Goal: Task Accomplishment & Management: Manage account settings

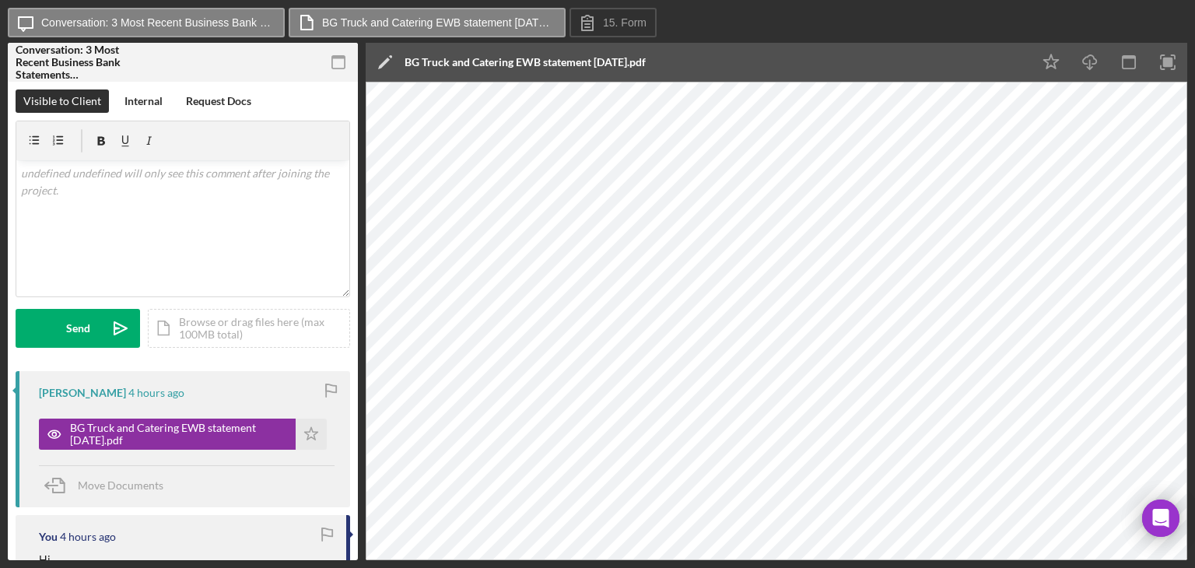
scroll to position [612, 0]
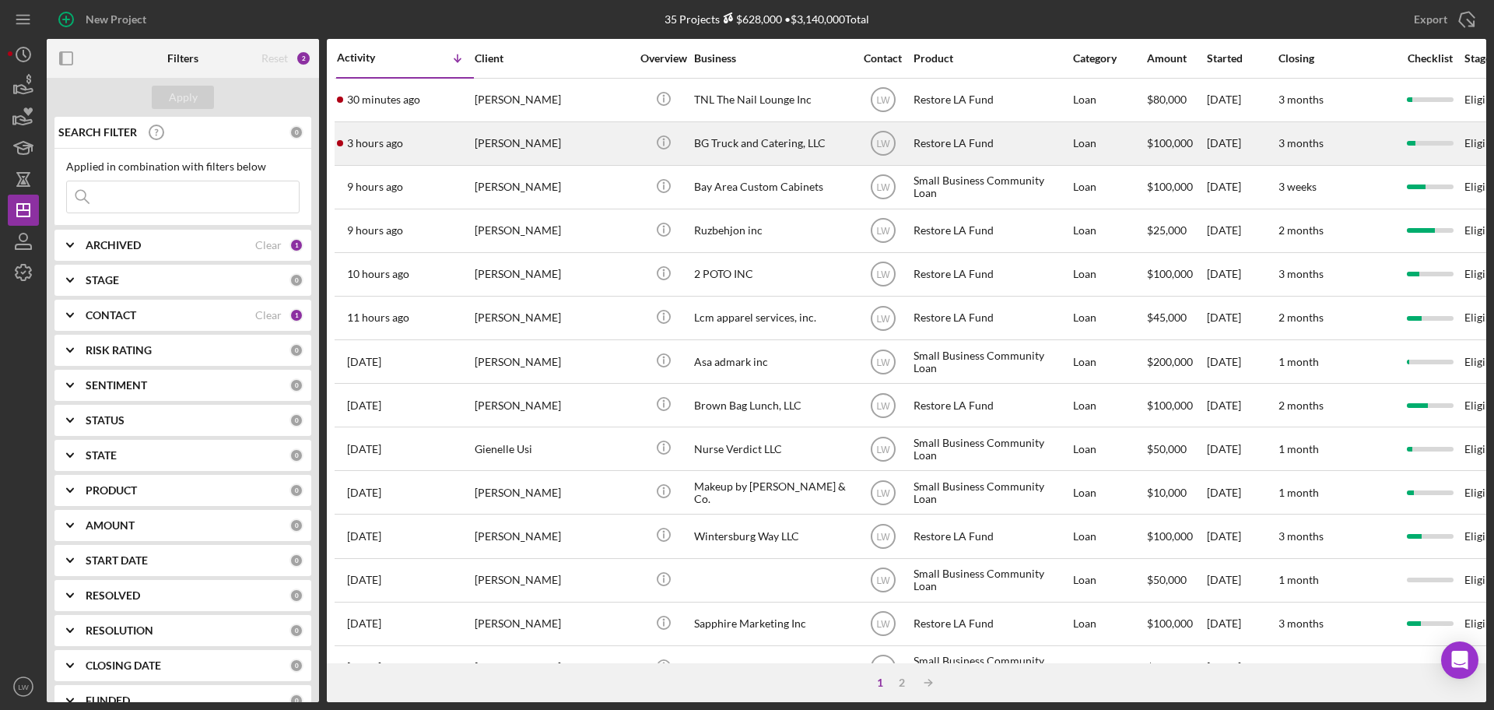
drag, startPoint x: 1036, startPoint y: 1, endPoint x: 472, endPoint y: 149, distance: 583.4
click at [472, 149] on div "3 hours ago [PERSON_NAME]" at bounding box center [405, 143] width 136 height 41
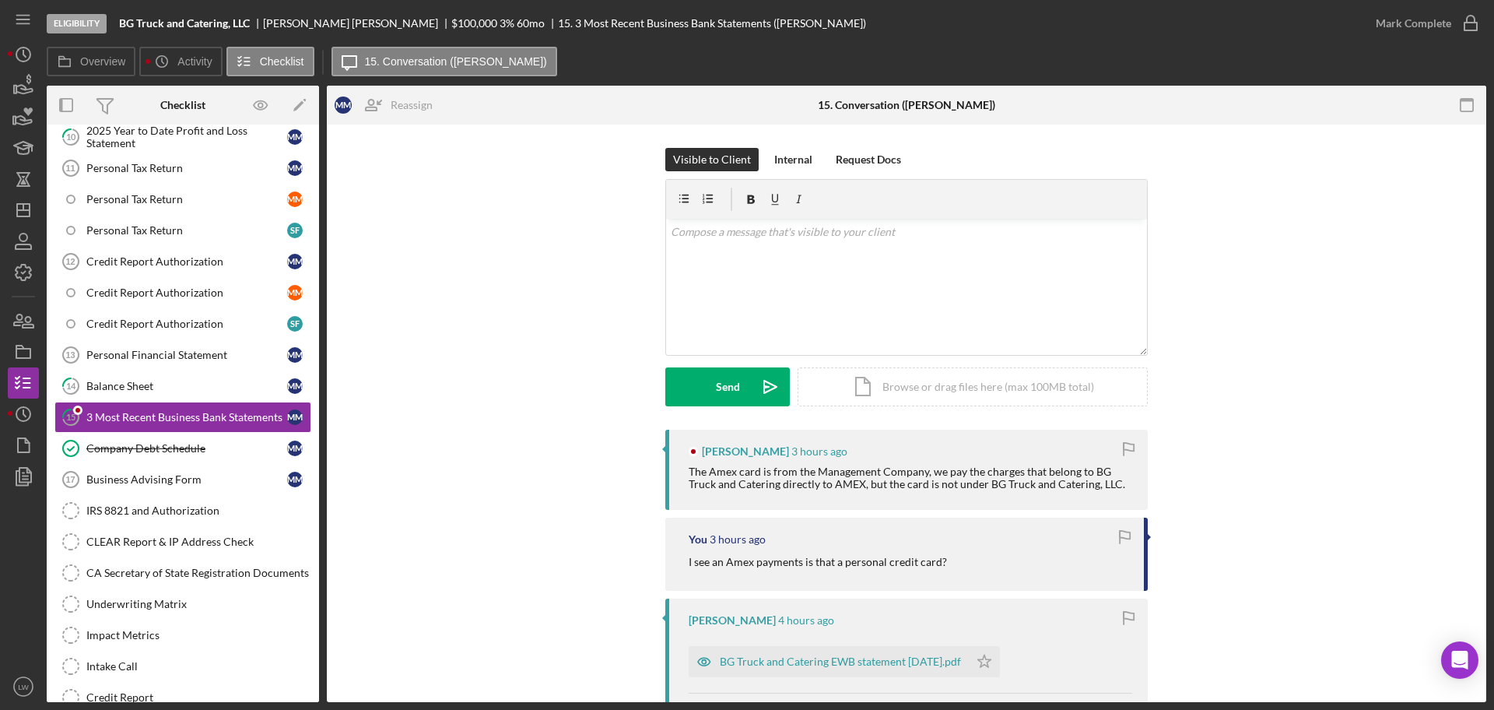
scroll to position [240, 0]
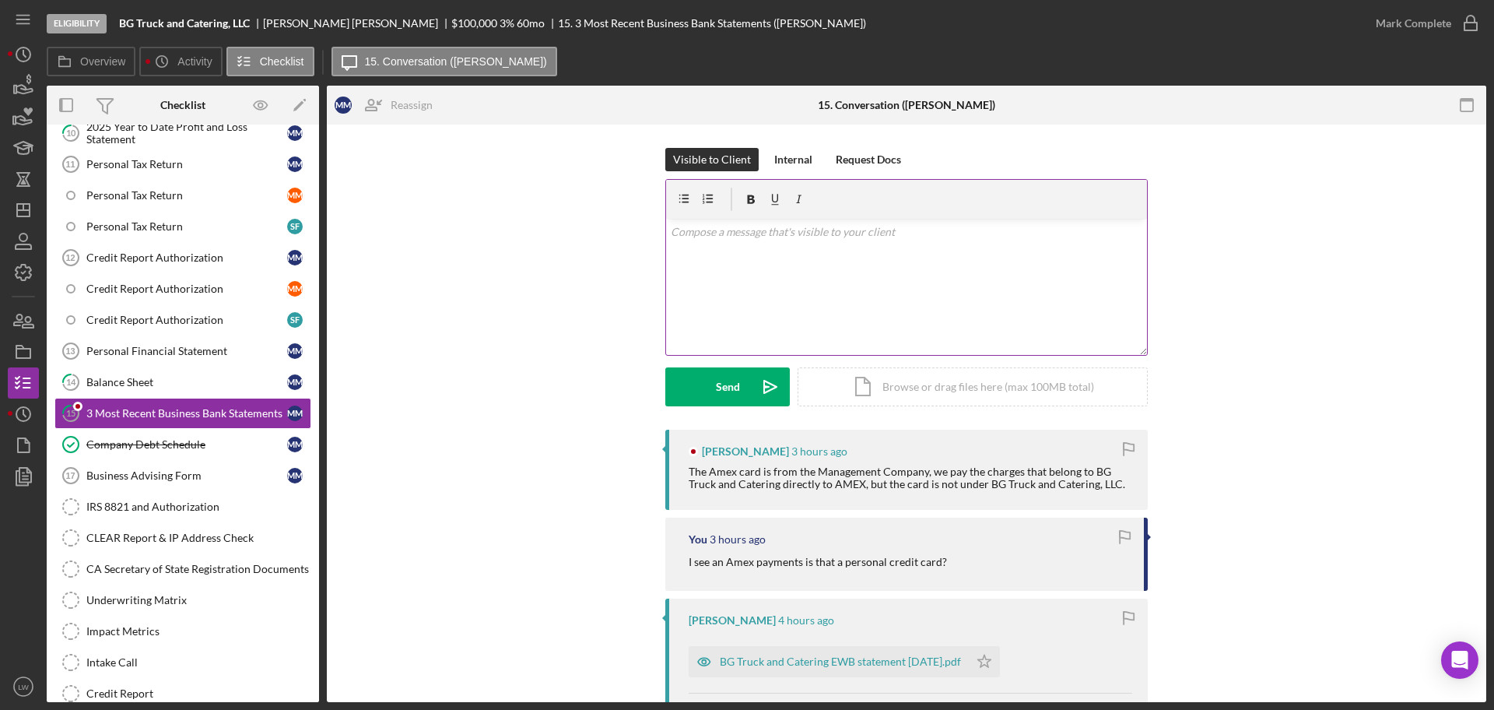
click at [852, 261] on div "v Color teal Color pink Remove color Add row above Add row below Add column bef…" at bounding box center [906, 287] width 481 height 136
click at [745, 382] on button "Send Icon/icon-invite-send" at bounding box center [727, 386] width 125 height 39
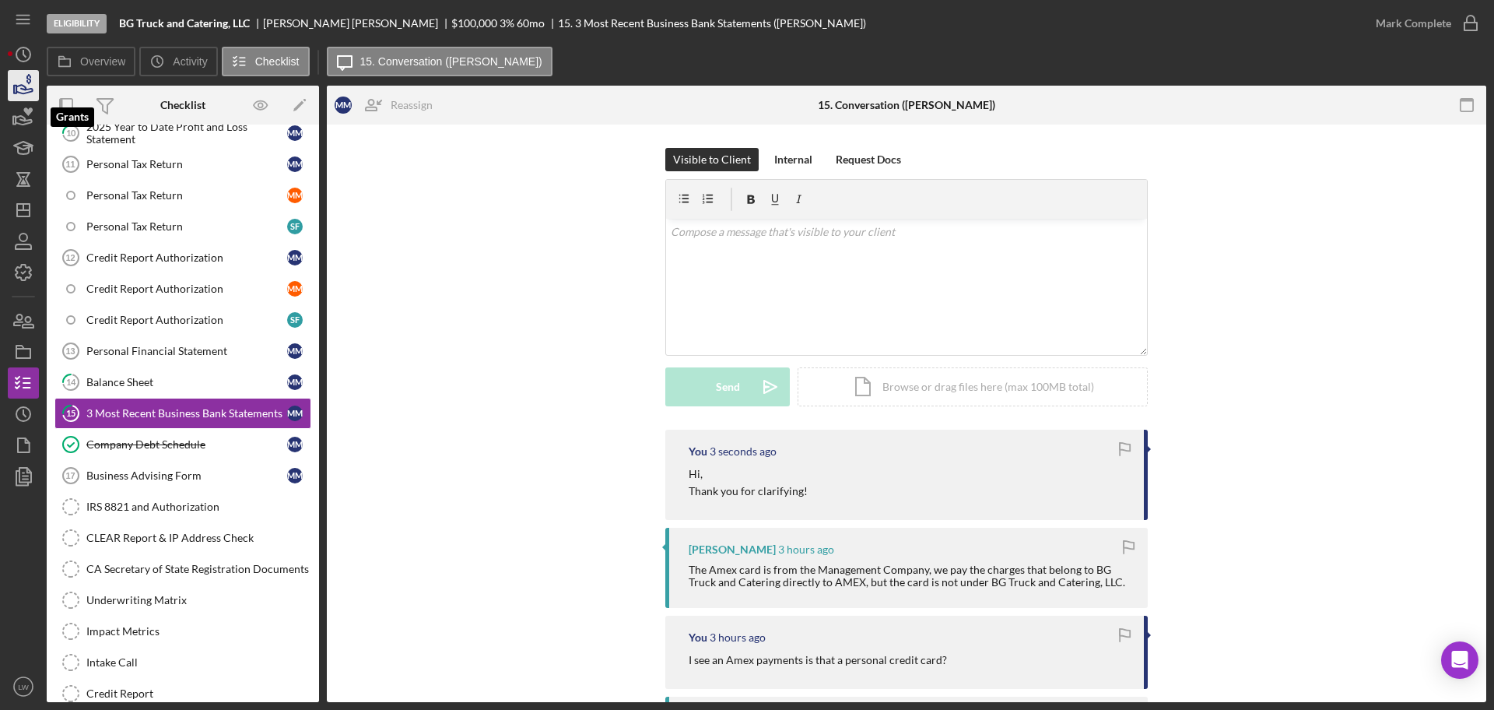
click at [26, 99] on icon "button" at bounding box center [23, 85] width 39 height 39
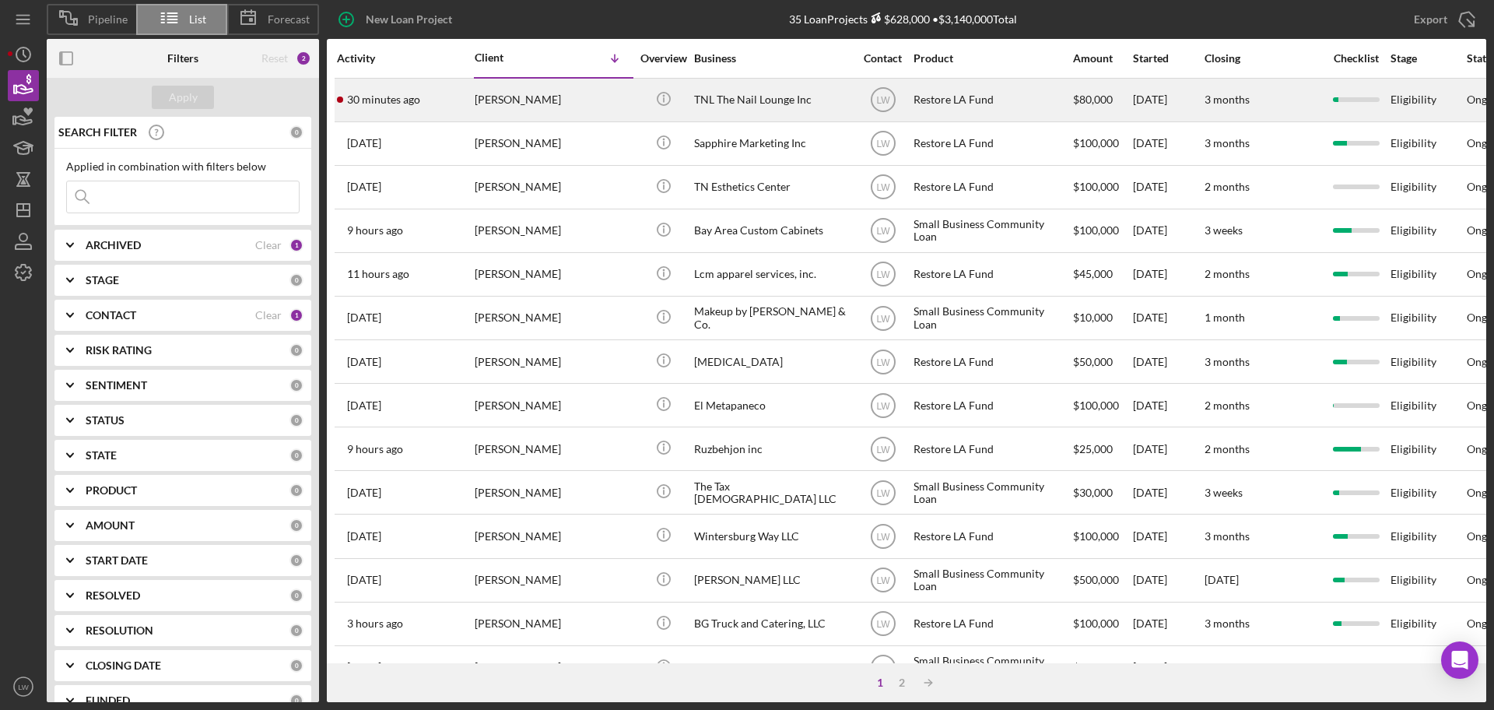
click at [533, 103] on div "[PERSON_NAME]" at bounding box center [553, 99] width 156 height 41
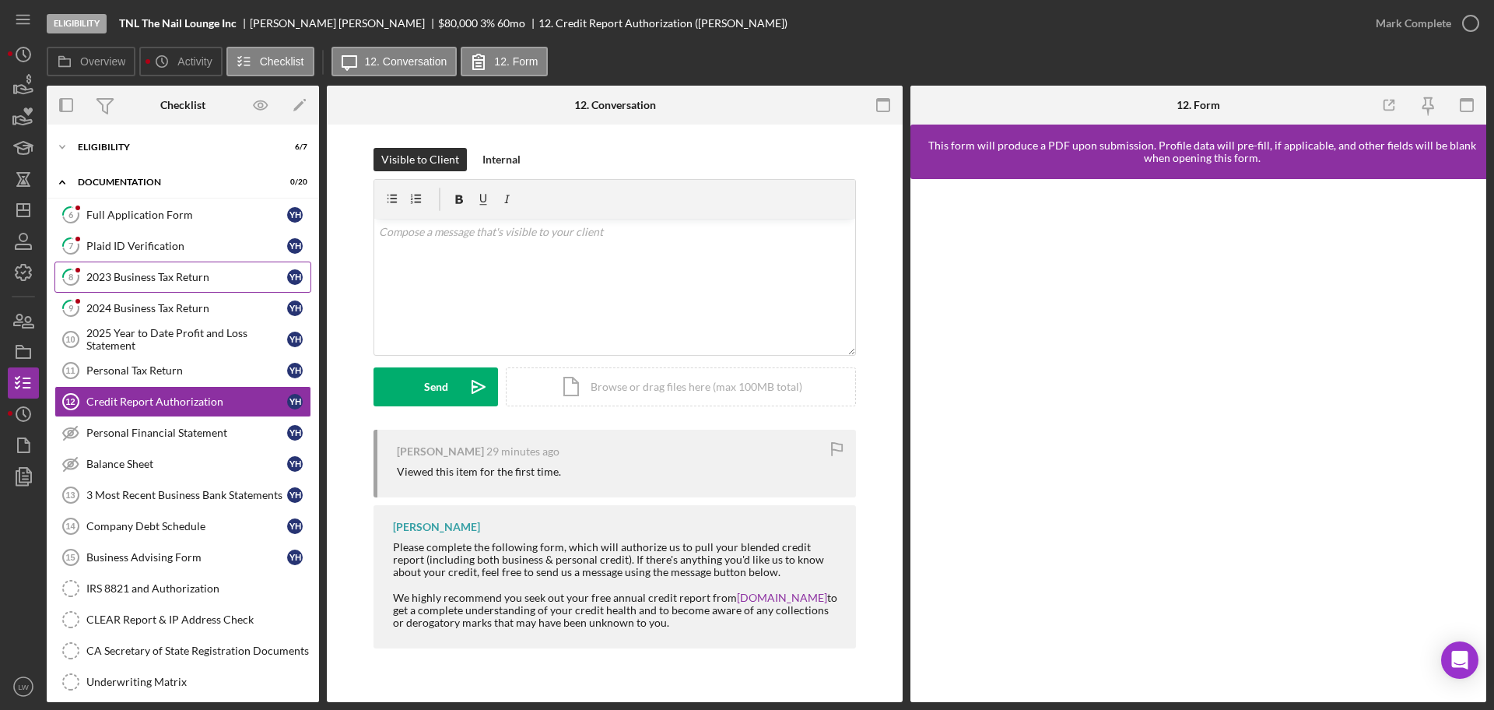
scroll to position [19, 0]
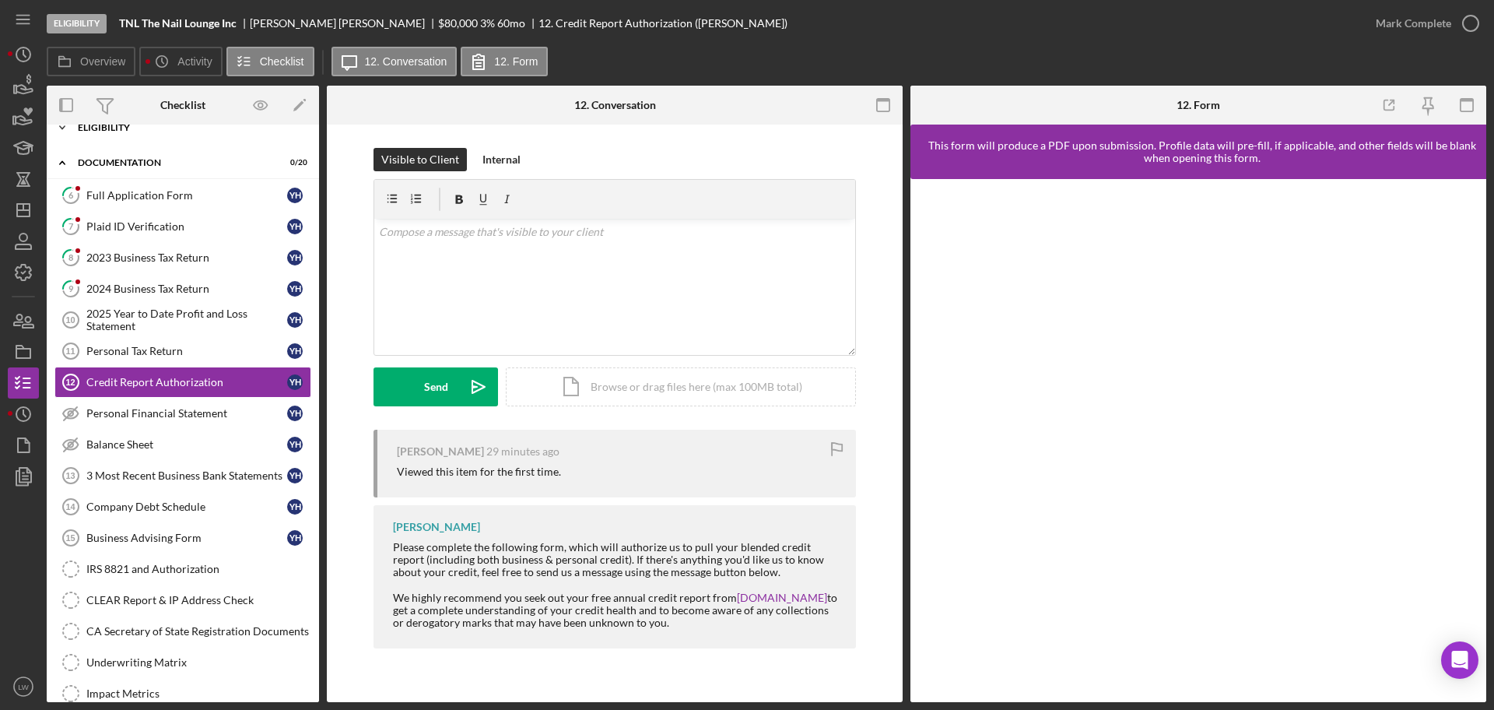
click at [134, 136] on div "Icon/Expander Eligibility 6 / 7" at bounding box center [183, 127] width 272 height 31
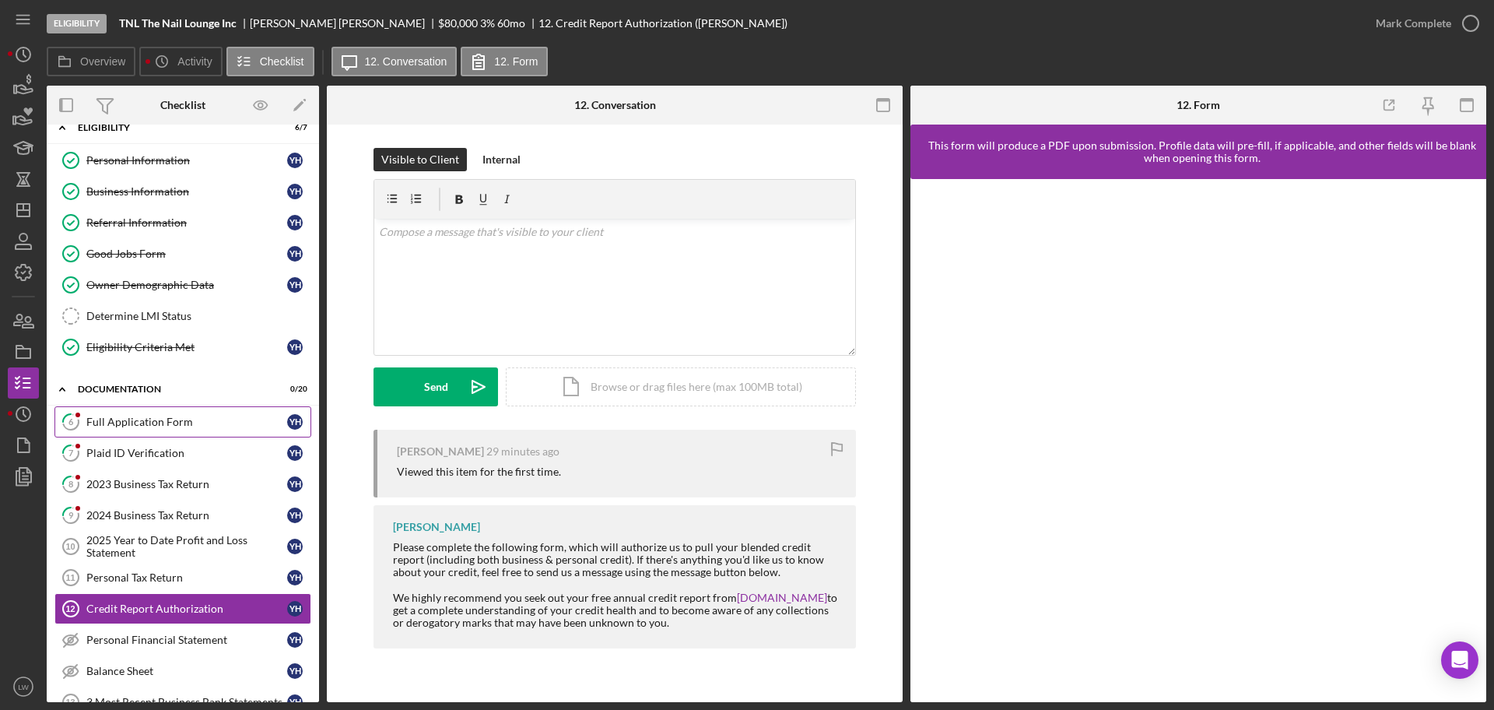
click at [141, 414] on link "6 Full Application Form Y H" at bounding box center [182, 421] width 257 height 31
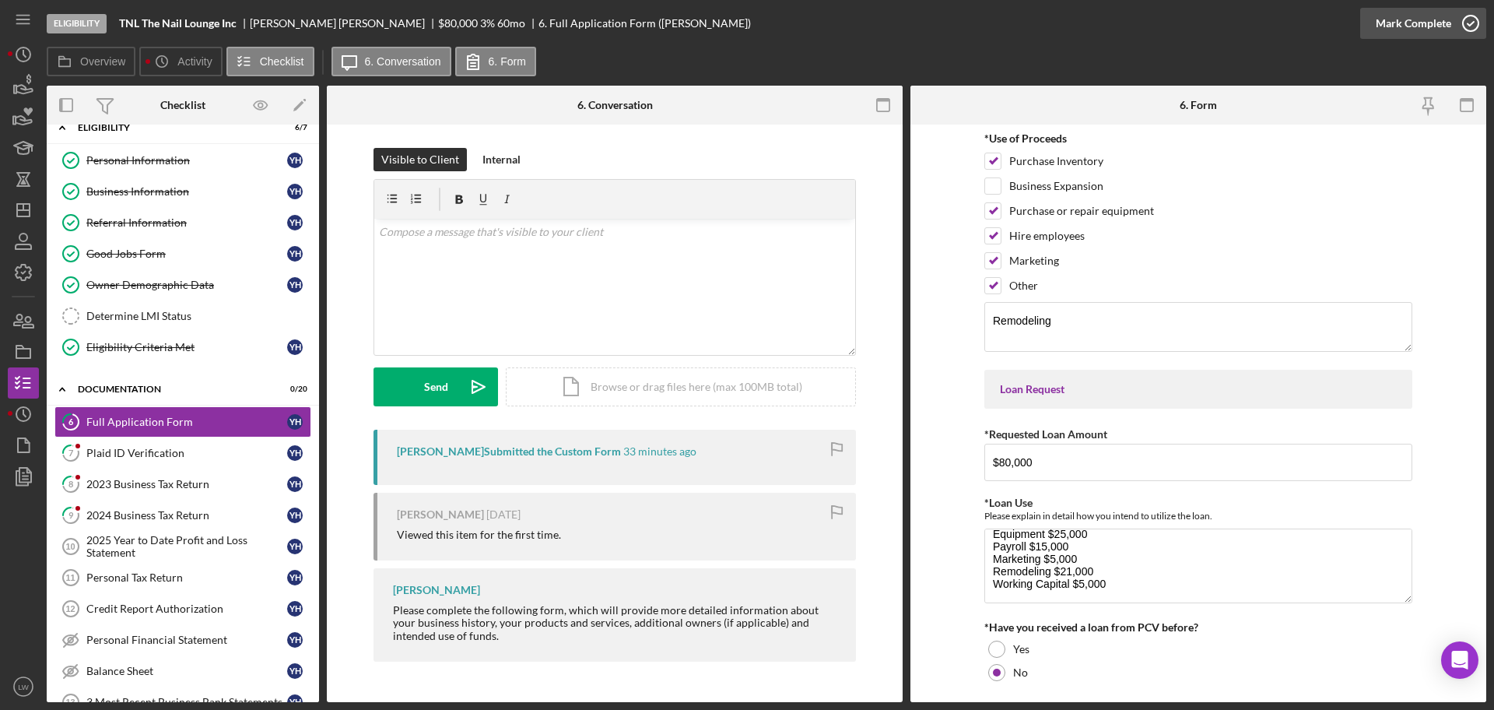
click at [1194, 30] on div "Mark Complete" at bounding box center [1413, 23] width 75 height 31
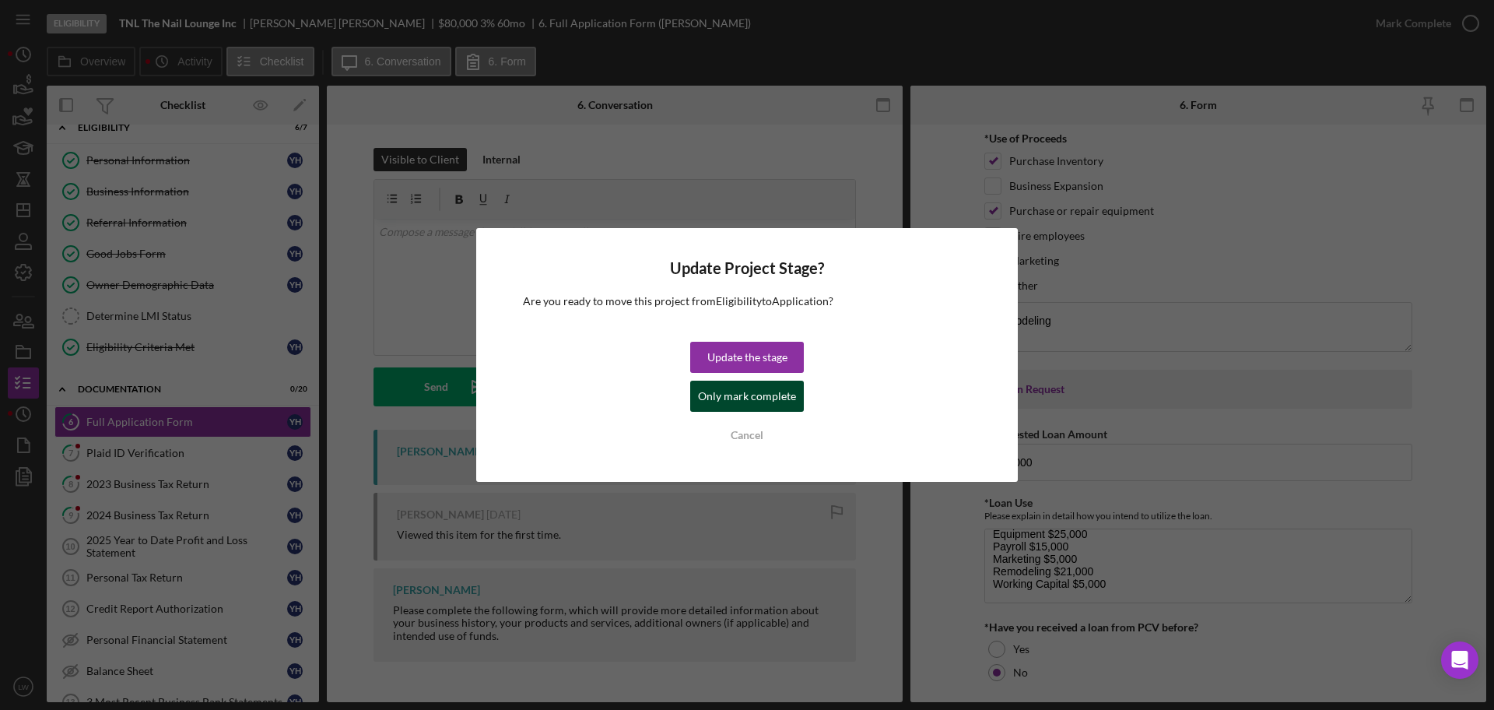
click at [732, 393] on div "Only mark complete" at bounding box center [747, 396] width 98 height 31
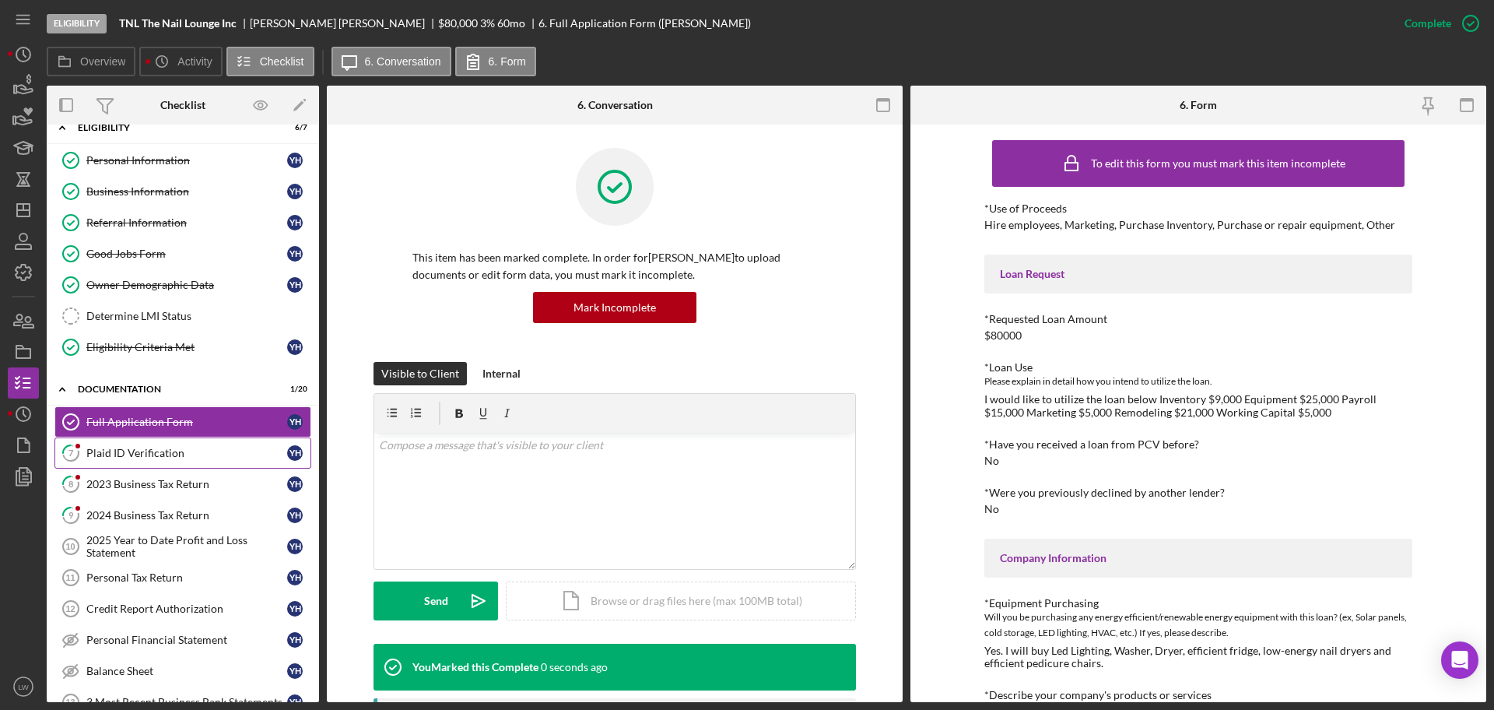
click at [193, 447] on div "Plaid ID Verification" at bounding box center [186, 453] width 201 height 12
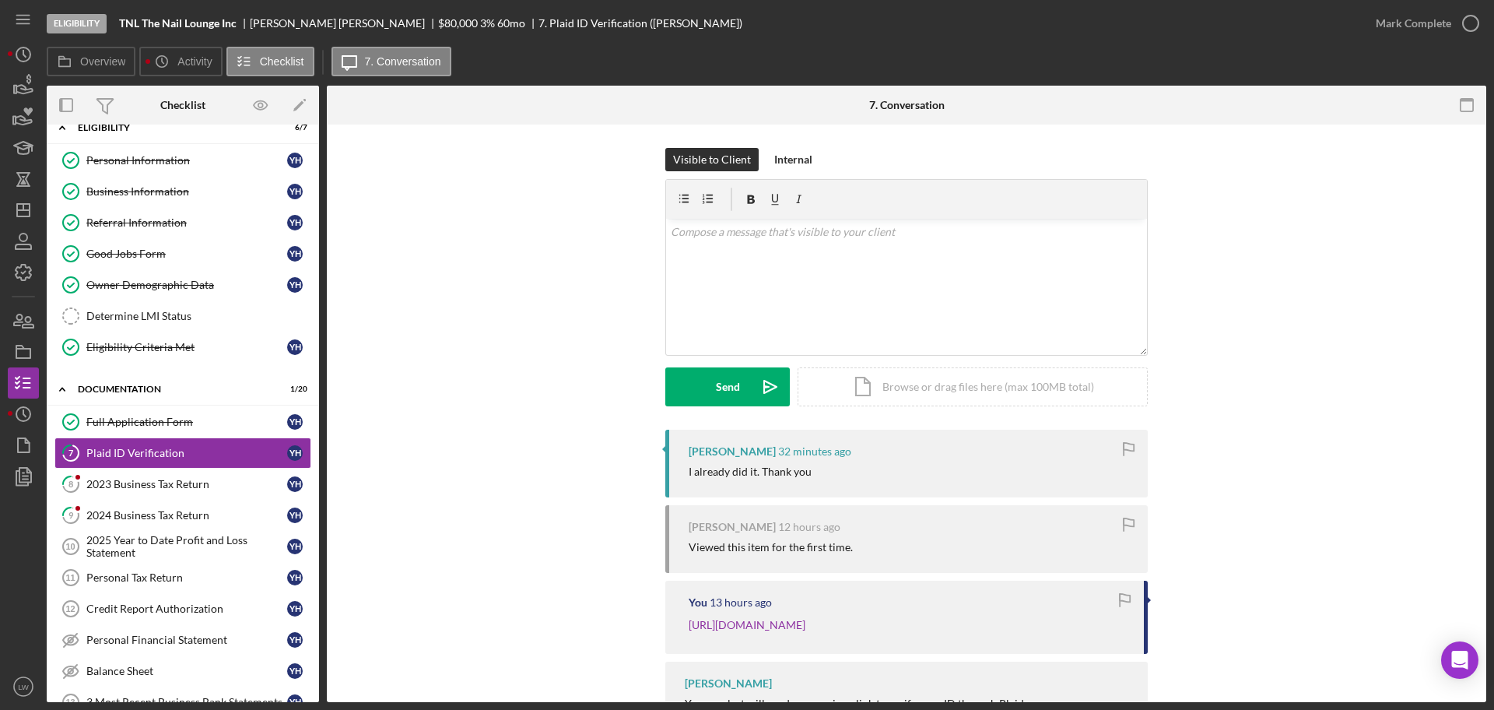
click at [300, 23] on div "[PERSON_NAME]" at bounding box center [344, 23] width 188 height 12
copy div "[PERSON_NAME]"
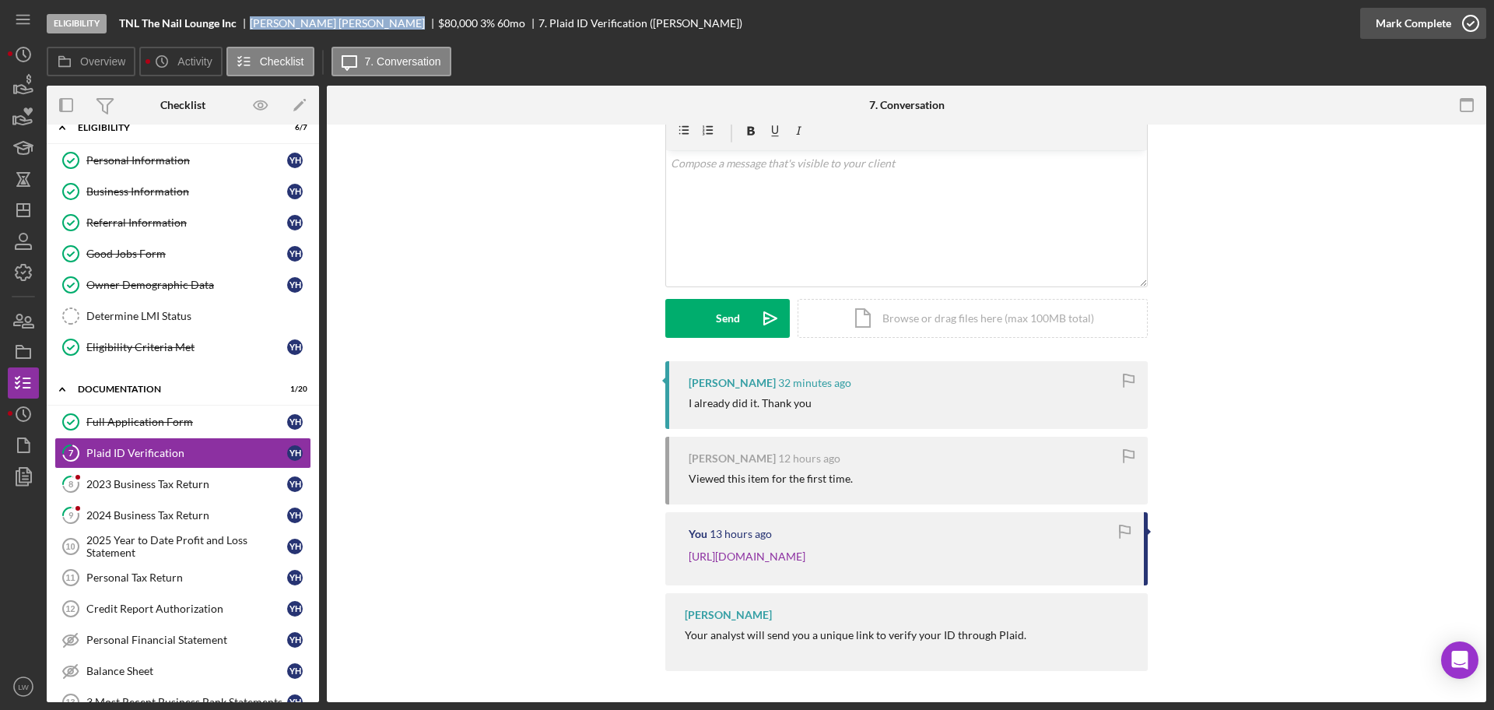
click at [1194, 21] on div "Mark Complete" at bounding box center [1413, 23] width 75 height 31
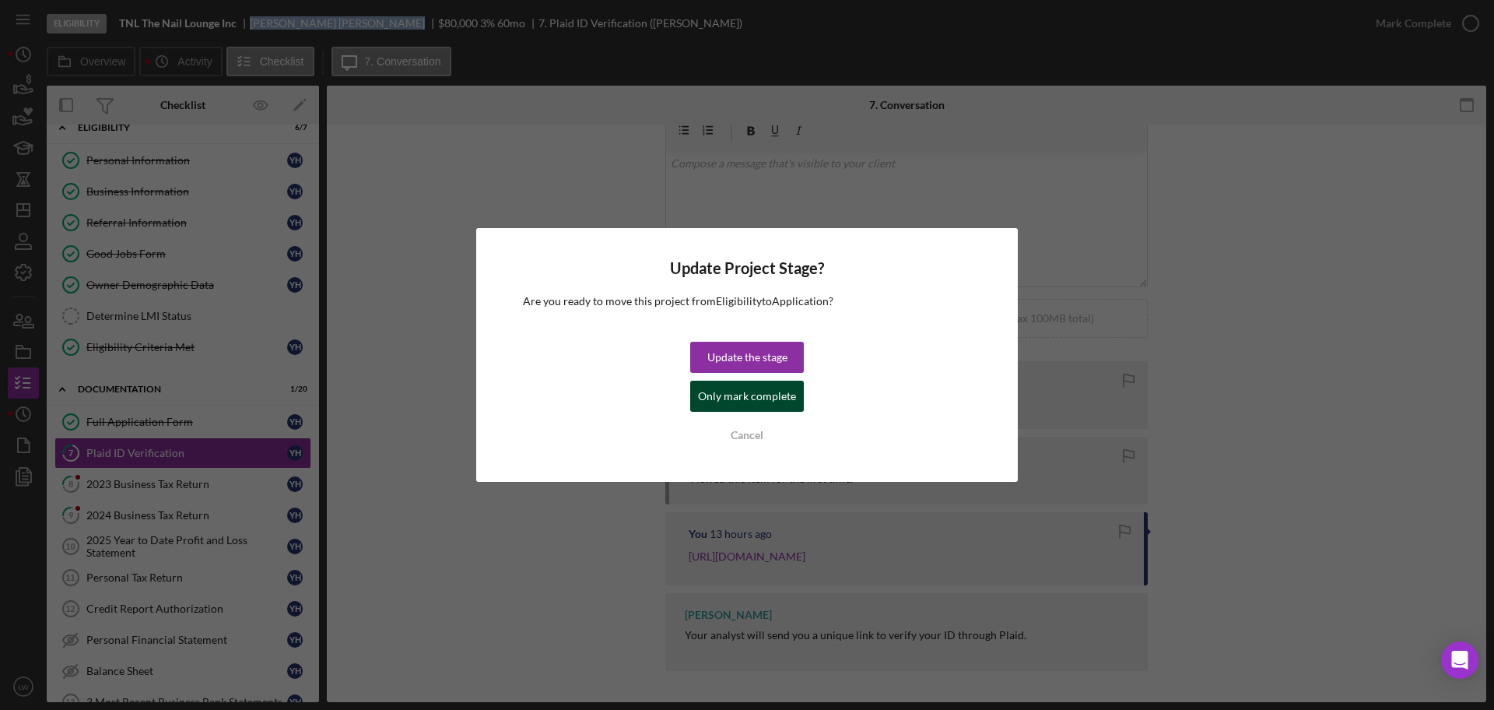
click at [764, 393] on div "Only mark complete" at bounding box center [747, 396] width 98 height 31
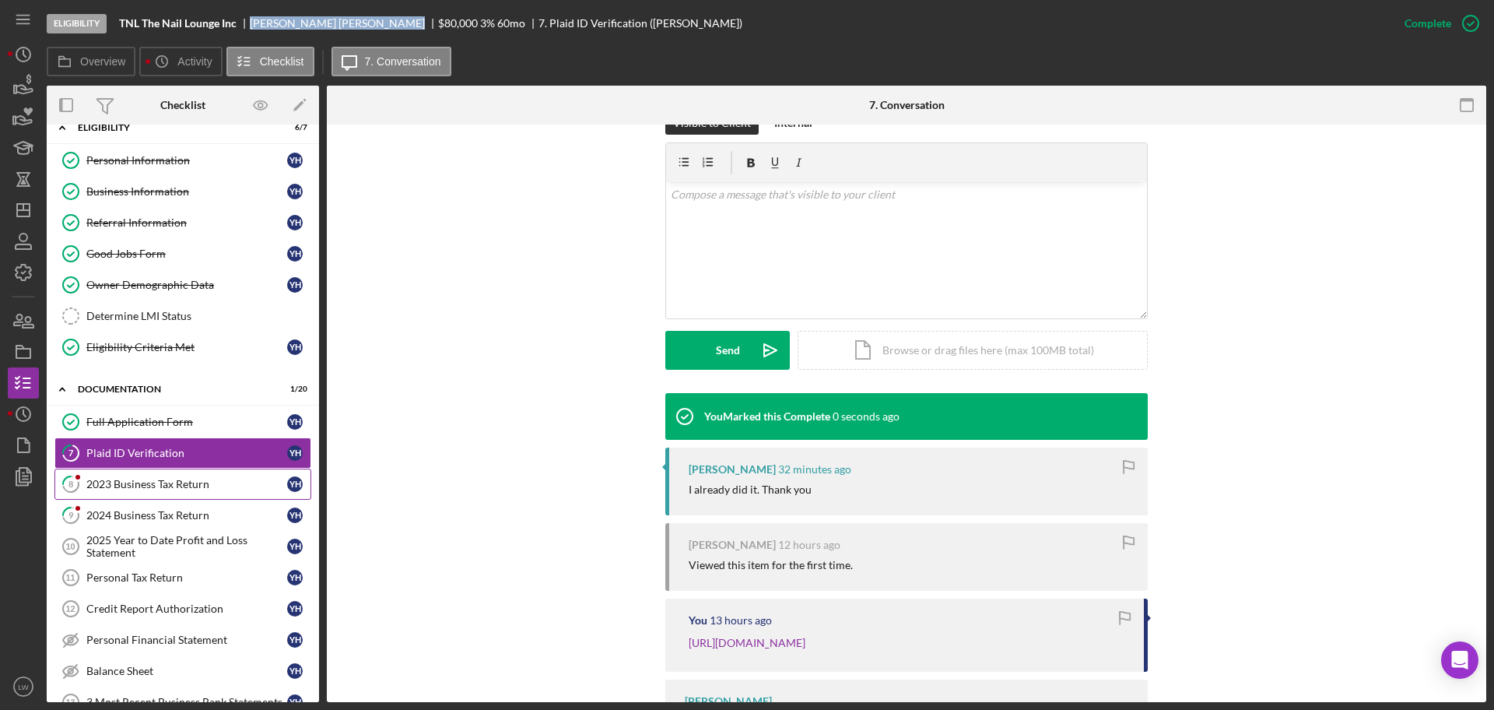
scroll to position [282, 0]
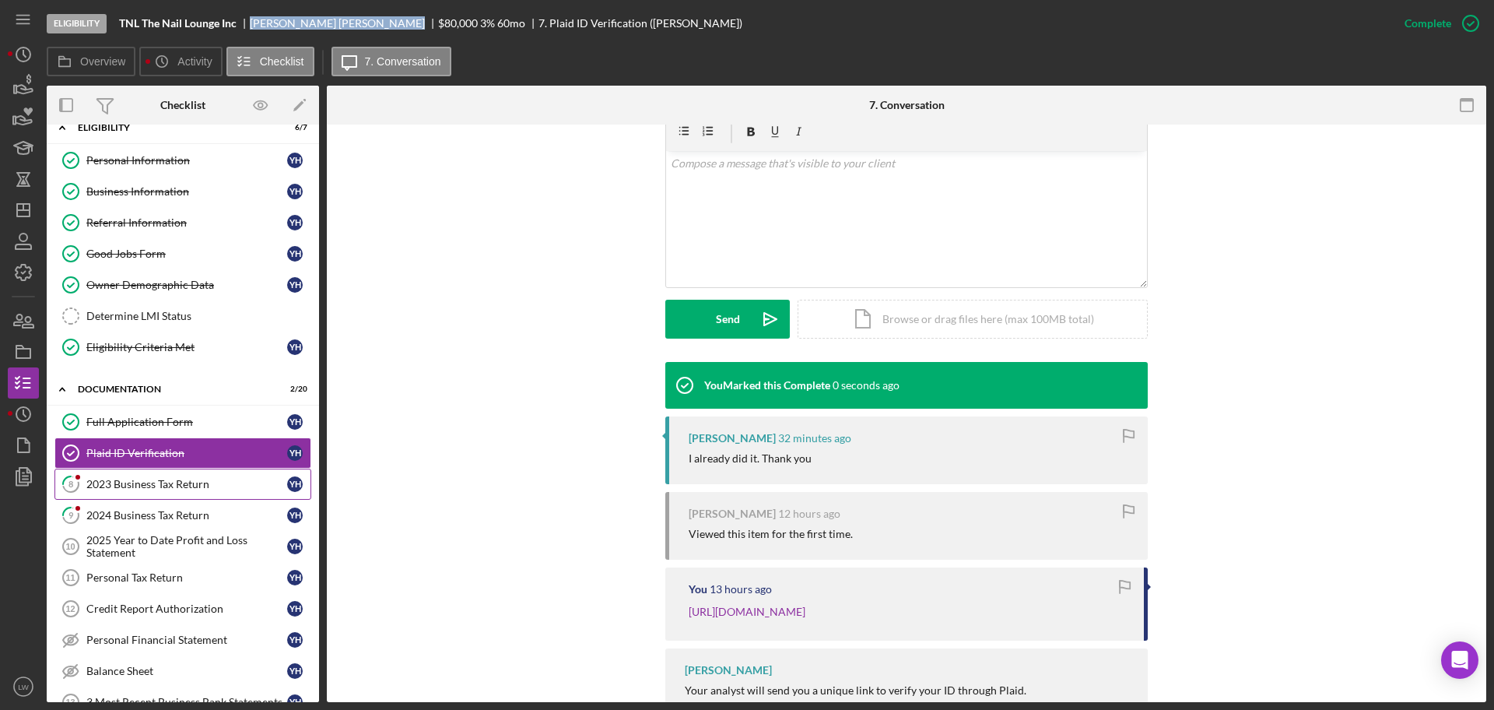
click at [200, 478] on div "2023 Business Tax Return" at bounding box center [186, 484] width 201 height 12
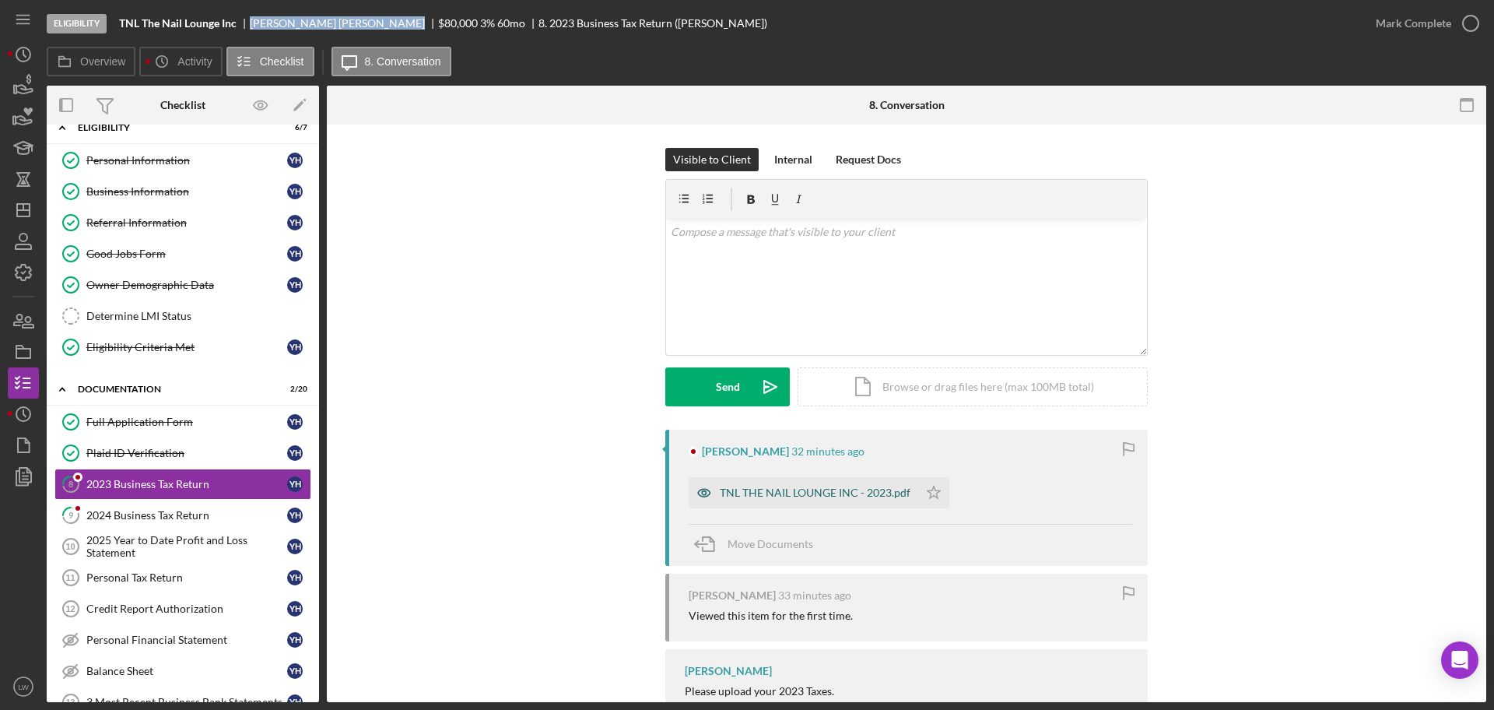
click at [785, 483] on div "TNL THE NAIL LOUNGE INC - 2023.pdf" at bounding box center [804, 492] width 230 height 31
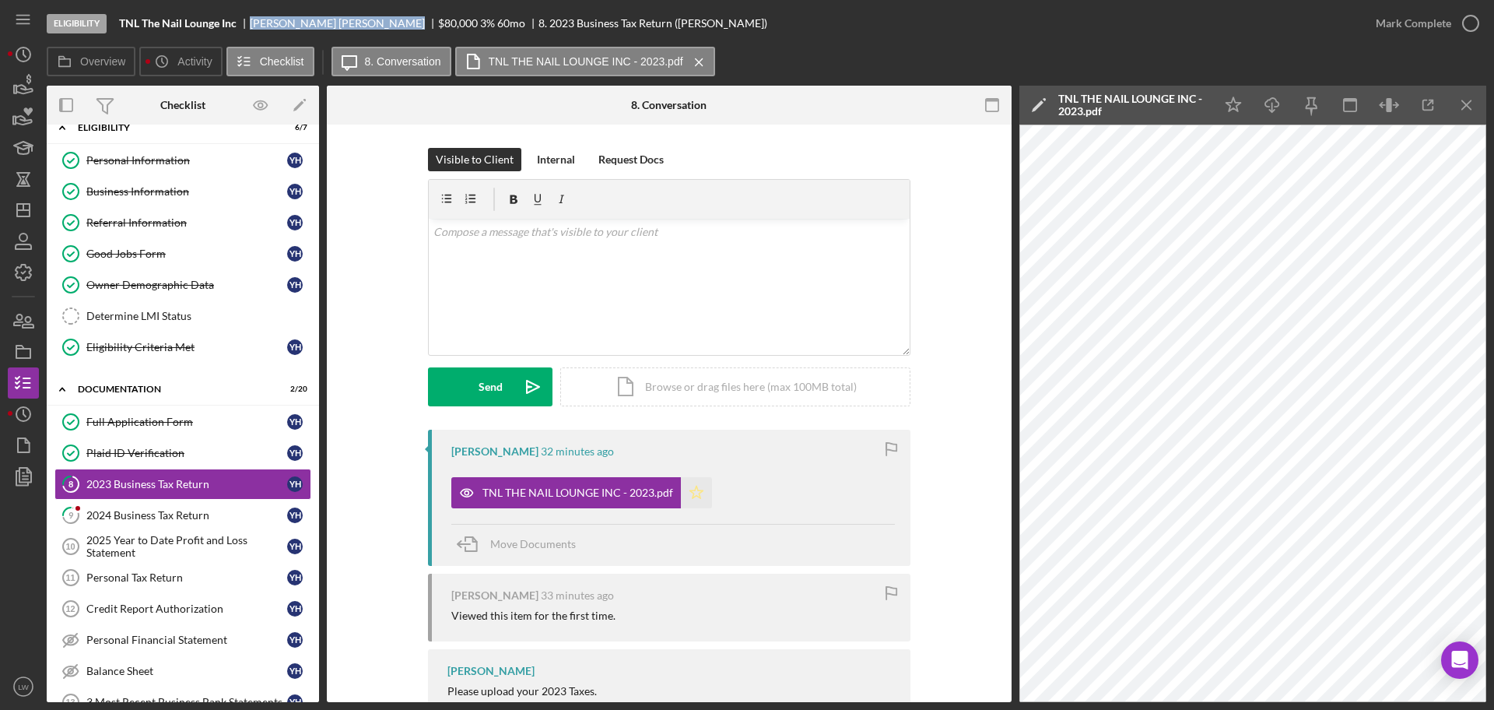
click at [693, 495] on polygon "button" at bounding box center [696, 492] width 13 height 12
click at [1194, 33] on div "Mark Complete" at bounding box center [1413, 23] width 75 height 31
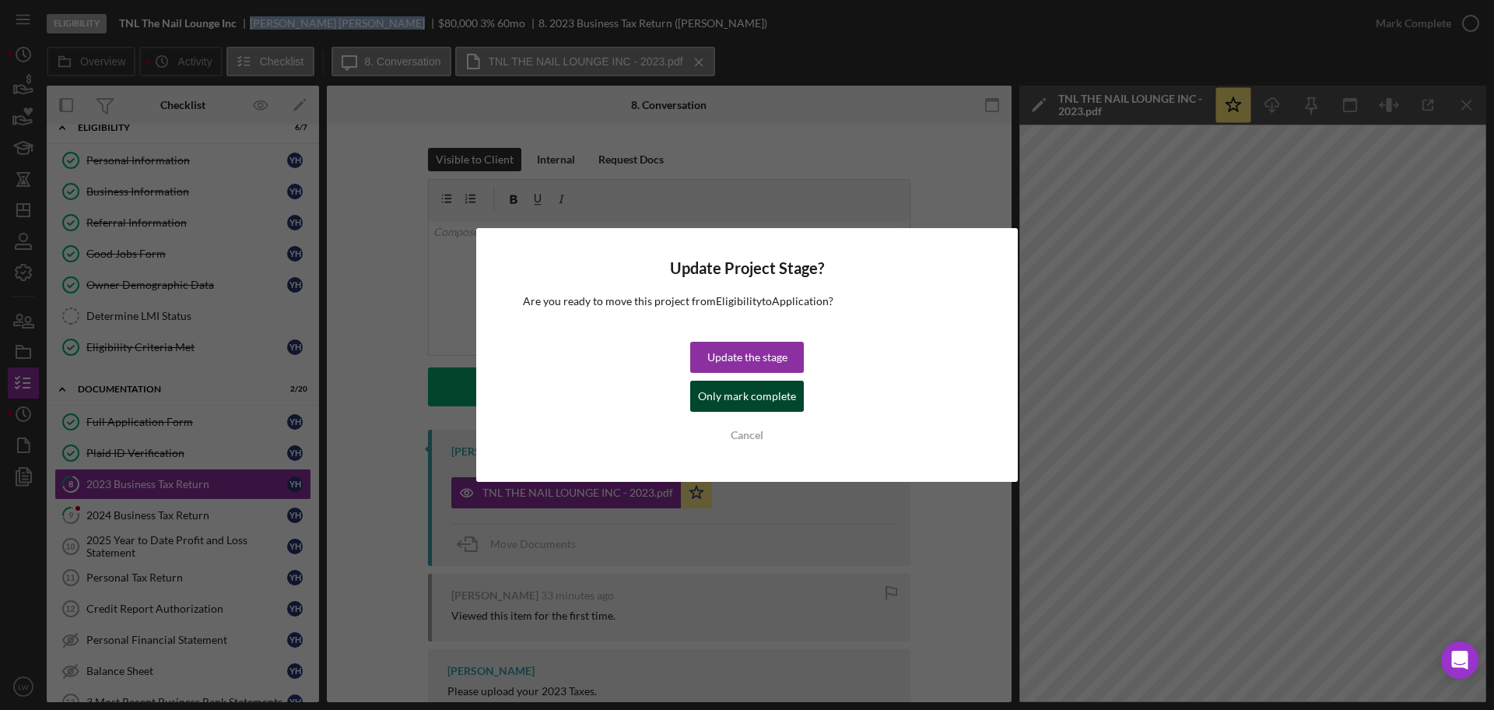
click at [793, 395] on button "Only mark complete" at bounding box center [747, 396] width 114 height 31
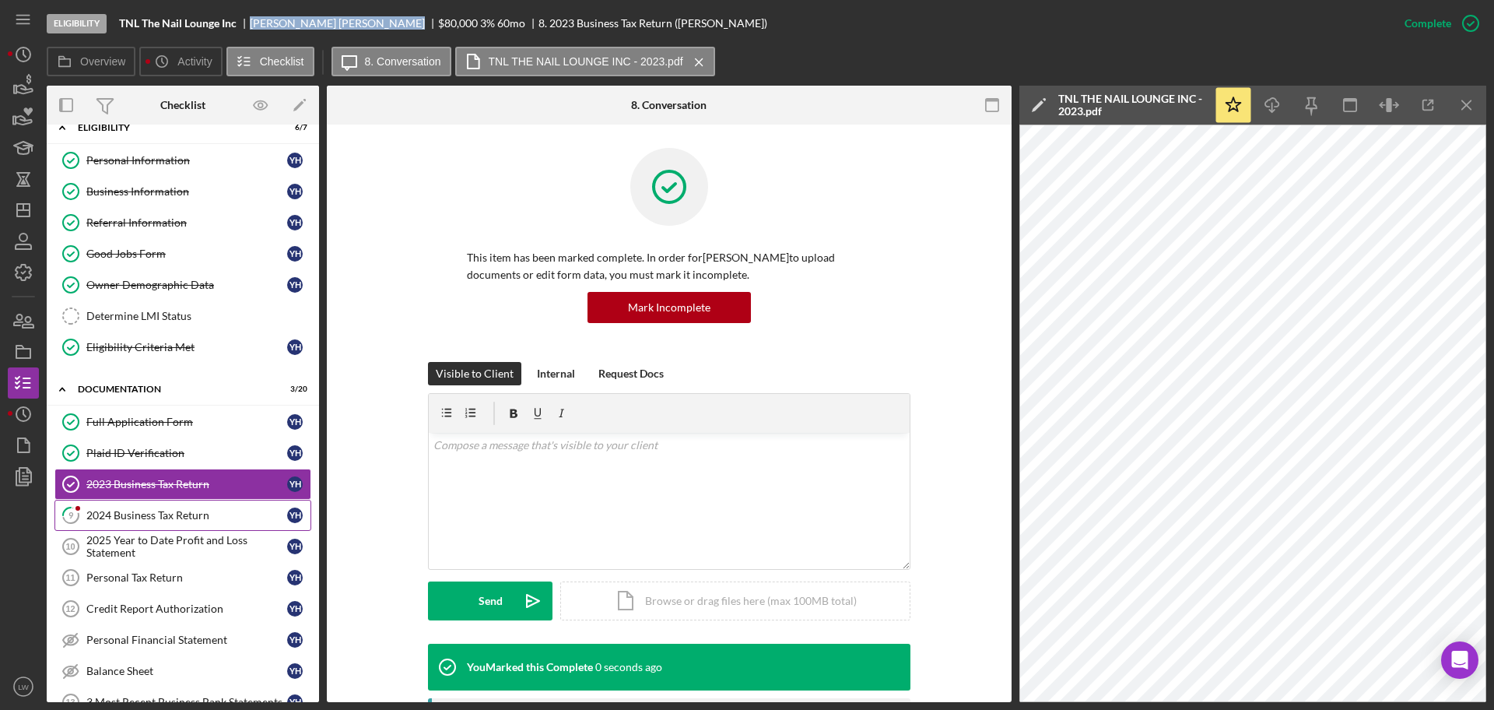
click at [167, 514] on div "2024 Business Tax Return" at bounding box center [186, 515] width 201 height 12
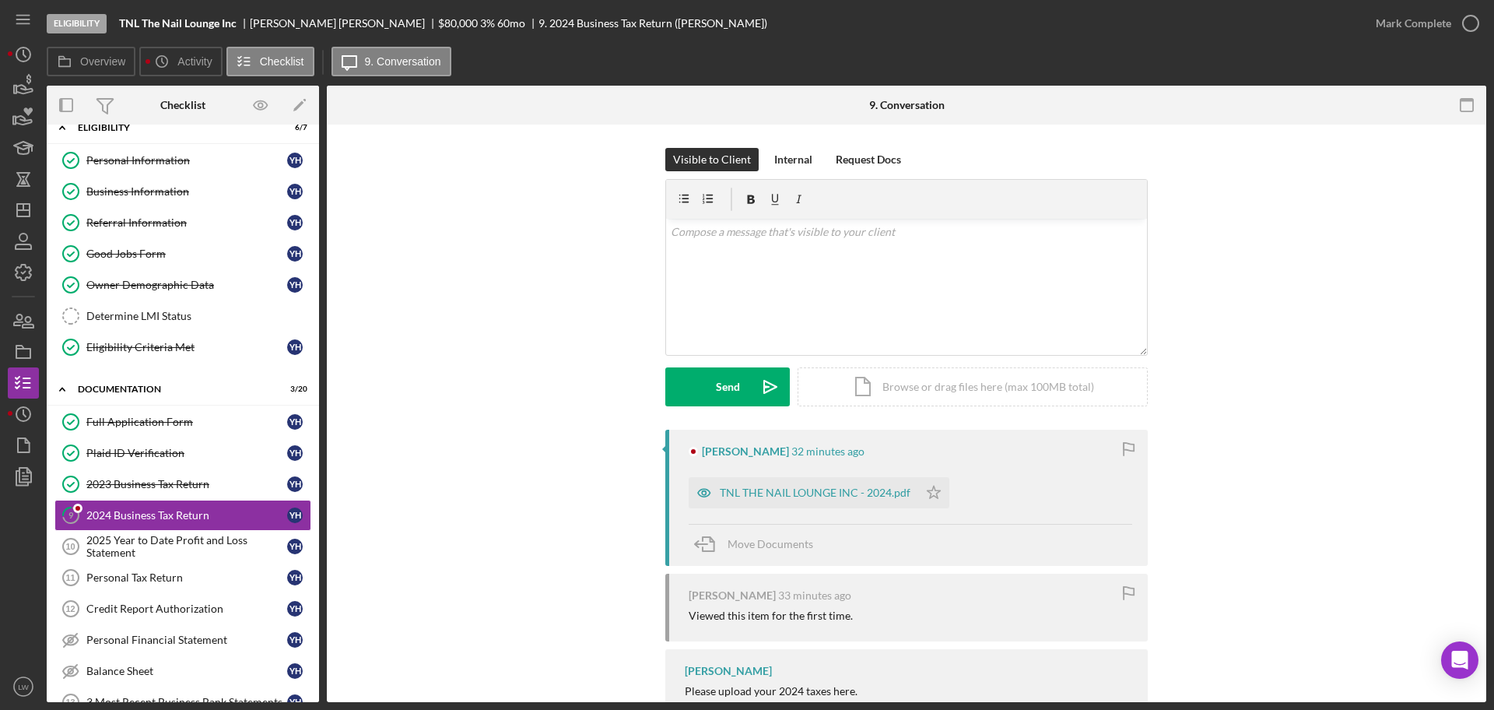
click at [741, 475] on div "TNL THE NAIL LOUNGE INC - 2024.pdf Icon/Star" at bounding box center [823, 488] width 268 height 39
click at [741, 497] on div "TNL THE NAIL LOUNGE INC - 2024.pdf" at bounding box center [815, 492] width 191 height 12
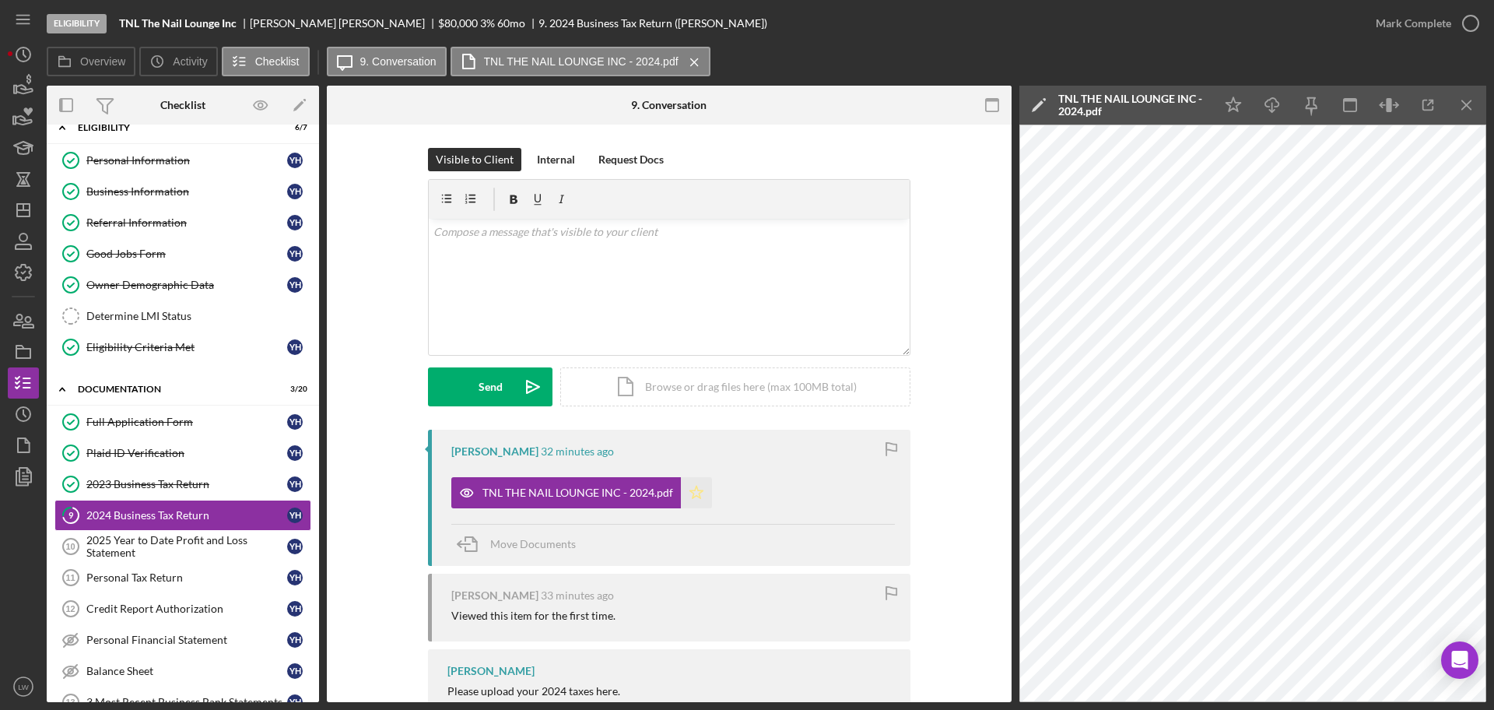
click at [694, 491] on icon "Icon/Star" at bounding box center [696, 492] width 31 height 31
click at [1194, 24] on div "Mark Complete" at bounding box center [1413, 23] width 75 height 31
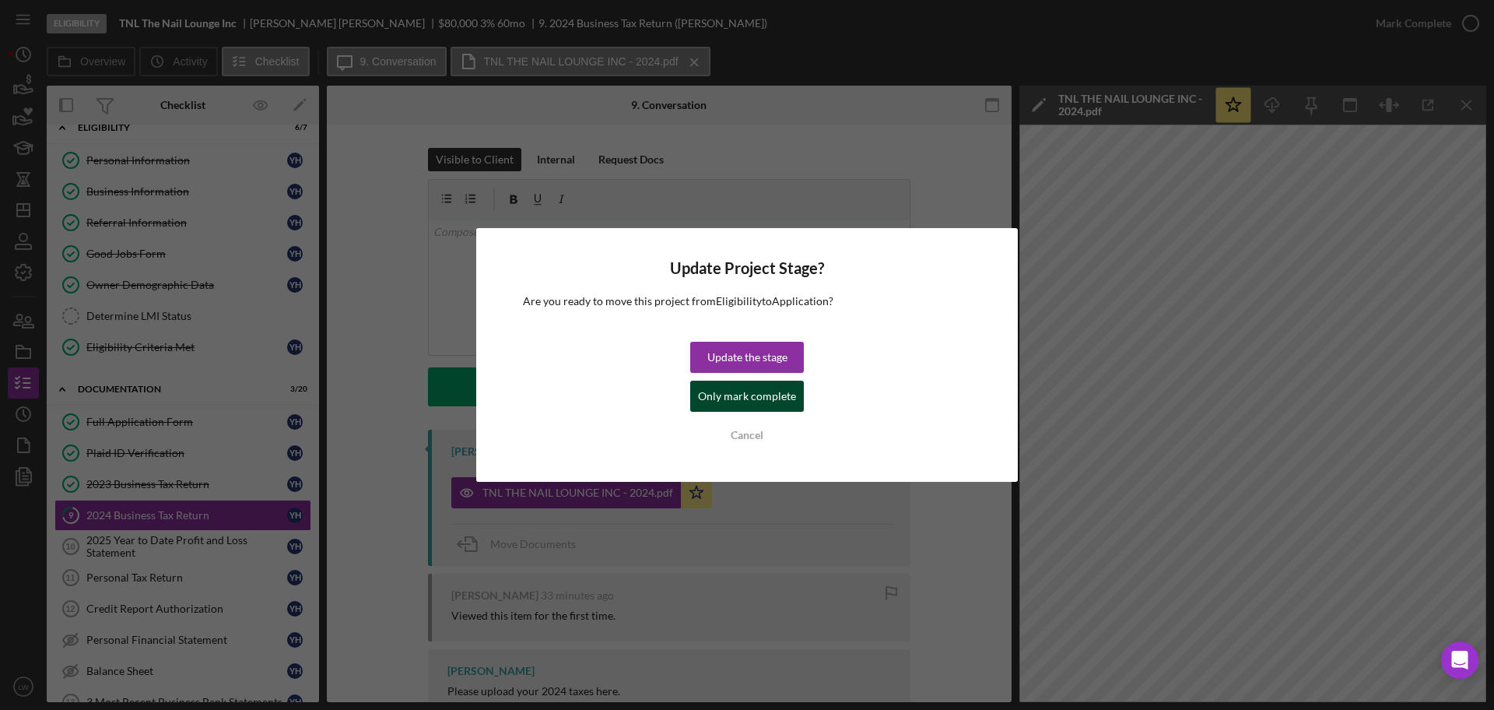
click at [786, 399] on div "Only mark complete" at bounding box center [747, 396] width 98 height 31
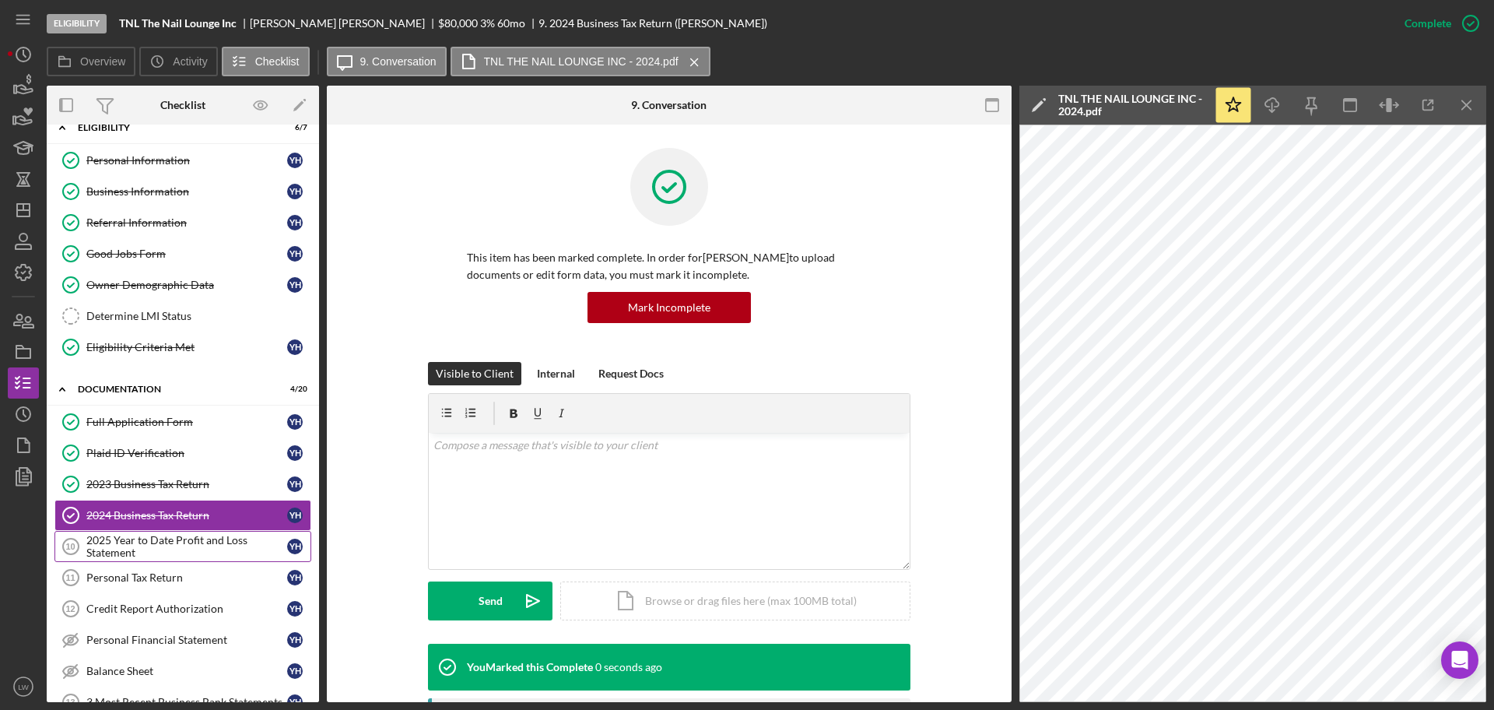
click at [153, 539] on div "2025 Year to Date Profit and Loss Statement" at bounding box center [186, 546] width 201 height 25
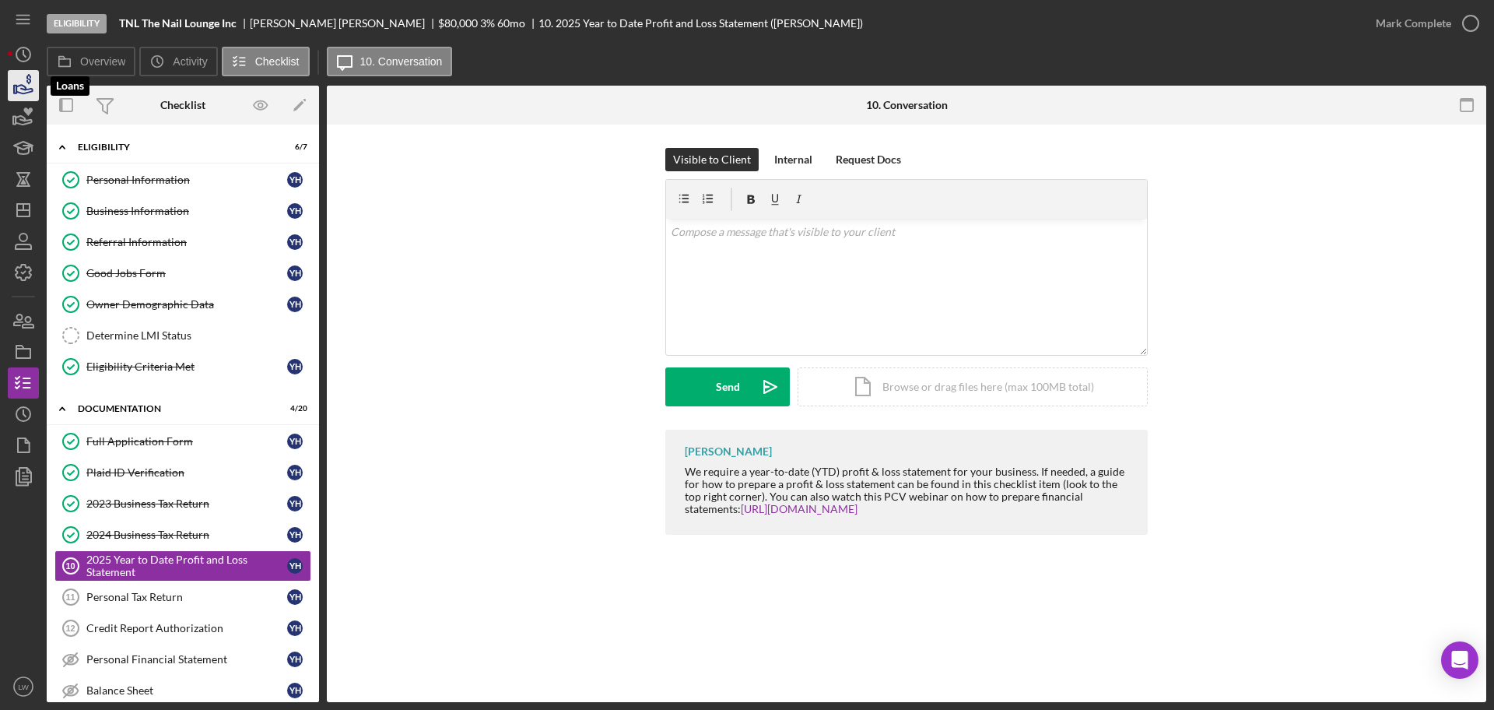
click at [21, 87] on icon "button" at bounding box center [23, 85] width 39 height 39
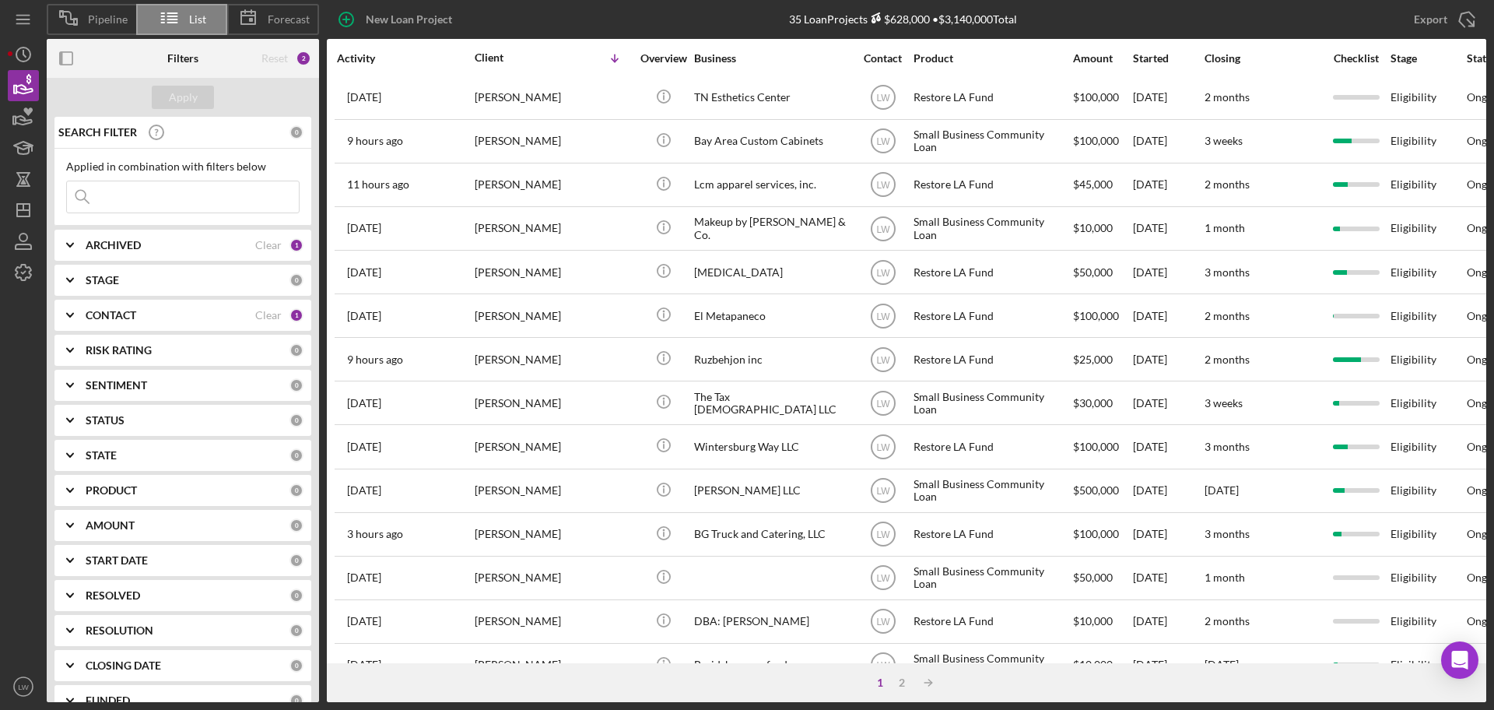
scroll to position [92, 0]
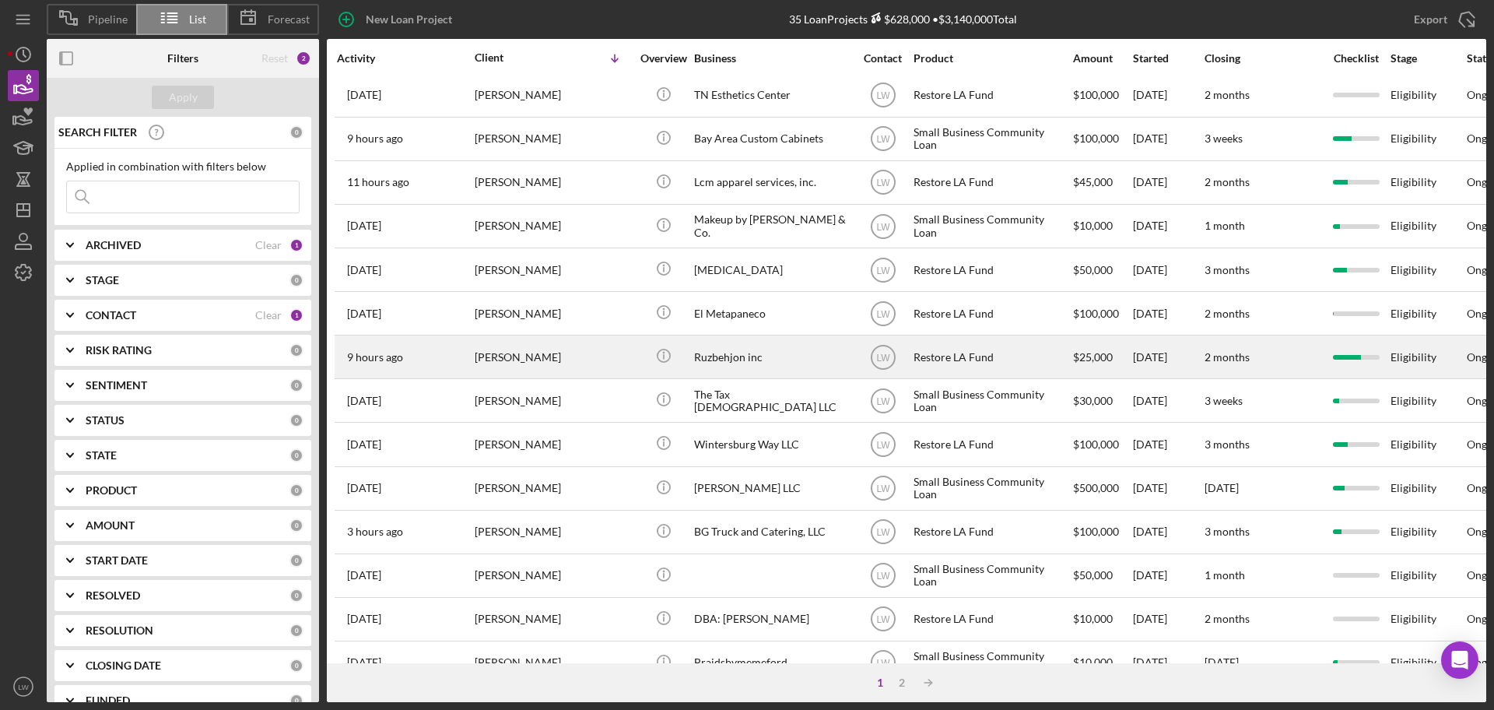
click at [535, 356] on div "[PERSON_NAME]" at bounding box center [553, 356] width 156 height 41
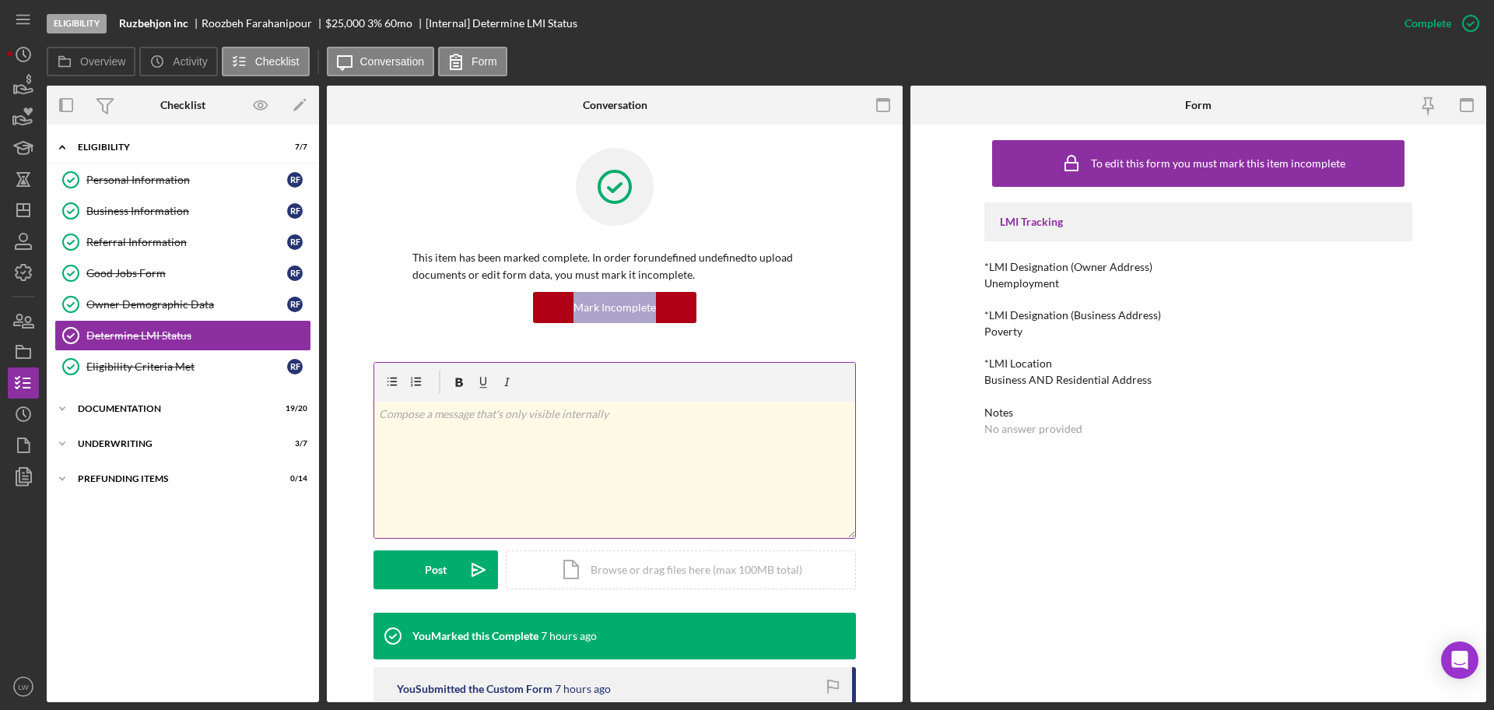
drag, startPoint x: 535, startPoint y: 356, endPoint x: 489, endPoint y: 514, distance: 163.5
click at [809, 195] on div at bounding box center [614, 198] width 405 height 101
click at [127, 417] on div "Icon/Expander Documentation 19 / 20" at bounding box center [183, 408] width 272 height 31
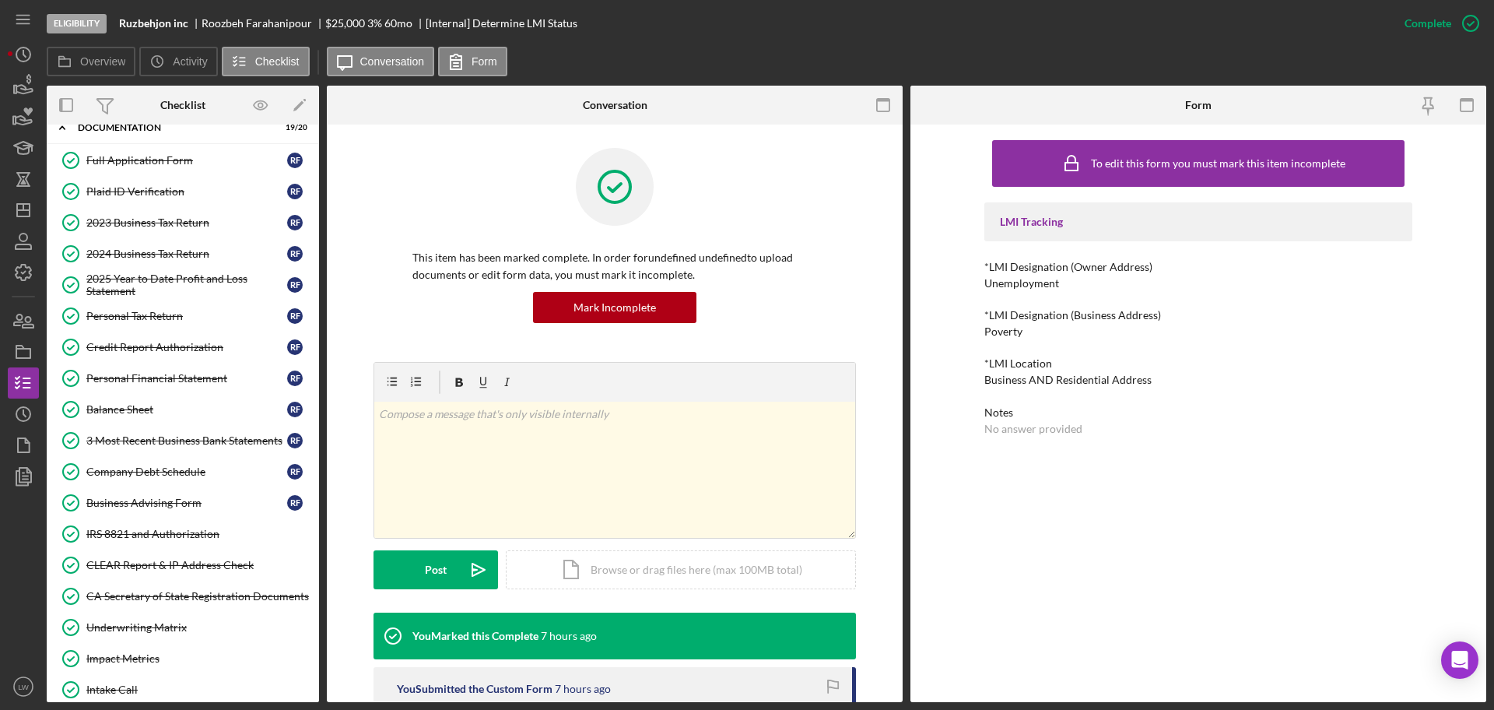
scroll to position [432, 0]
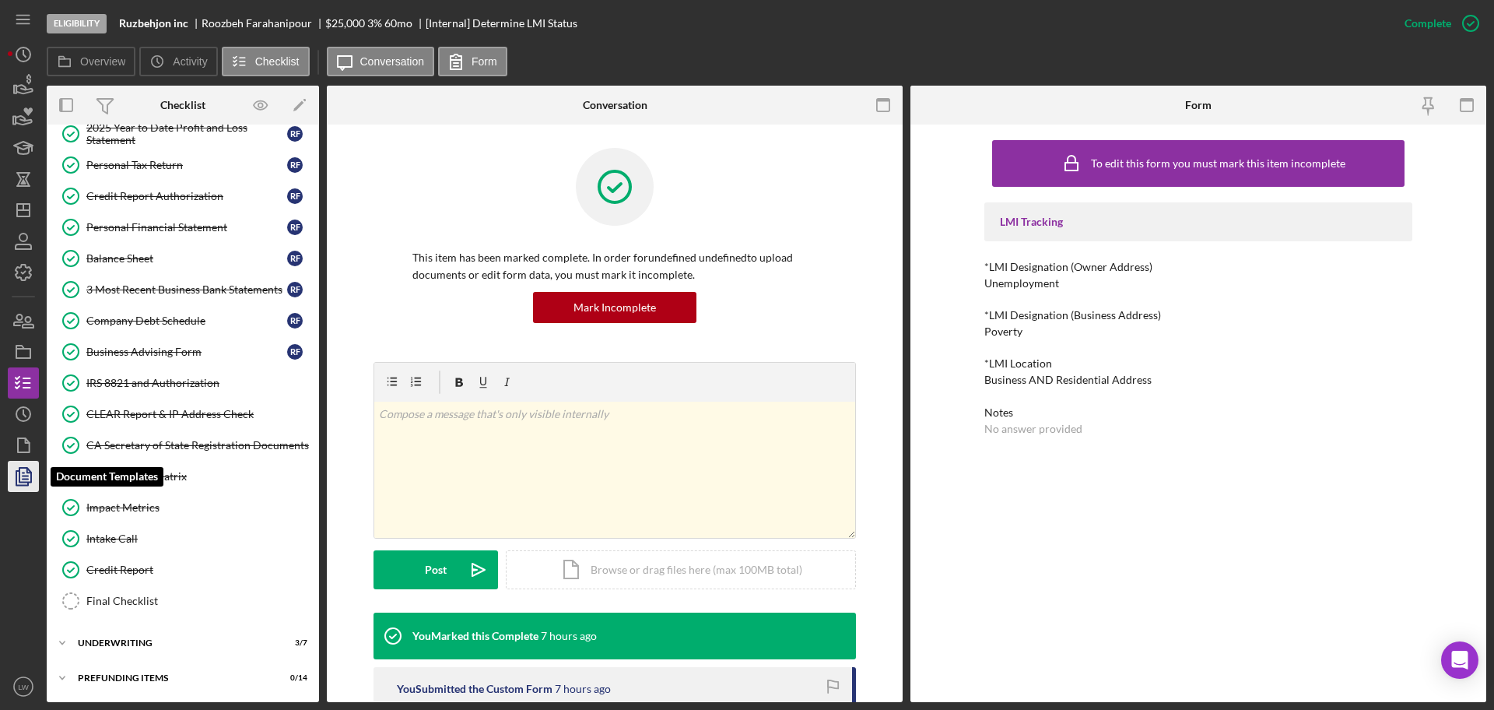
click at [17, 477] on polyline "button" at bounding box center [22, 478] width 12 height 14
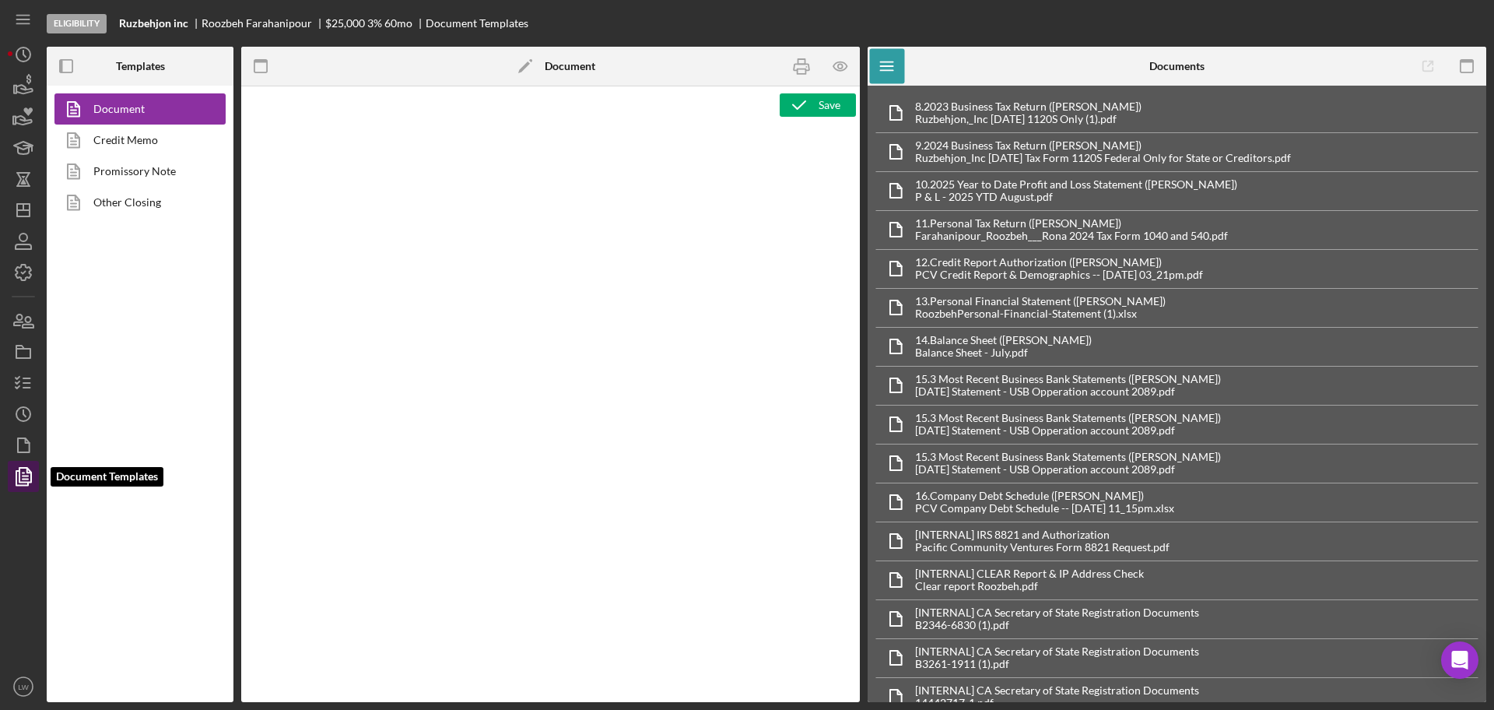
type textarea "<h1 style="text-align: center;">Full Application Form</h1> <h2 style="text-alig…"
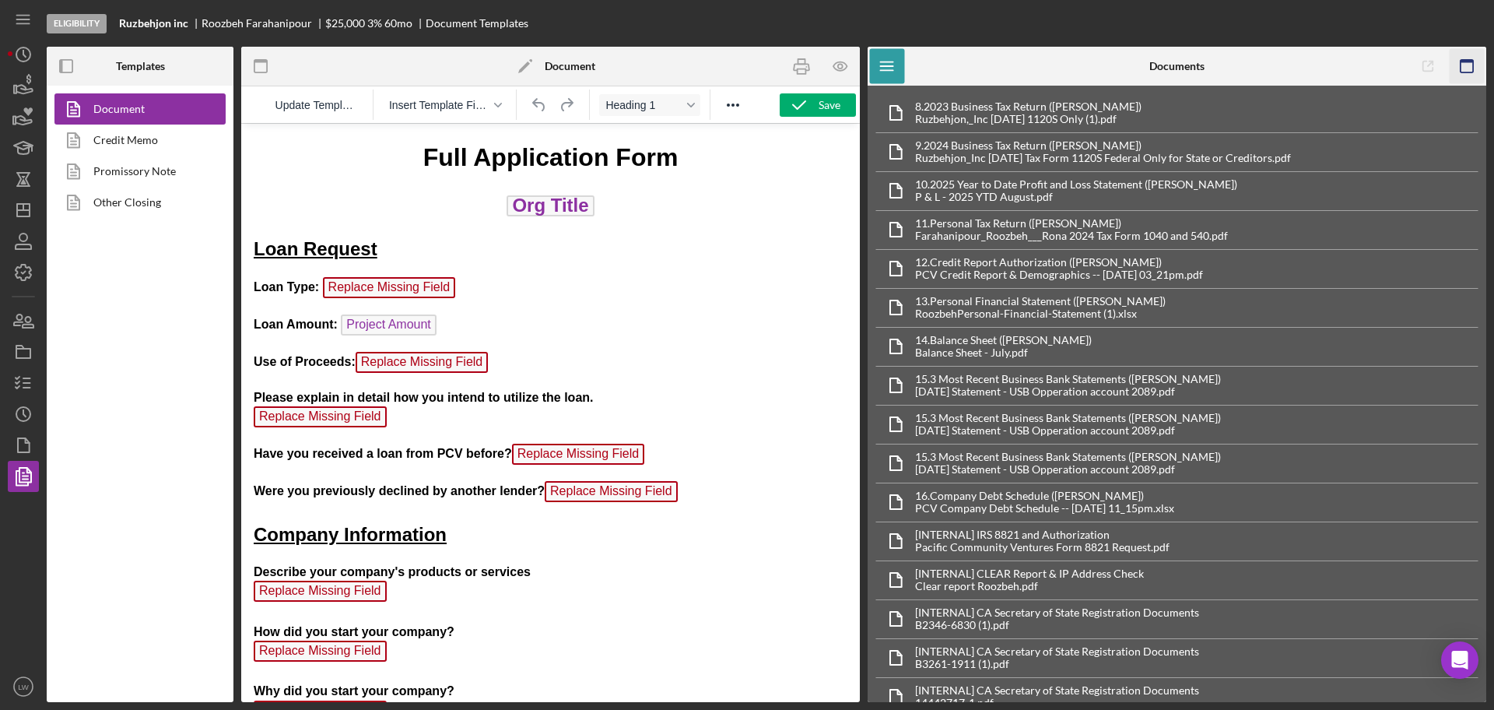
click at [1194, 68] on icon "button" at bounding box center [1467, 66] width 35 height 35
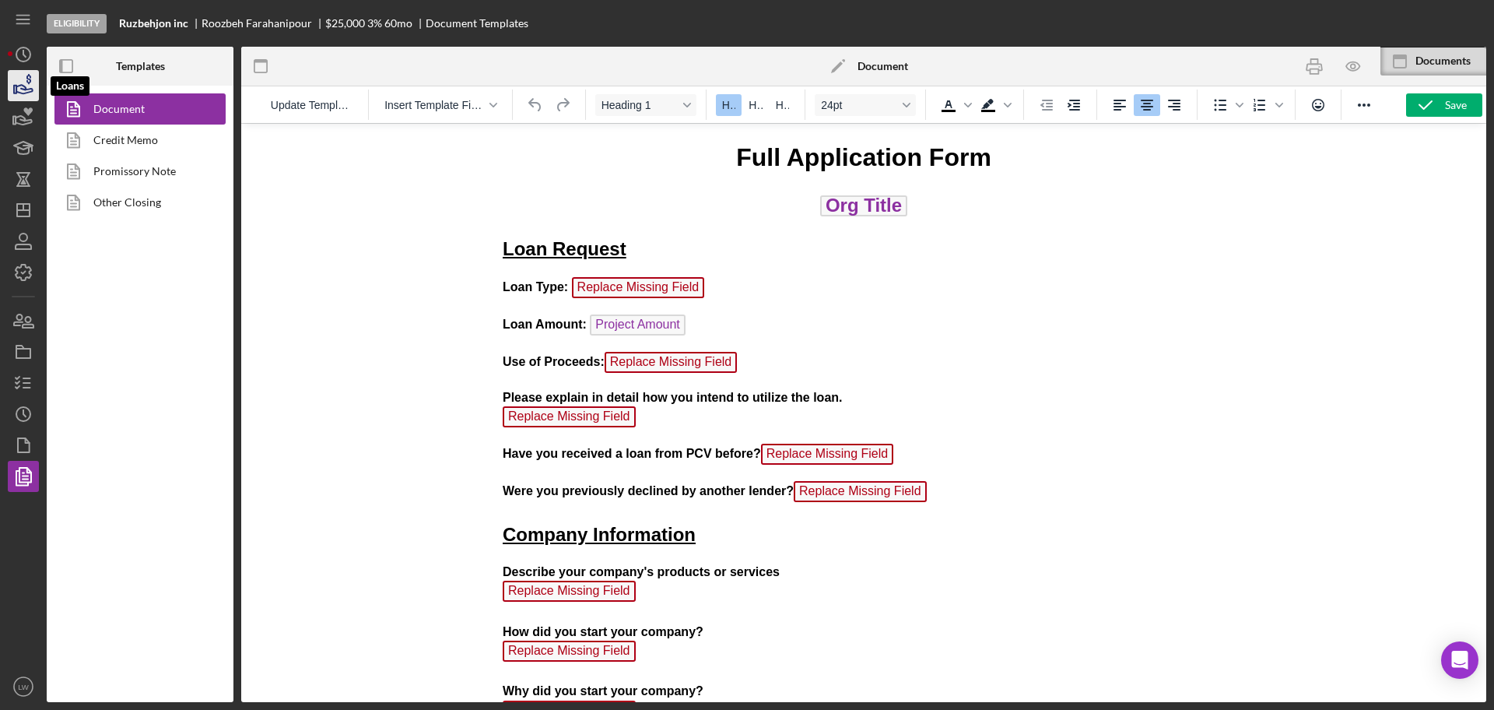
click at [20, 90] on icon "button" at bounding box center [23, 85] width 39 height 39
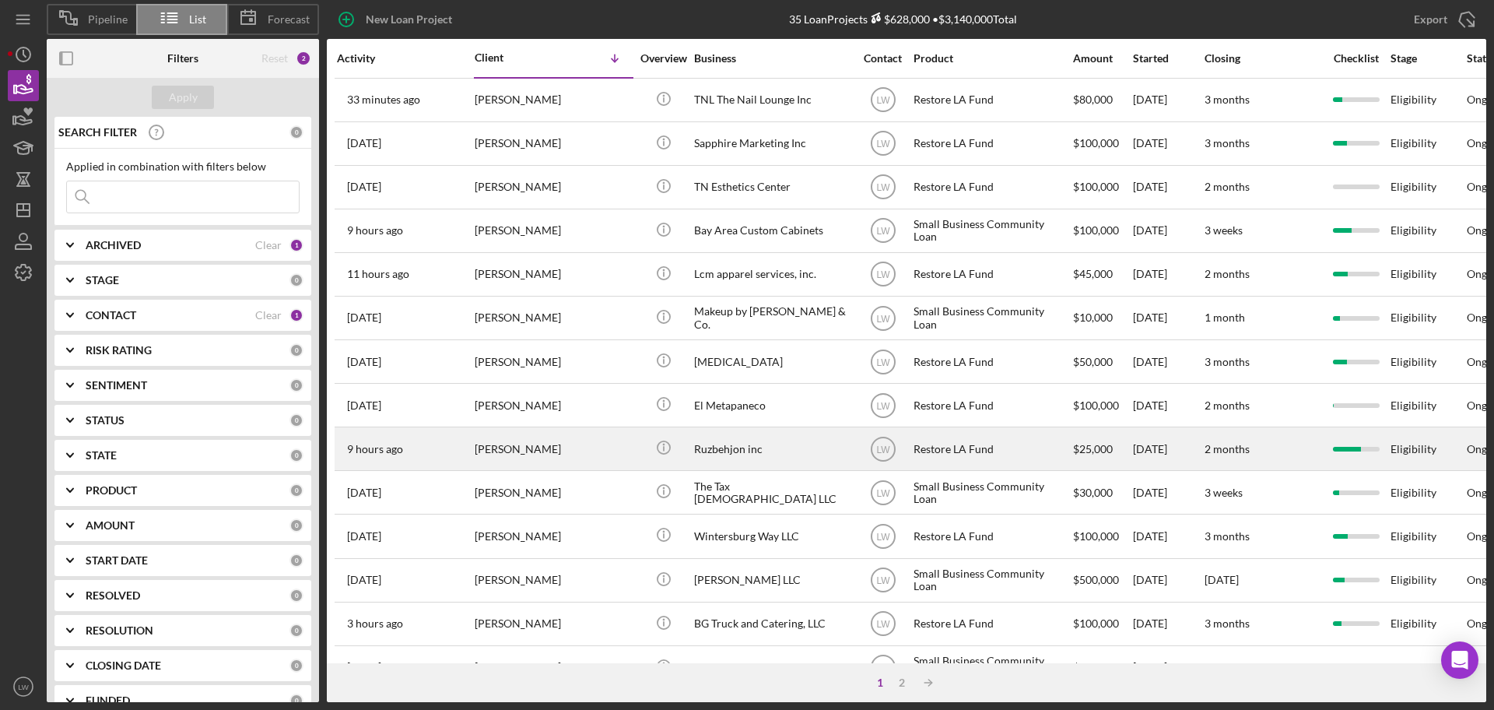
click at [555, 448] on div "[PERSON_NAME]" at bounding box center [553, 448] width 156 height 41
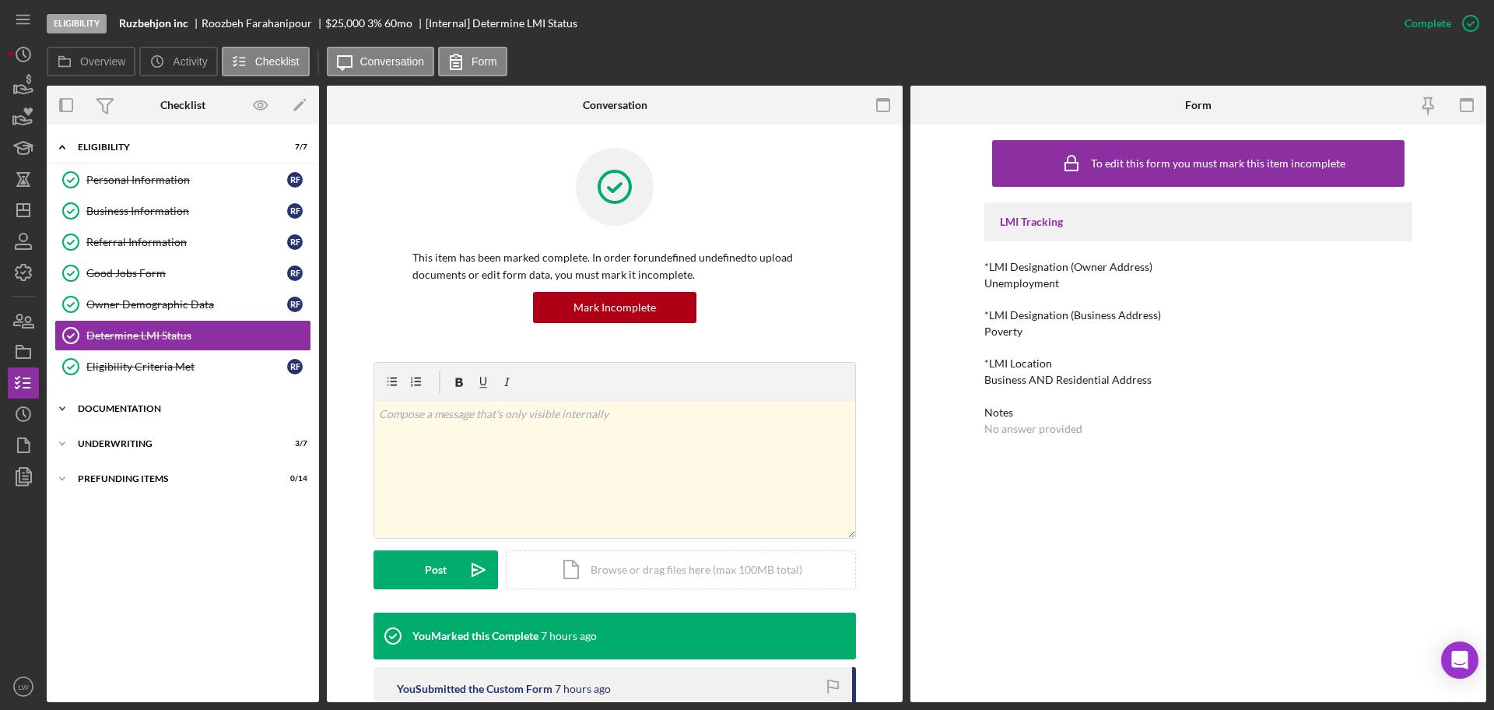
click at [143, 412] on div "Documentation" at bounding box center [189, 408] width 222 height 9
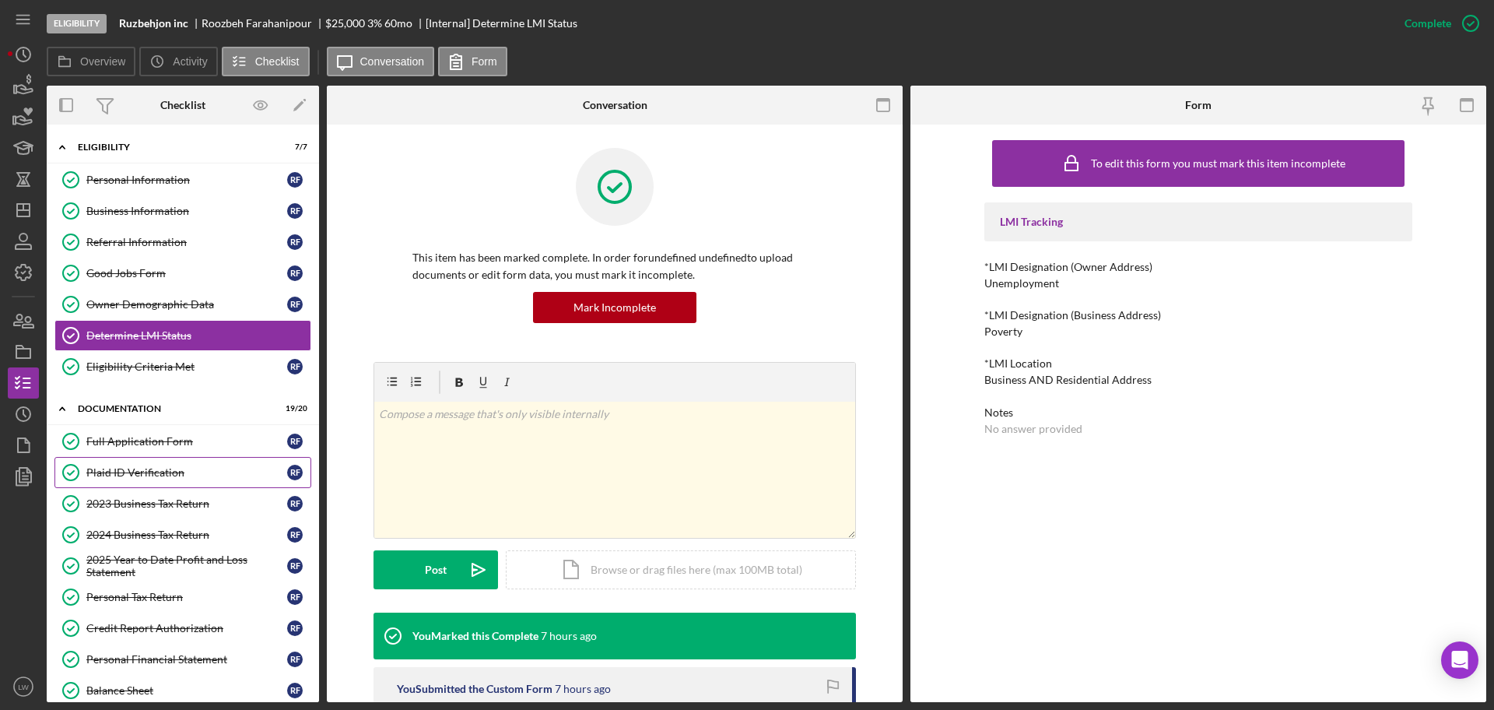
click at [141, 457] on link "Plaid ID Verification Plaid ID Verification R F" at bounding box center [182, 472] width 257 height 31
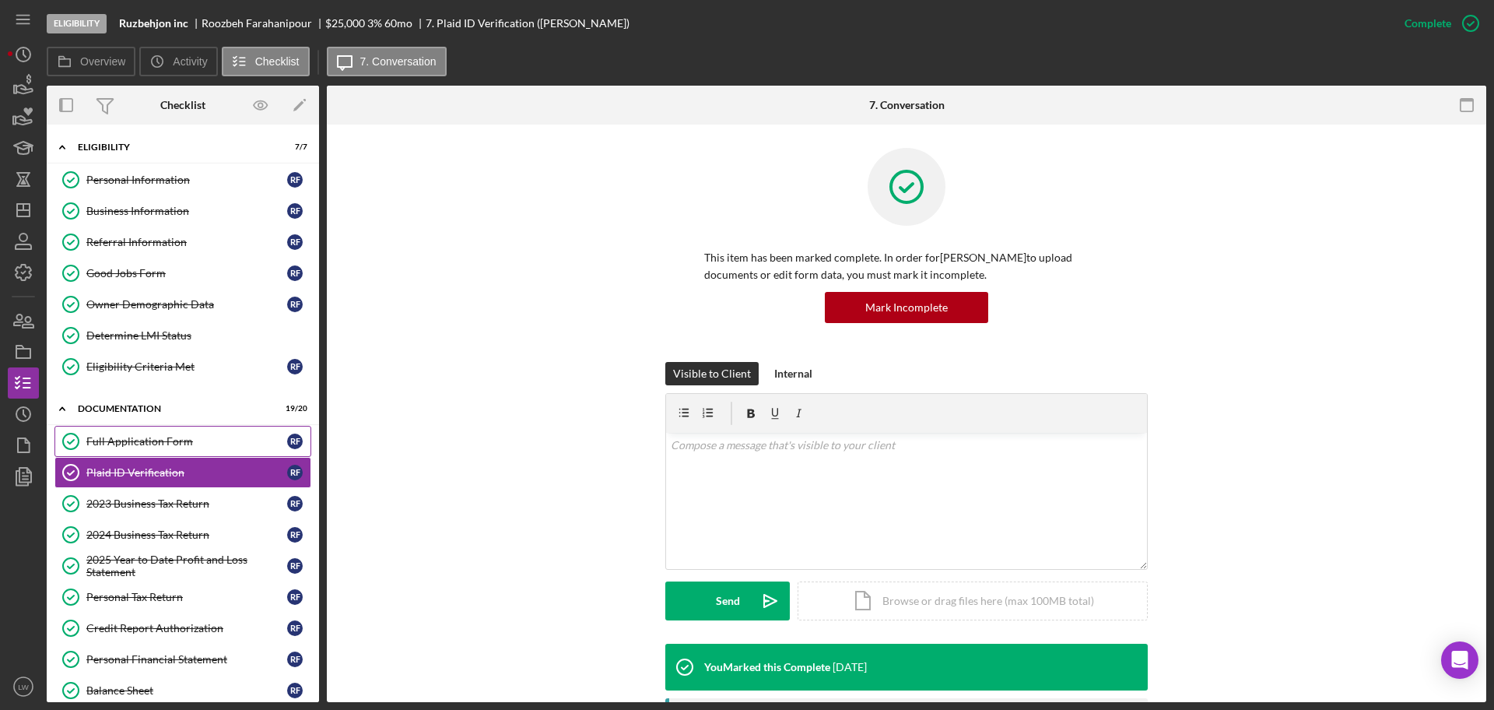
click at [139, 442] on div "Full Application Form" at bounding box center [186, 441] width 201 height 12
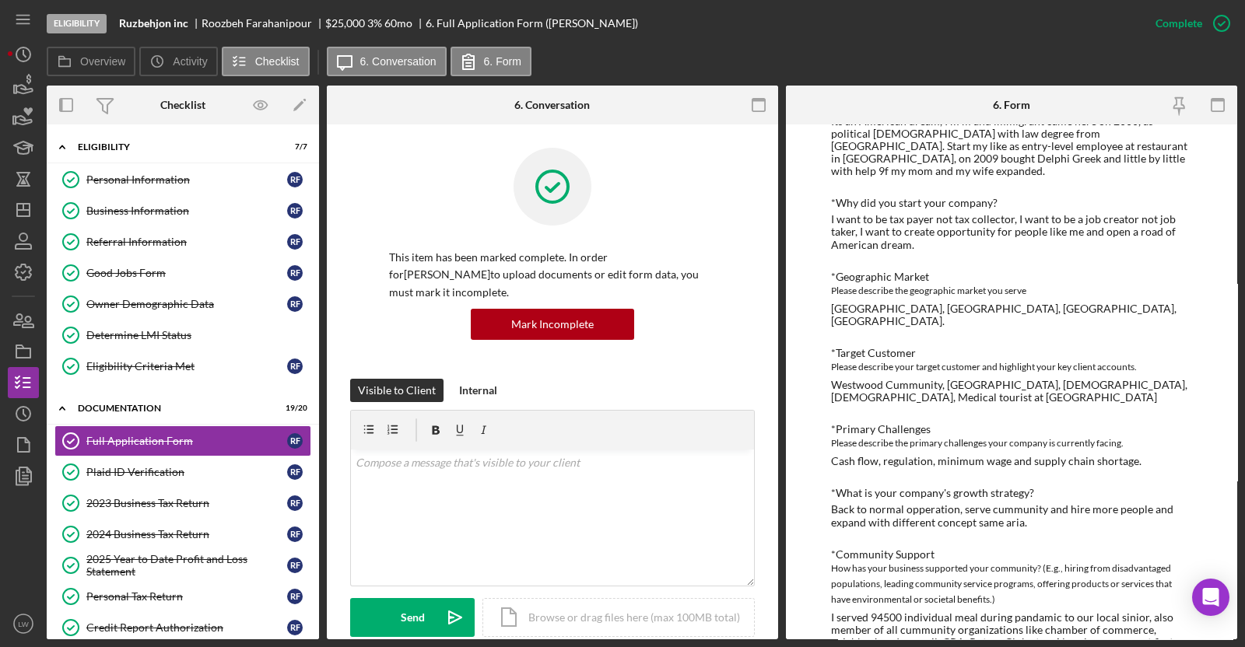
scroll to position [669, 0]
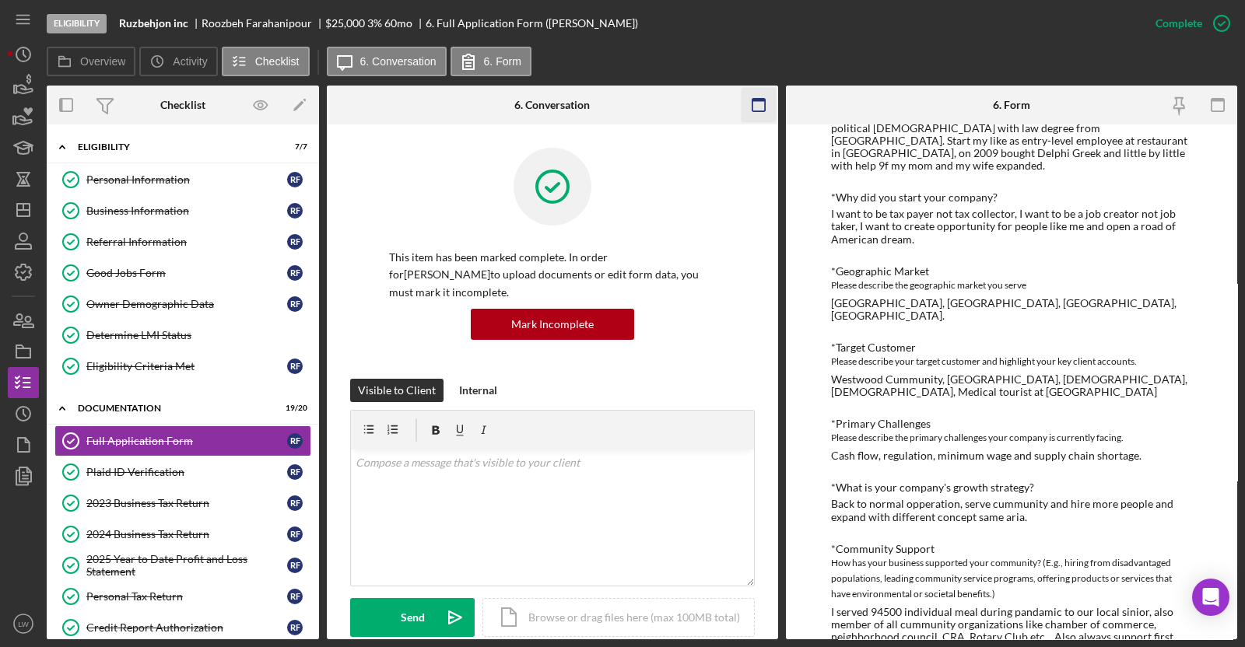
click at [763, 99] on rect "button" at bounding box center [758, 105] width 12 height 12
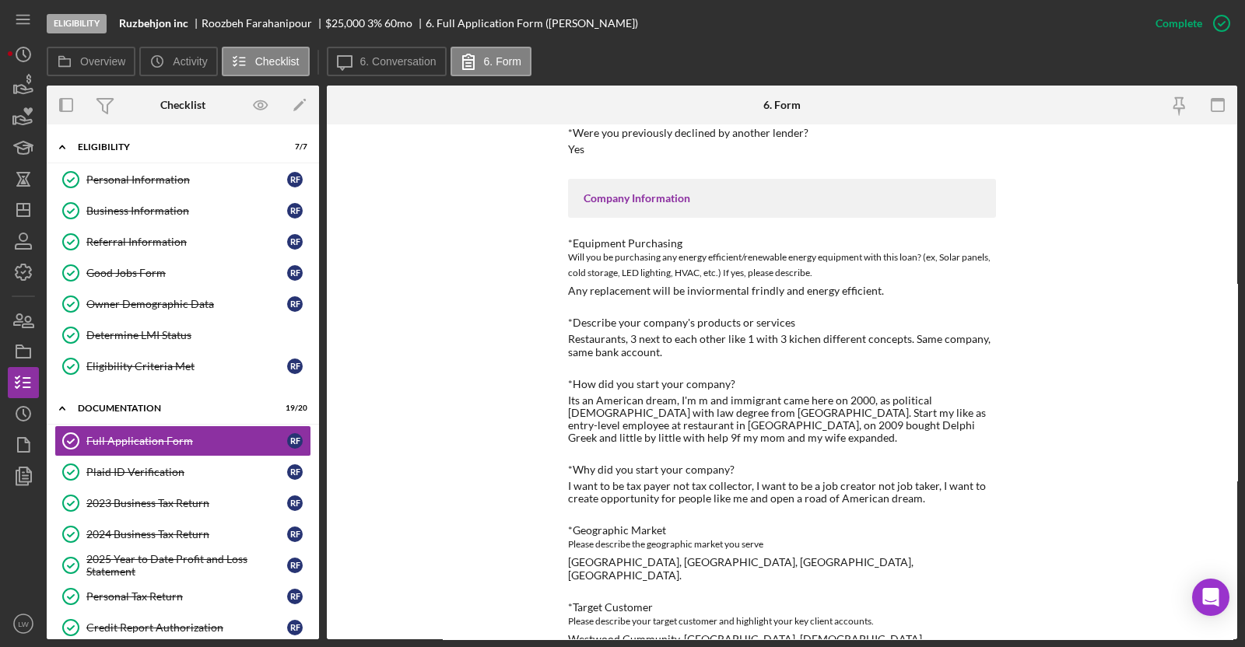
scroll to position [469, 0]
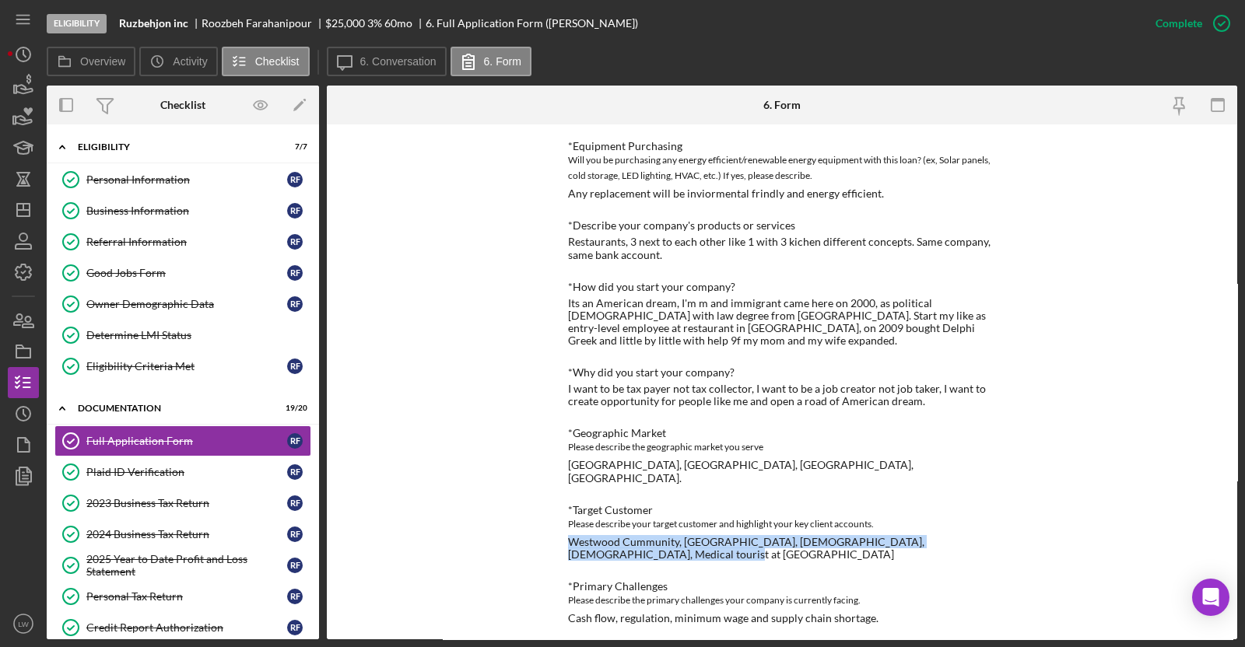
drag, startPoint x: 559, startPoint y: 514, endPoint x: 630, endPoint y: 530, distance: 72.7
click at [631, 530] on div "To edit this form you must mark this item incomplete *Use of Proceeds Purchase …" at bounding box center [782, 382] width 910 height 515
drag, startPoint x: 617, startPoint y: 527, endPoint x: 587, endPoint y: 530, distance: 30.5
click at [581, 536] on div "Westwood Cummunity, [GEOGRAPHIC_DATA], [DEMOGRAPHIC_DATA], [DEMOGRAPHIC_DATA], …" at bounding box center [782, 548] width 428 height 25
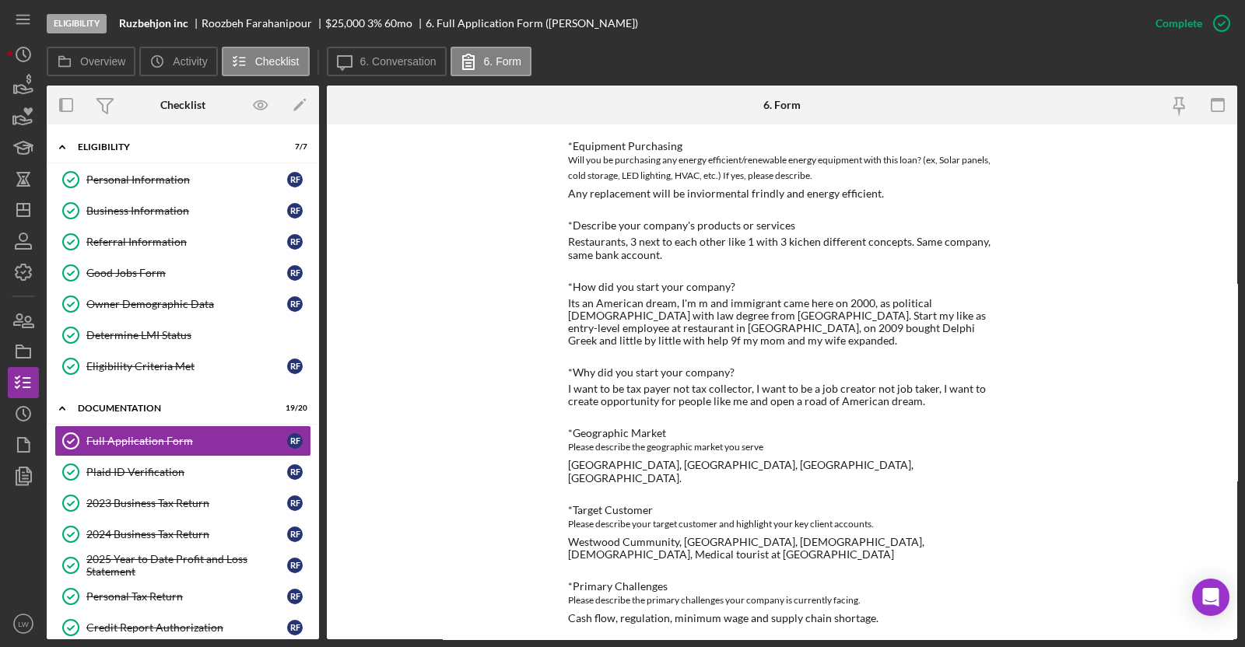
click at [650, 536] on div "*Use of Proceeds Purchase Inventory, Purchase or repair equipment, Hire employe…" at bounding box center [782, 527] width 428 height 1589
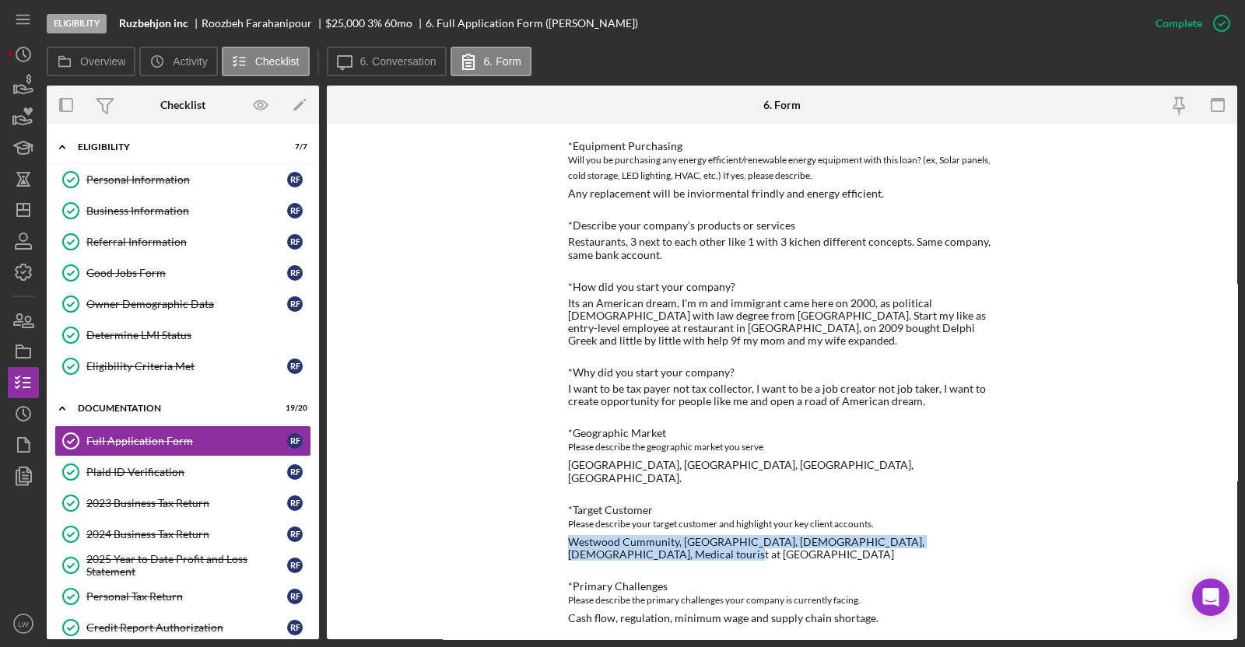
drag, startPoint x: 636, startPoint y: 531, endPoint x: 566, endPoint y: 519, distance: 71.0
click at [564, 519] on div "To edit this form you must mark this item incomplete *Use of Proceeds Purchase …" at bounding box center [782, 382] width 910 height 515
copy div "Westwood Cummunity, [GEOGRAPHIC_DATA], [DEMOGRAPHIC_DATA], [DEMOGRAPHIC_DATA], …"
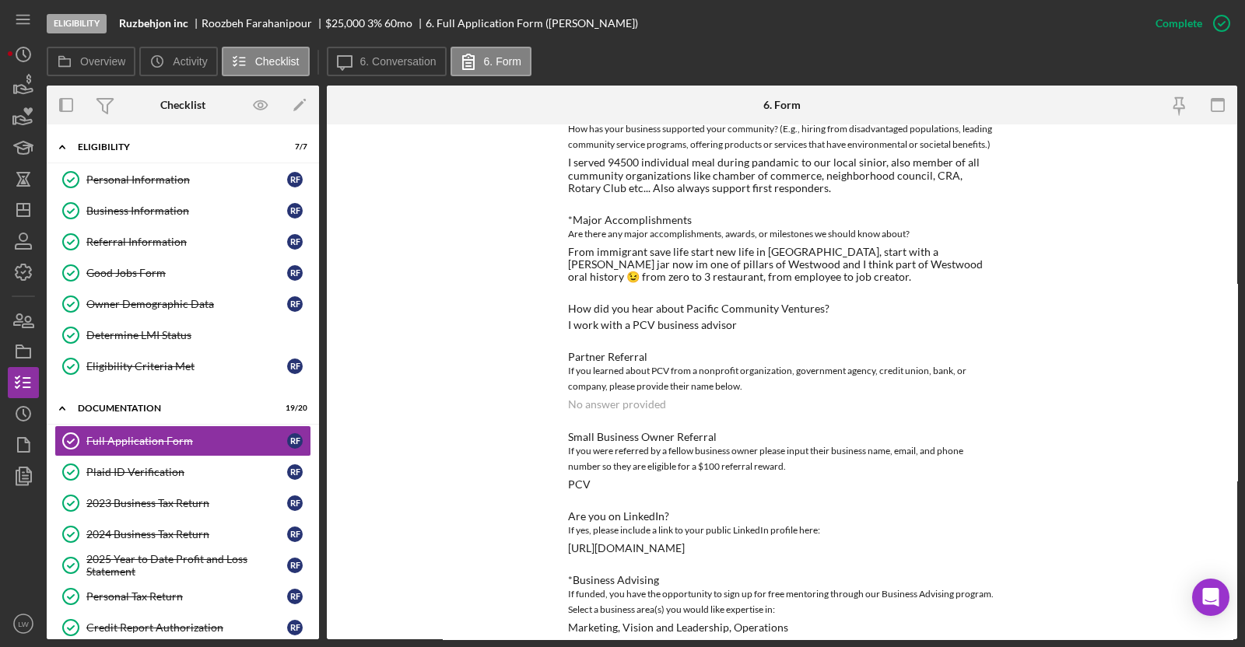
scroll to position [1150, 0]
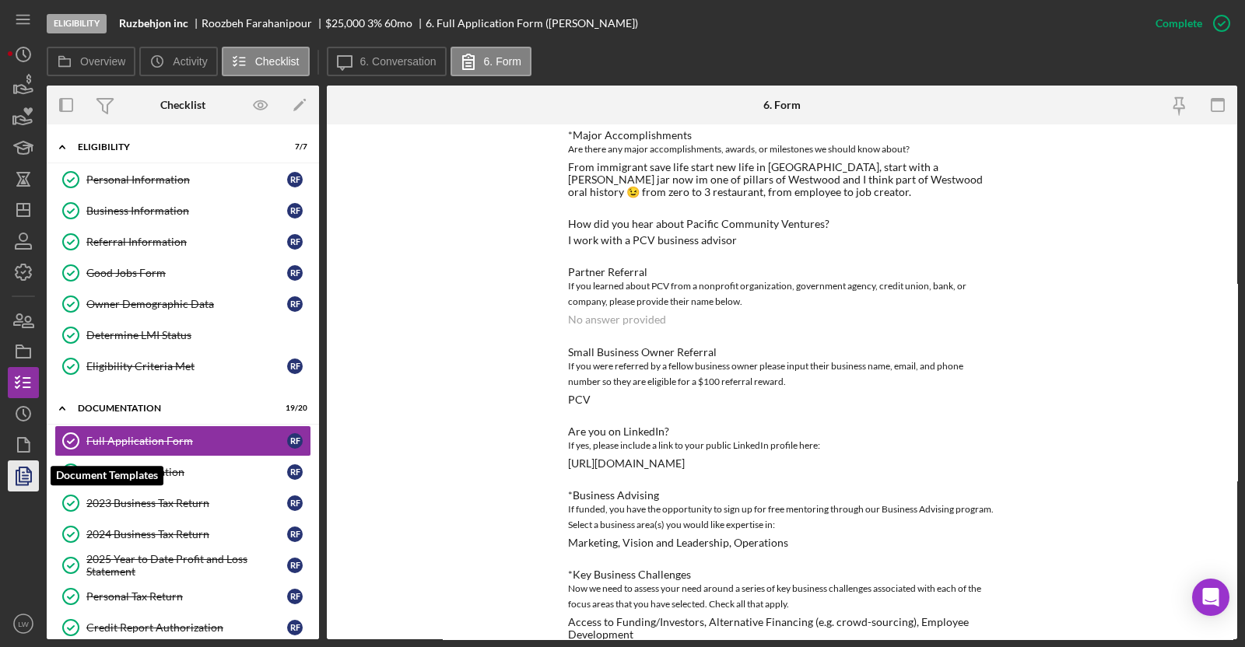
click at [17, 480] on icon "button" at bounding box center [23, 476] width 39 height 39
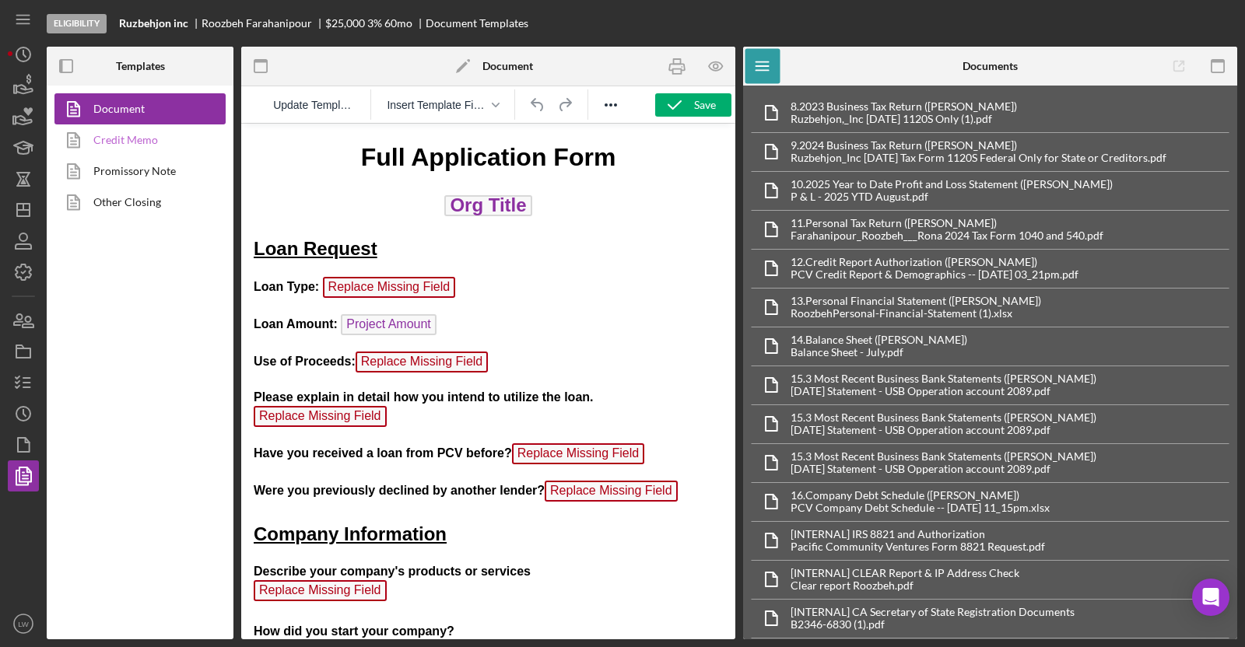
click at [153, 143] on link "Credit Memo" at bounding box center [135, 140] width 163 height 31
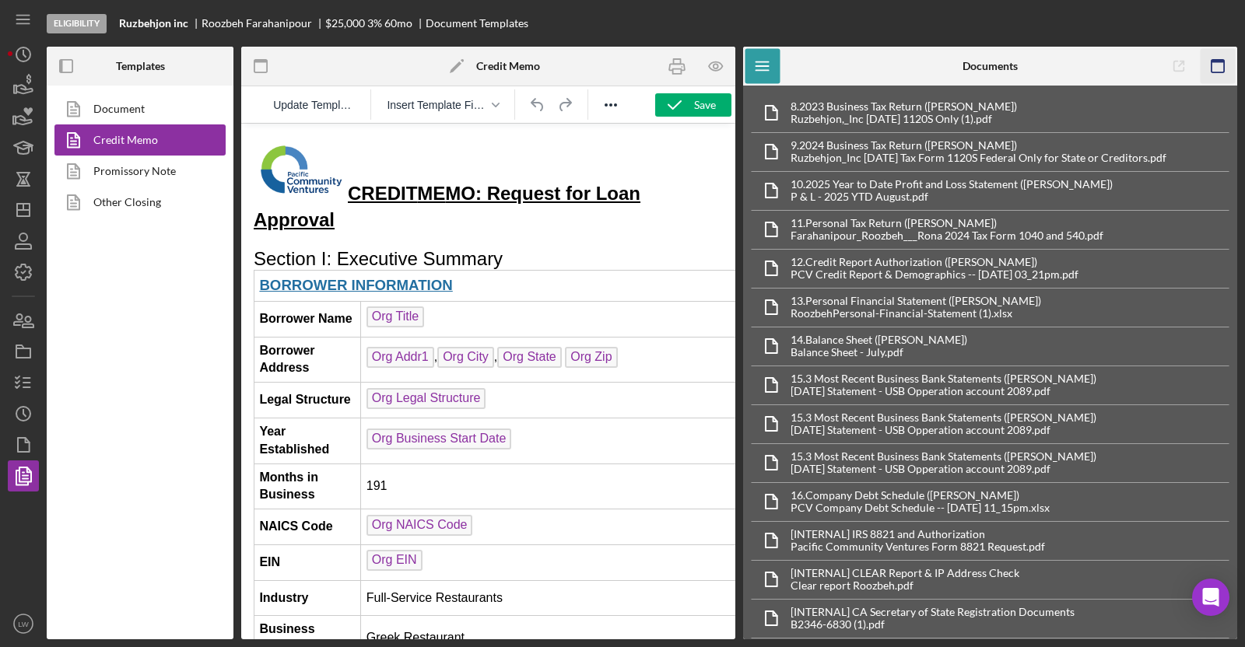
click at [1194, 58] on icon "button" at bounding box center [1218, 66] width 35 height 35
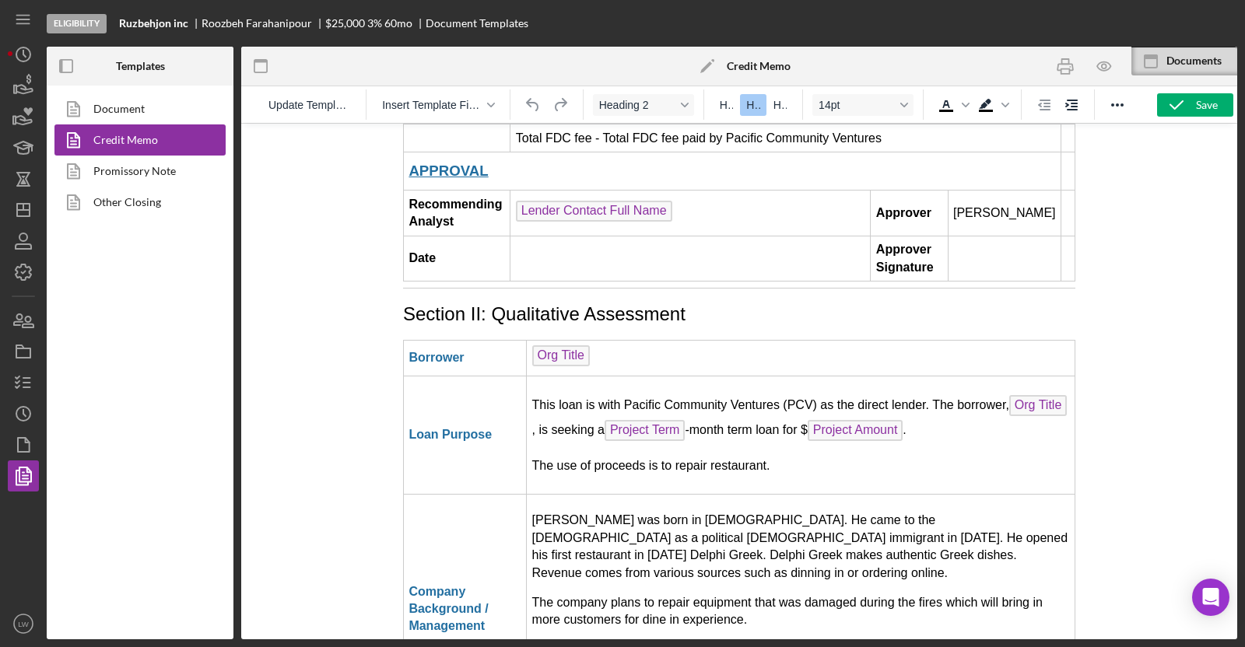
scroll to position [2626, 0]
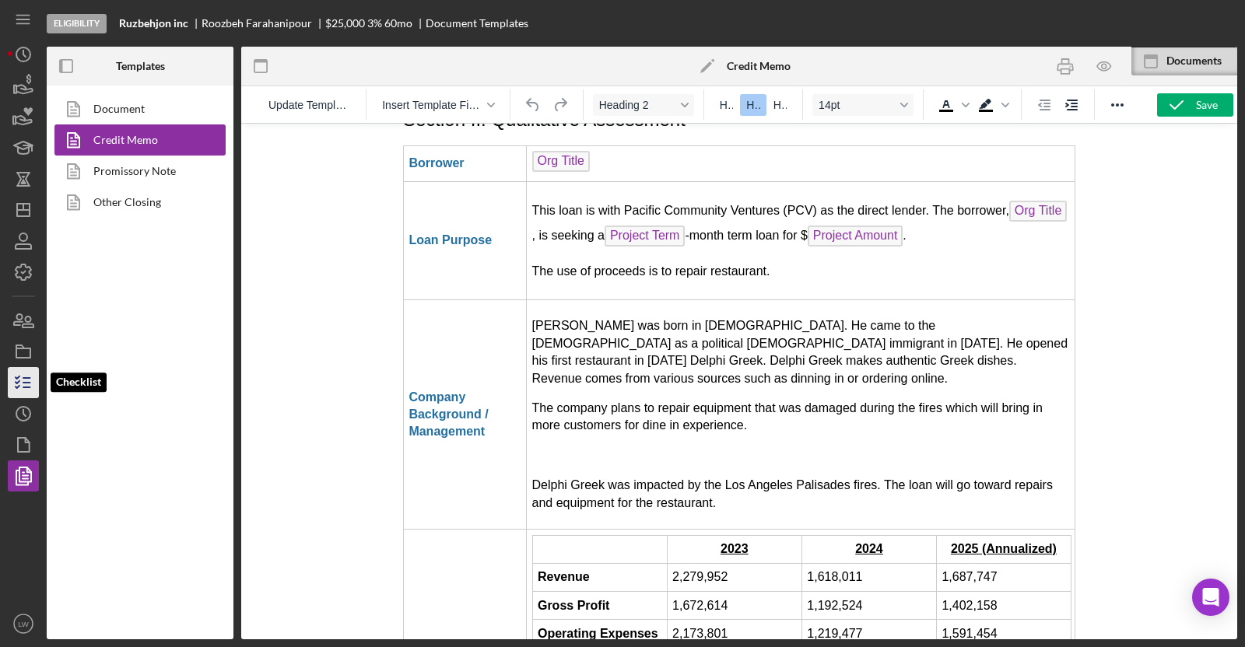
click at [12, 382] on icon "button" at bounding box center [23, 382] width 39 height 39
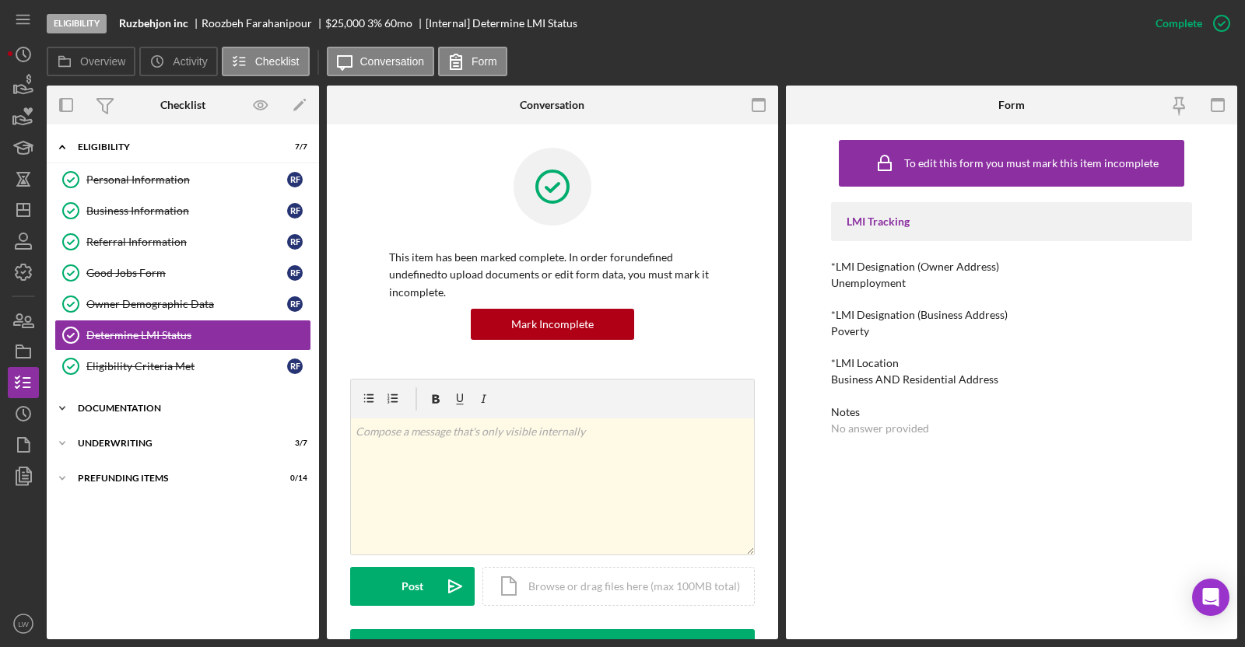
click at [146, 401] on div "Icon/Expander Documentation 19 / 20" at bounding box center [183, 408] width 272 height 31
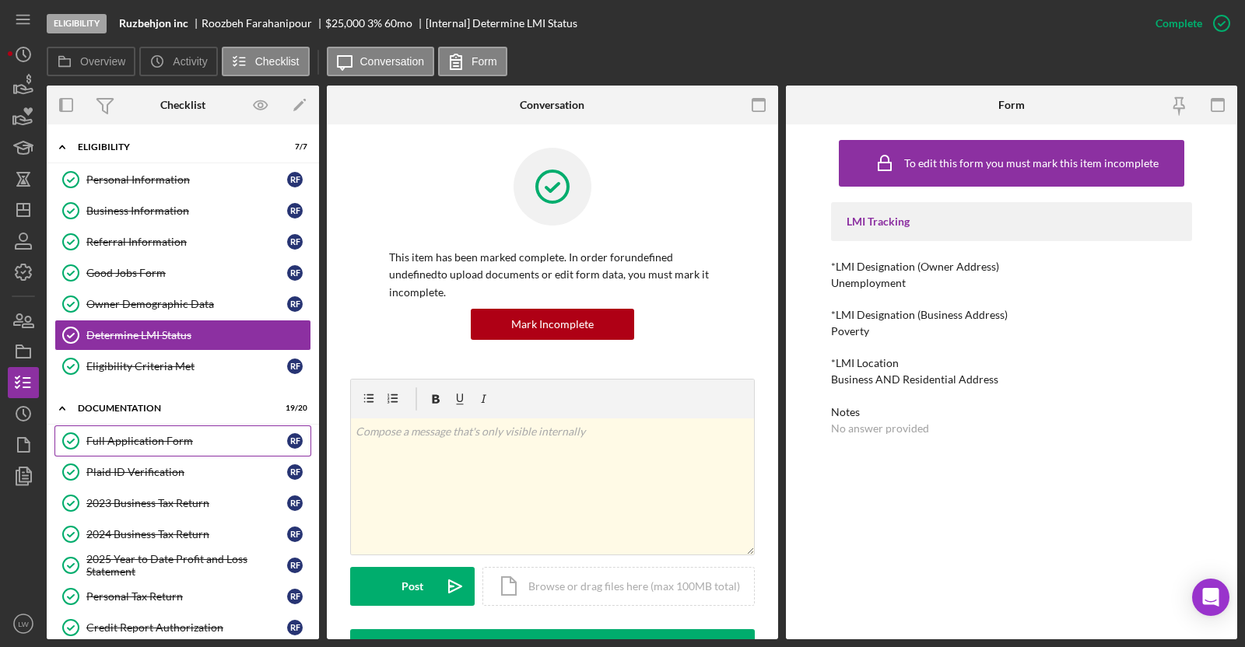
click at [142, 446] on link "Full Application Form Full Application Form R F" at bounding box center [182, 441] width 257 height 31
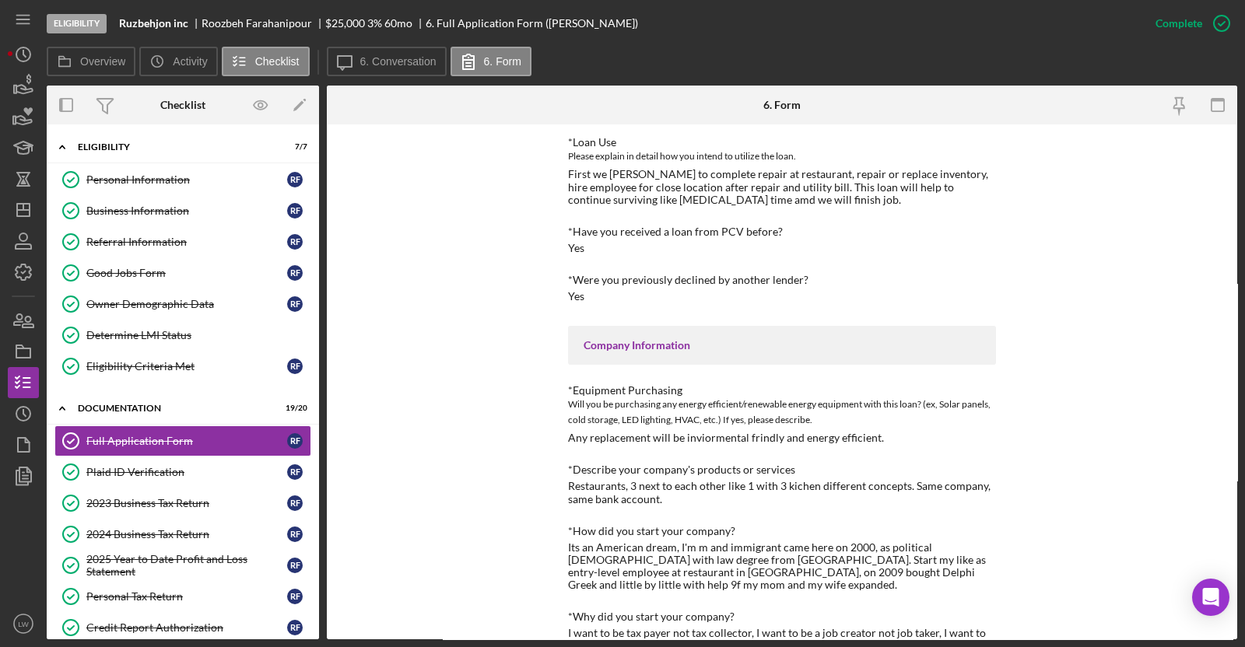
scroll to position [194, 0]
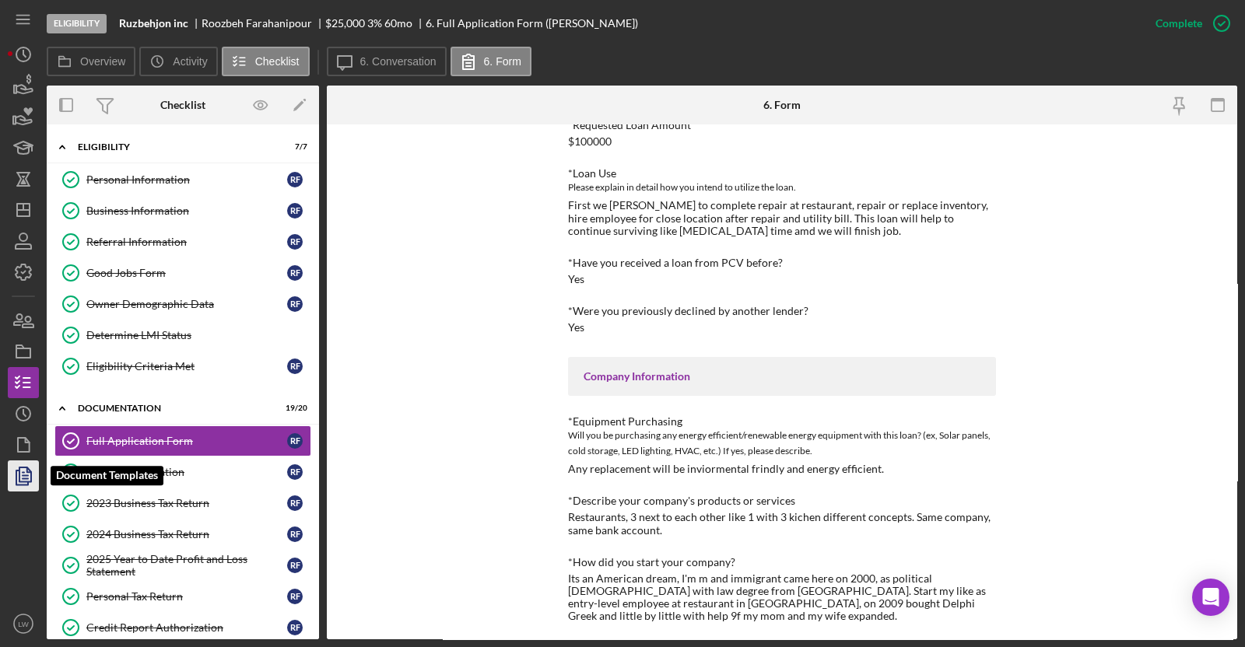
click at [27, 468] on polyline "button" at bounding box center [29, 470] width 4 height 4
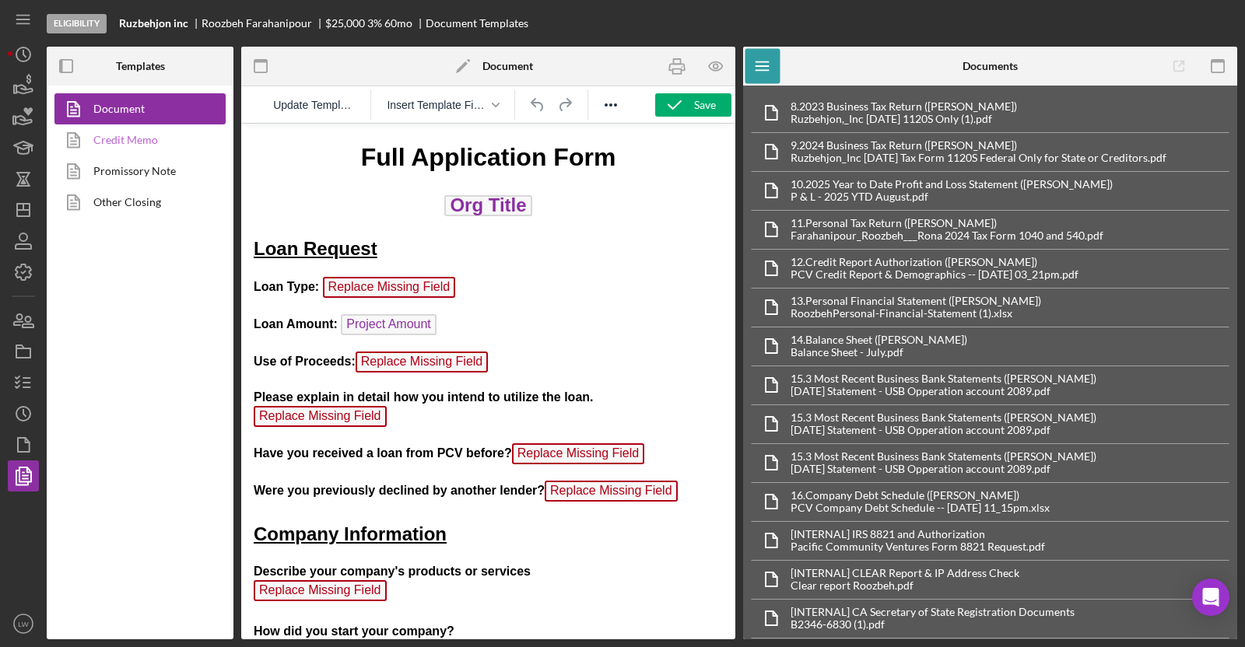
click at [129, 135] on link "Credit Memo" at bounding box center [135, 140] width 163 height 31
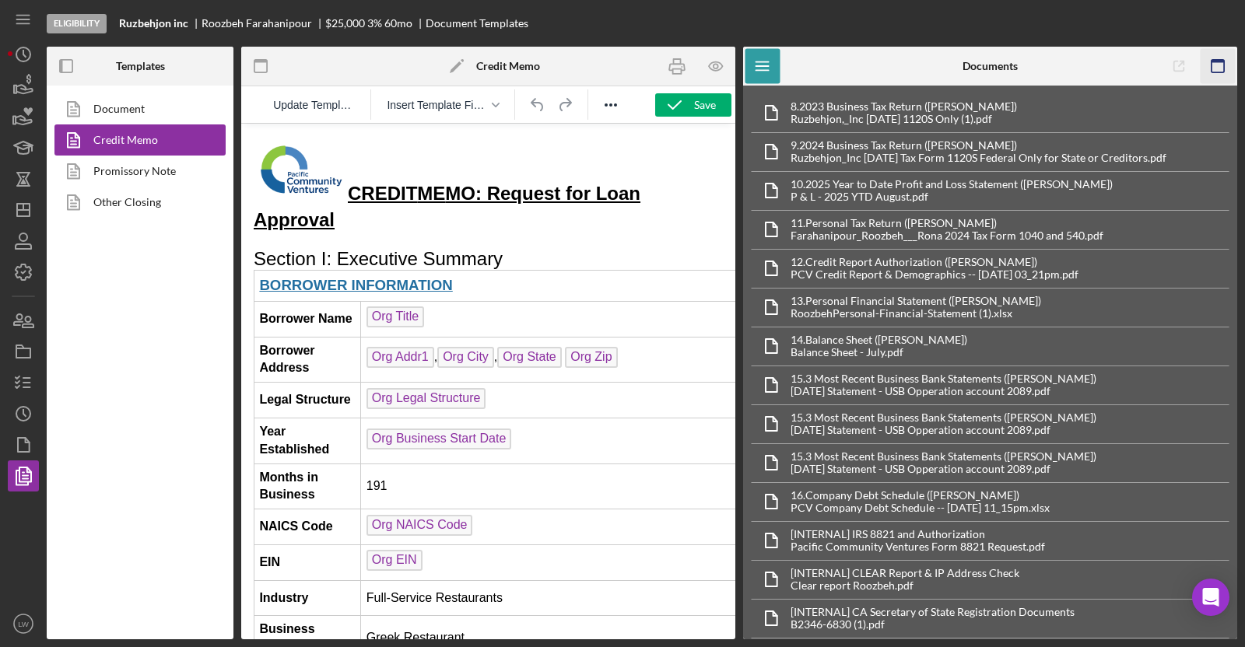
click at [1194, 63] on rect "button" at bounding box center [1218, 66] width 12 height 12
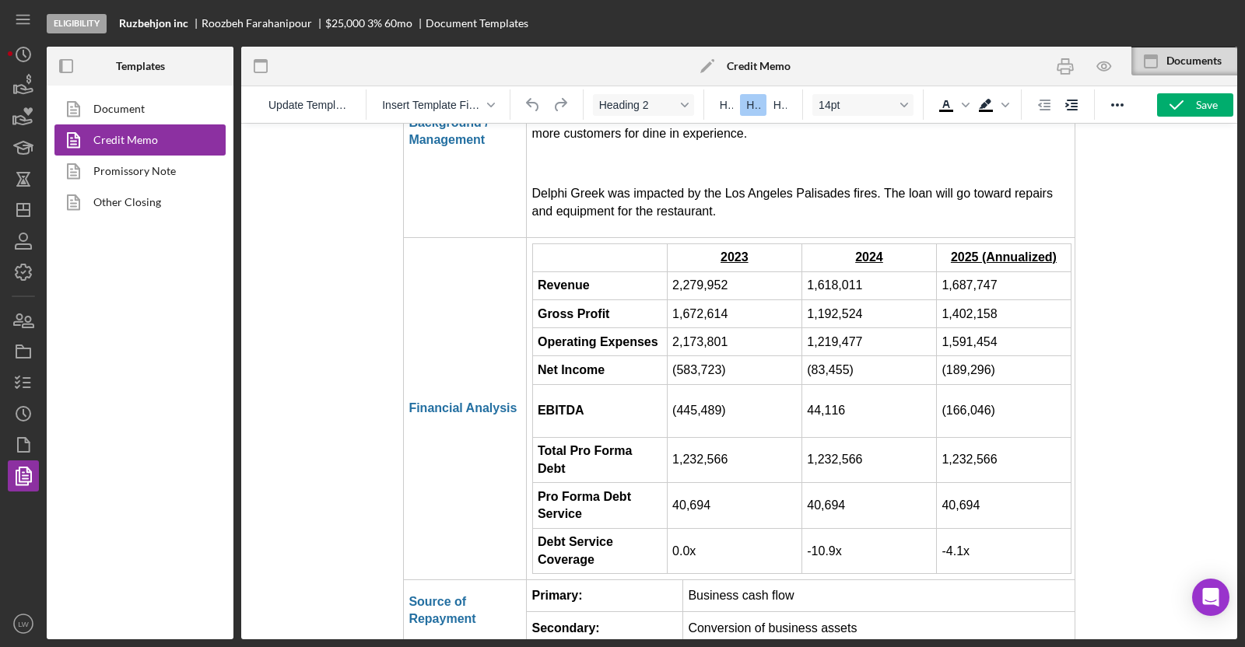
scroll to position [2528, 0]
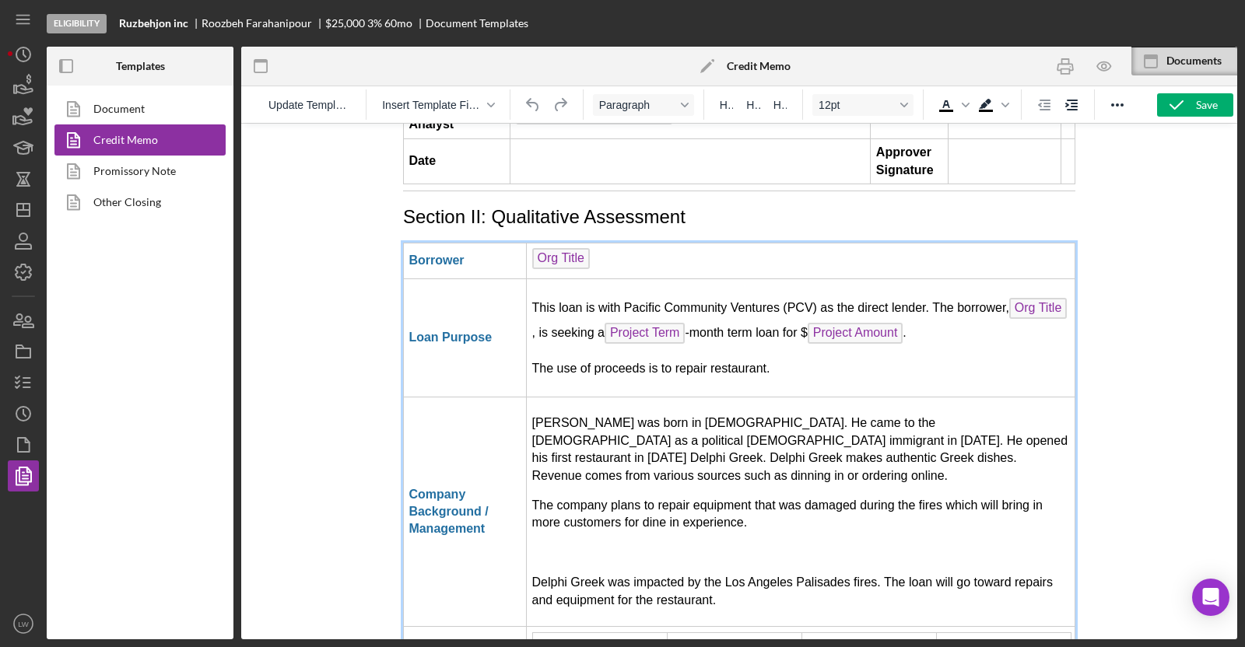
click at [720, 540] on p "Delphi Greek was impacted by the Los Angeles Palisades fires. The loan will go …" at bounding box center [801, 591] width 538 height 35
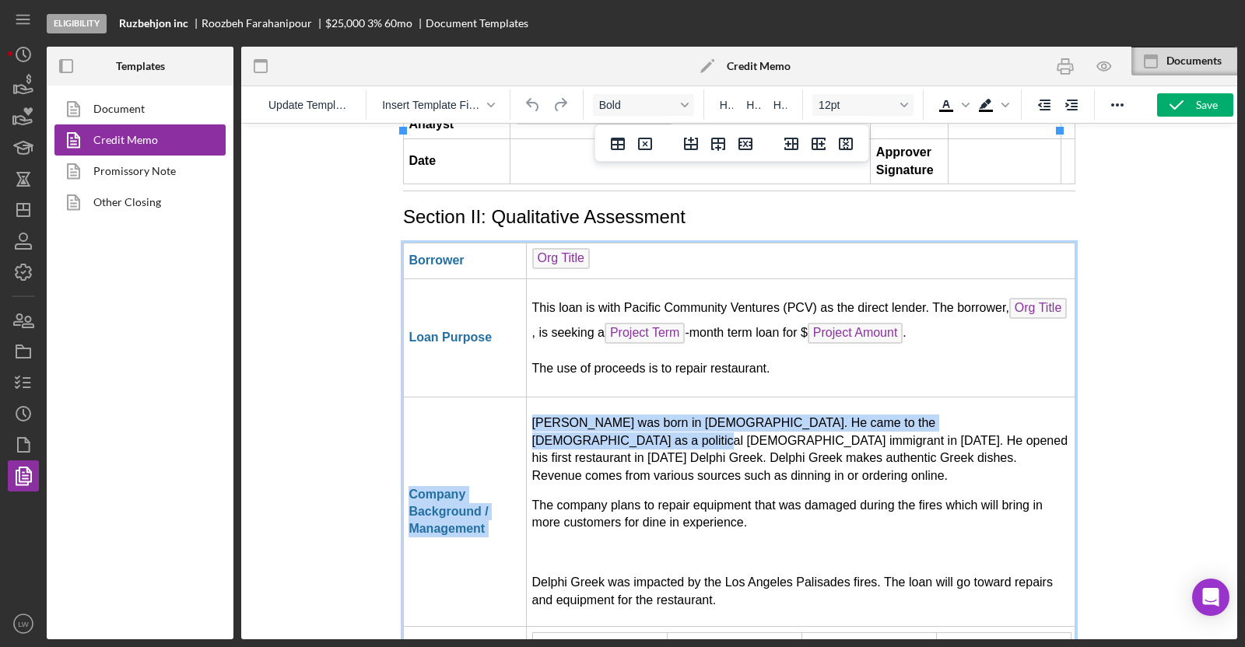
drag, startPoint x: 729, startPoint y: 489, endPoint x: 544, endPoint y: 327, distance: 246.5
click at [544, 398] on td "[PERSON_NAME] was born in [DEMOGRAPHIC_DATA]. He came to the [DEMOGRAPHIC_DATA]…" at bounding box center [801, 513] width 549 height 230
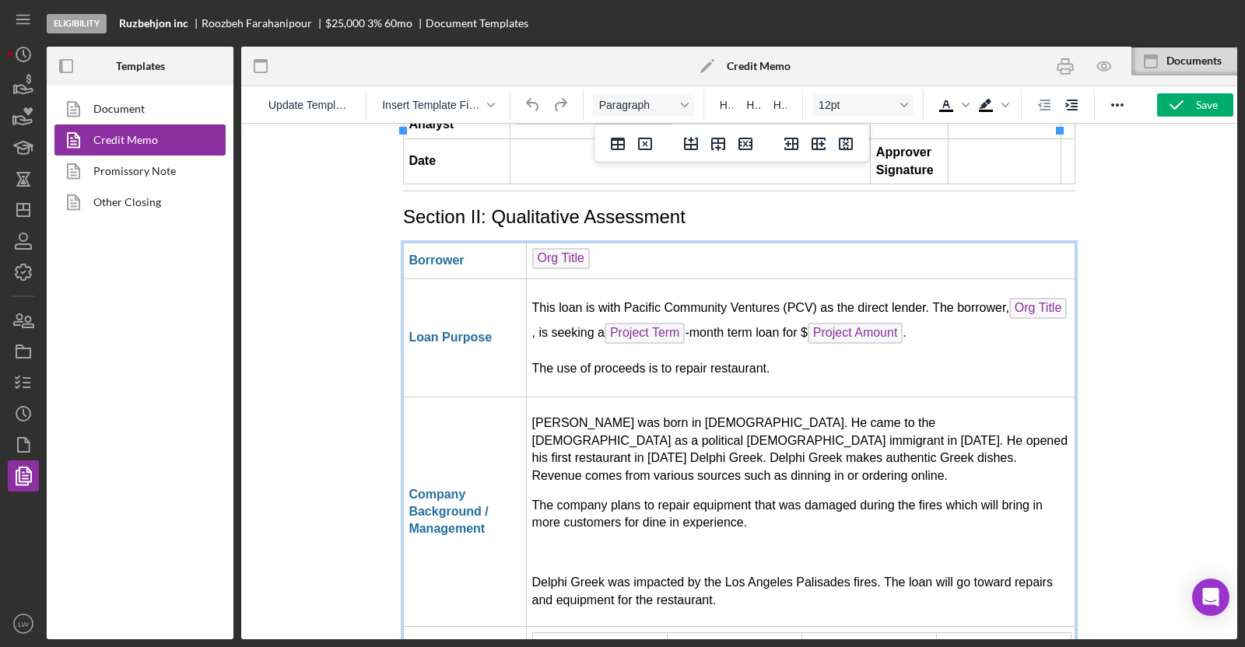
click at [672, 497] on p "The company plans to repair equipment that was damaged during the fires which w…" at bounding box center [801, 514] width 538 height 35
click at [747, 540] on p "Delphi Greek was impacted by the Los Angeles Palisades fires. The loan will go …" at bounding box center [801, 591] width 538 height 35
drag, startPoint x: 731, startPoint y: 489, endPoint x: 535, endPoint y: 474, distance: 196.7
click at [535, 540] on p "Delphi Greek was impacted by the Los Angeles Palisades fires. The loan will go …" at bounding box center [801, 591] width 538 height 35
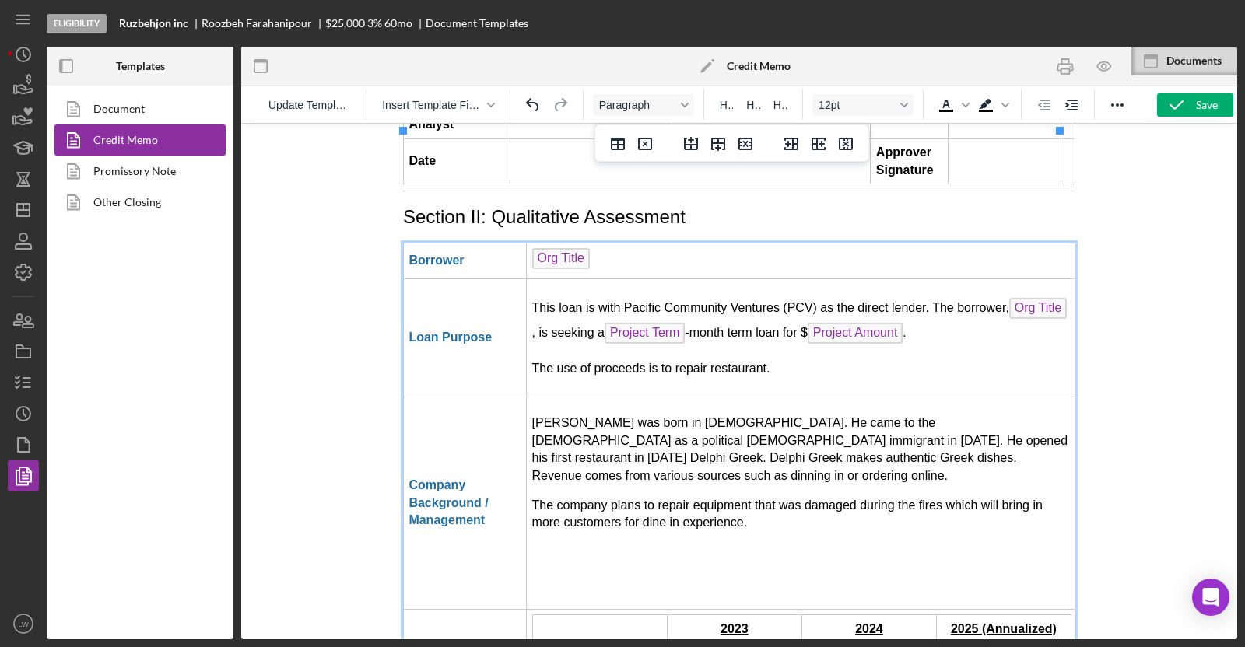
drag, startPoint x: 749, startPoint y: 410, endPoint x: 530, endPoint y: 388, distance: 219.8
click at [532, 497] on p "The company plans to repair equipment that was damaged during the fires which w…" at bounding box center [801, 514] width 538 height 35
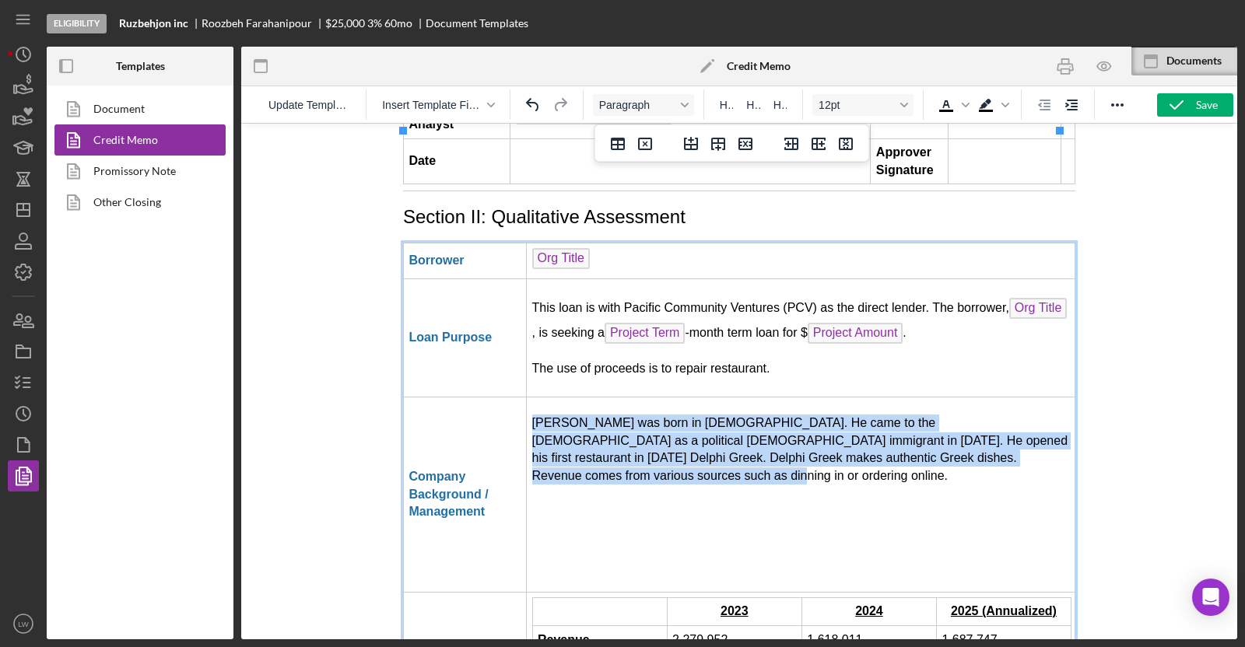
drag, startPoint x: 567, startPoint y: 364, endPoint x: 529, endPoint y: 310, distance: 66.0
click at [532, 415] on p "[PERSON_NAME] was born in [DEMOGRAPHIC_DATA]. He came to the [DEMOGRAPHIC_DATA]…" at bounding box center [801, 450] width 538 height 70
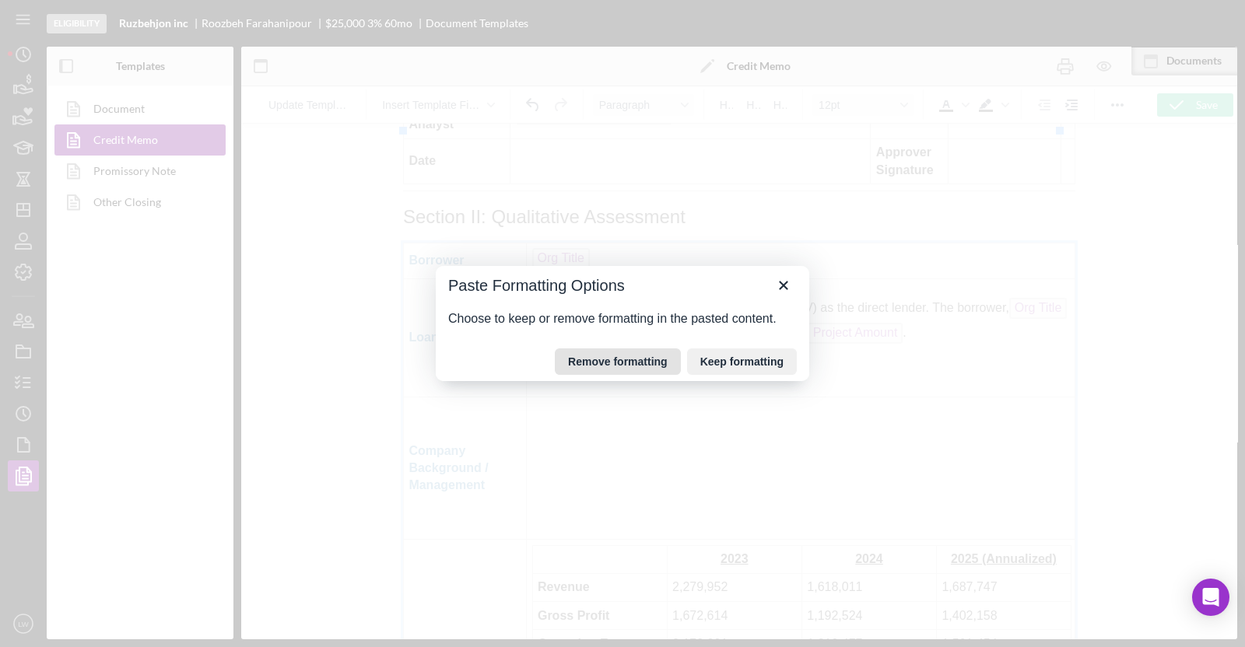
click at [626, 356] on button "Remove formatting" at bounding box center [618, 362] width 126 height 26
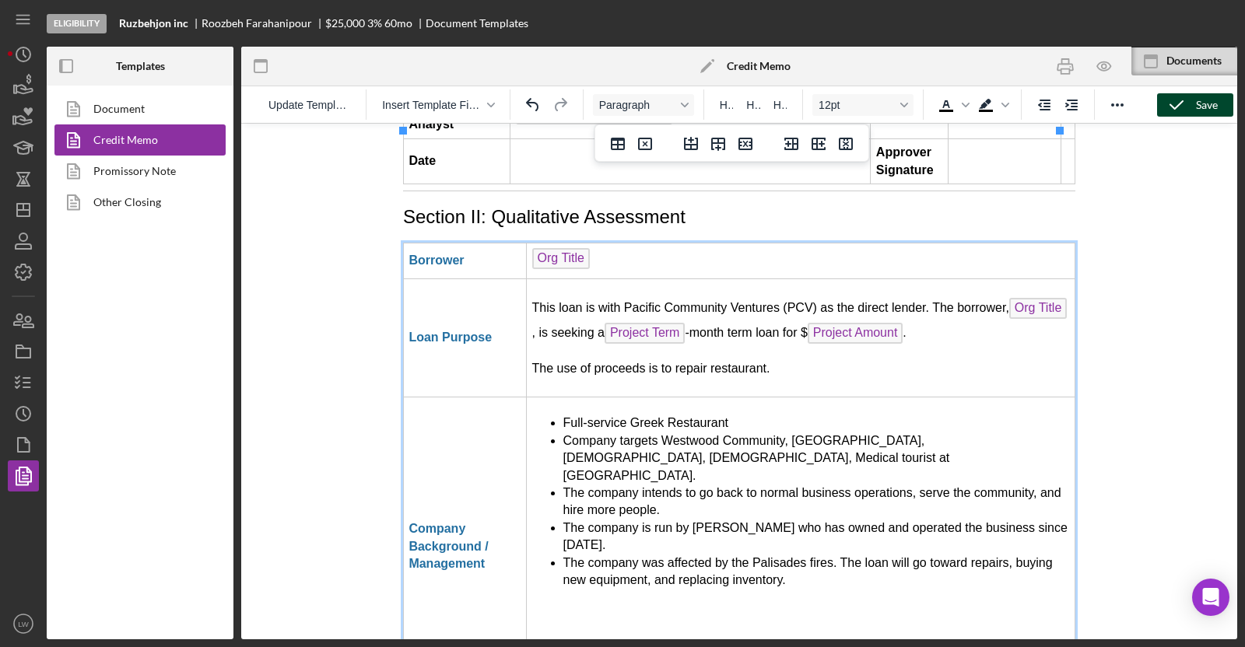
click at [1190, 95] on icon "button" at bounding box center [1176, 105] width 39 height 39
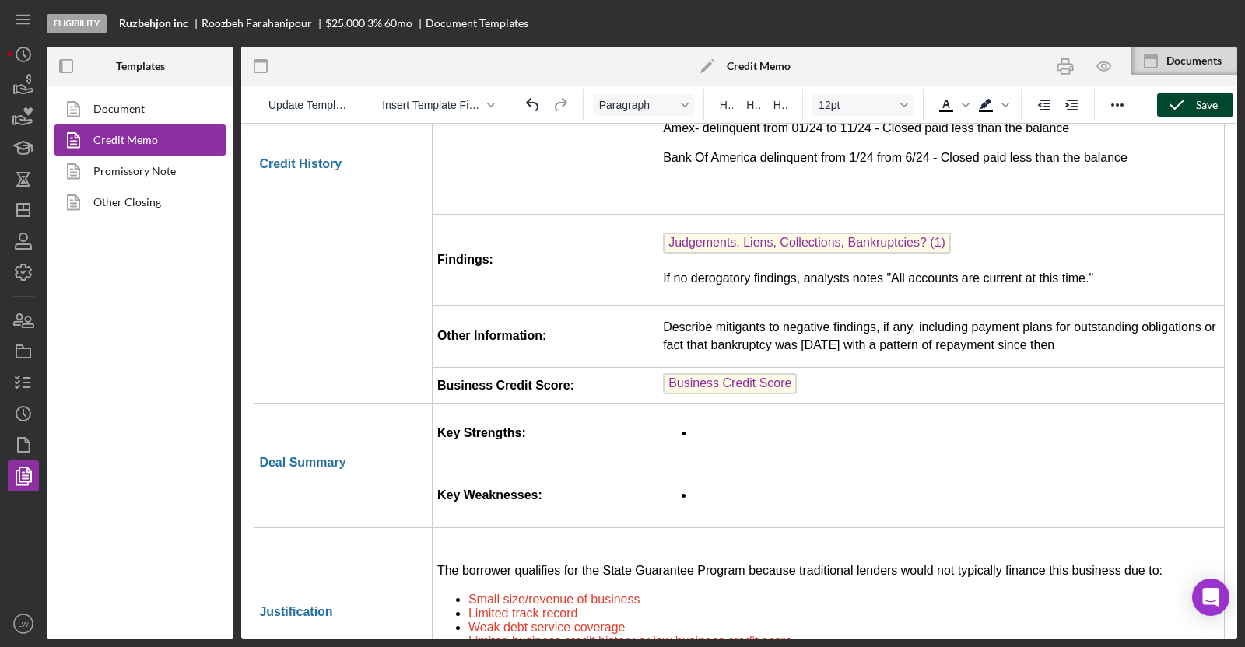
scroll to position [3572, 0]
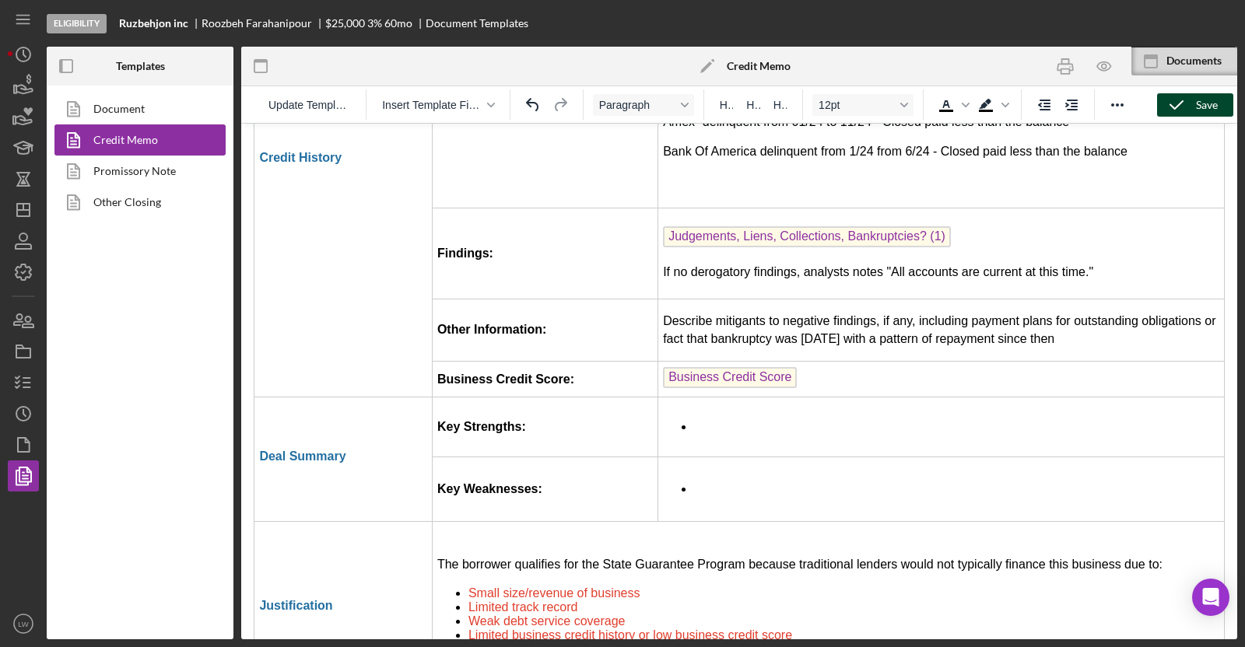
click at [712, 419] on li "Rich Text Area. Press ALT-0 for help." at bounding box center [956, 427] width 524 height 17
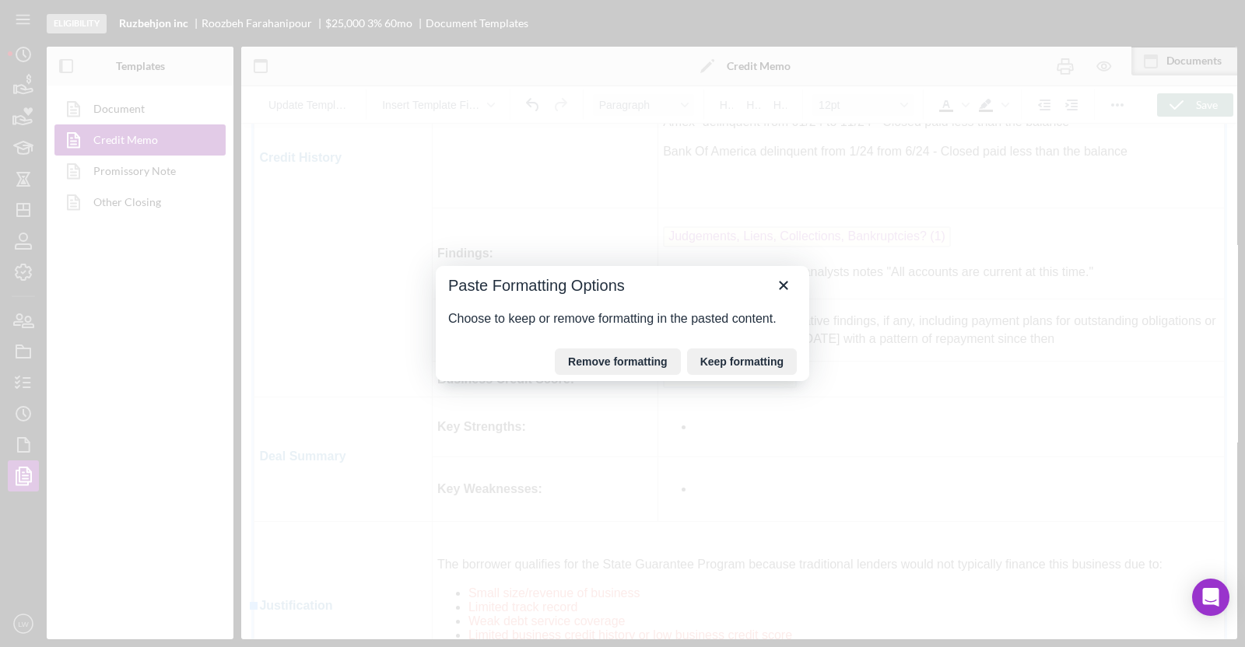
click at [619, 365] on button "Remove formatting" at bounding box center [618, 362] width 126 height 26
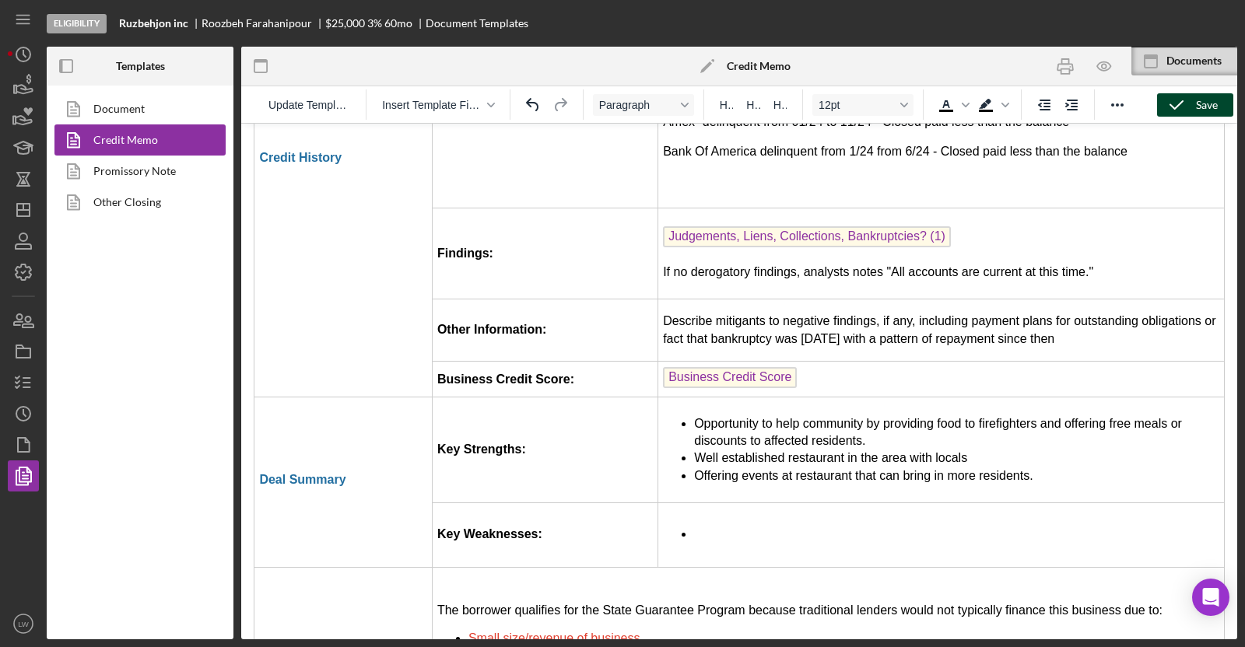
click at [1194, 100] on icon "button" at bounding box center [1176, 105] width 39 height 39
click at [694, 526] on li "Rich Text Area. Press ALT-0 for help." at bounding box center [956, 534] width 524 height 17
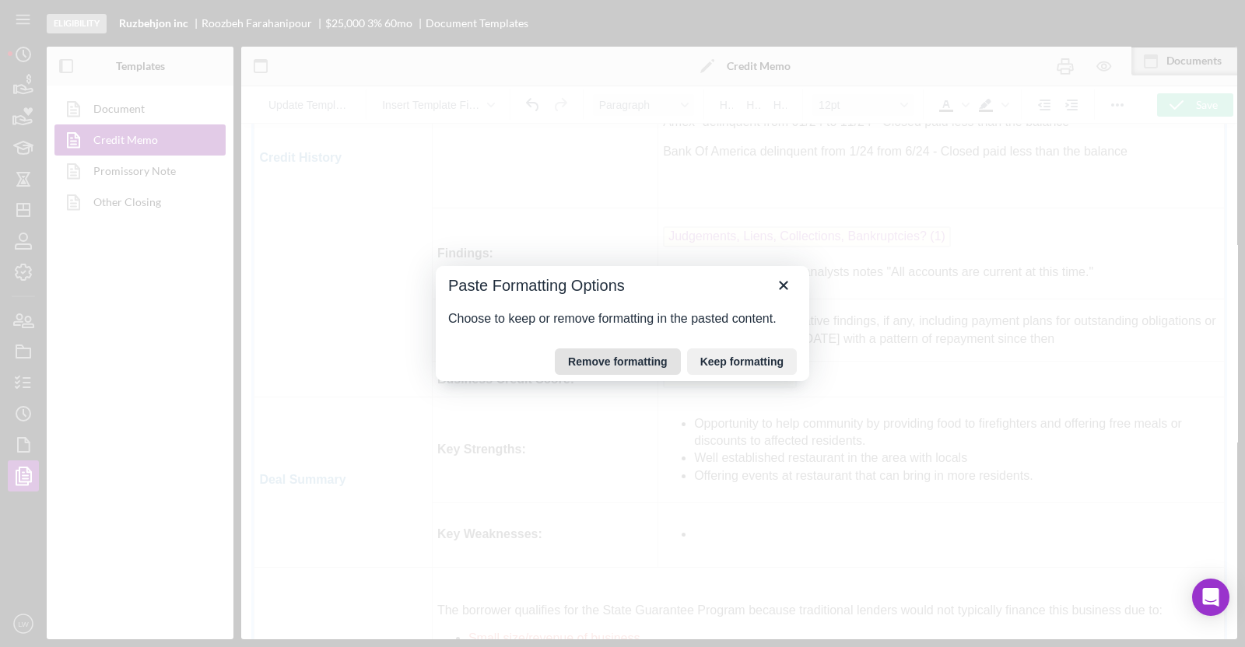
click at [633, 357] on button "Remove formatting" at bounding box center [618, 362] width 126 height 26
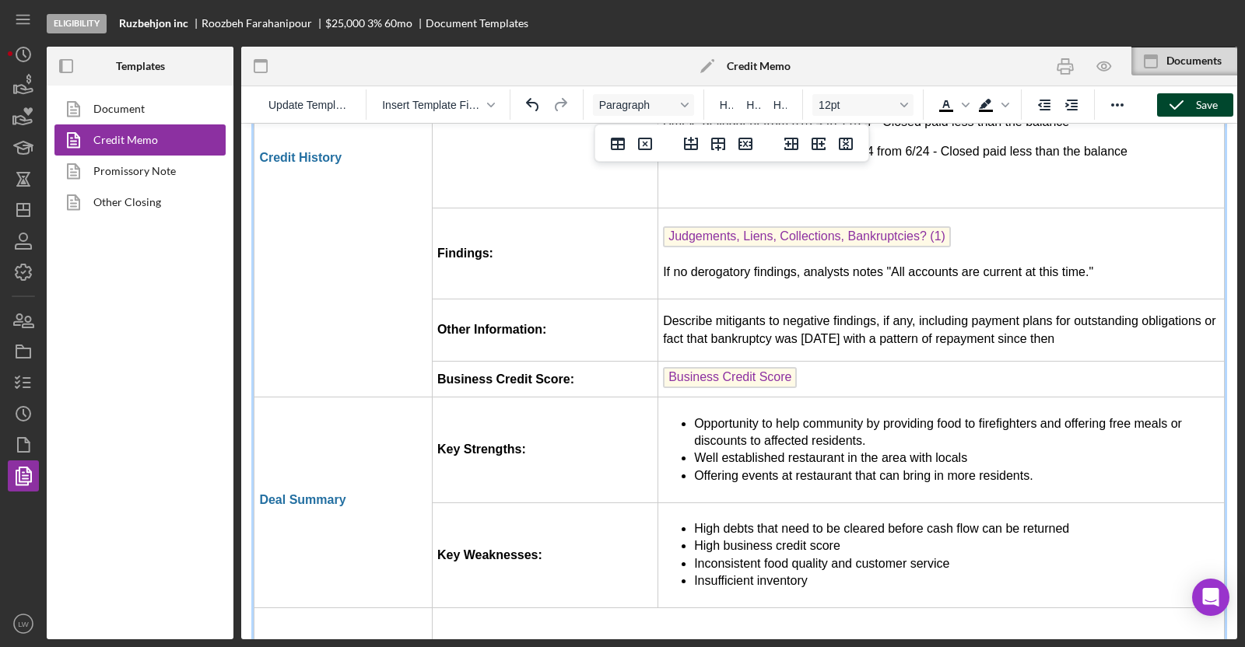
click at [1175, 95] on icon "button" at bounding box center [1176, 105] width 39 height 39
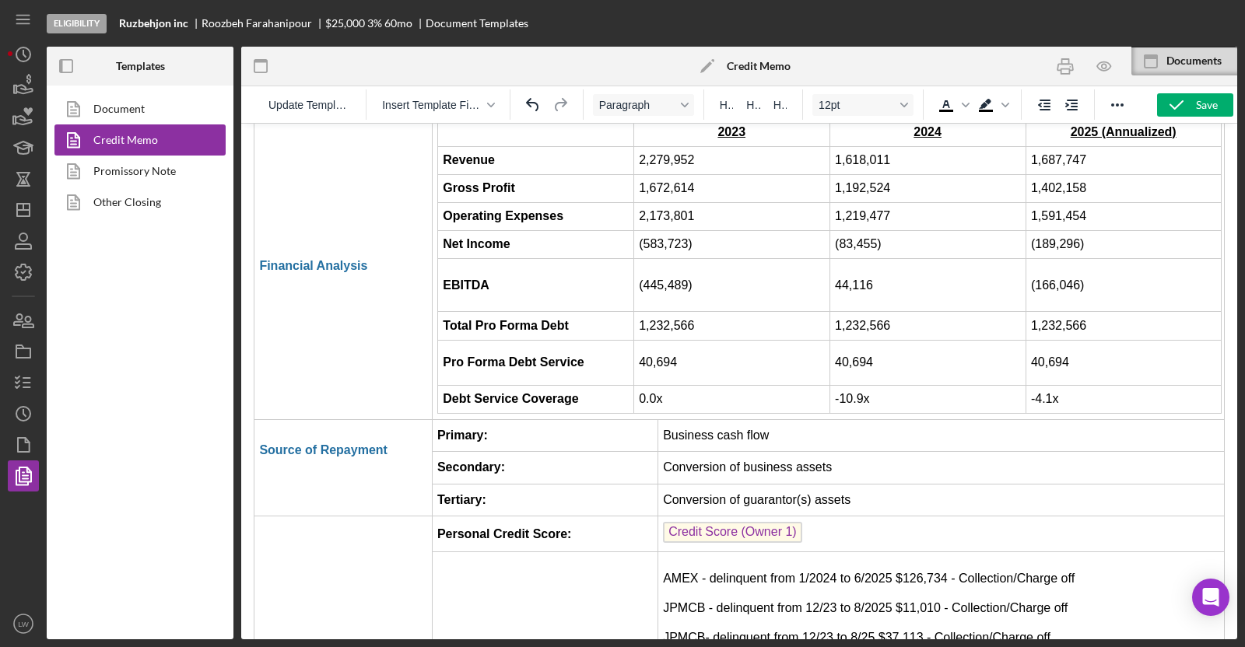
scroll to position [2987, 0]
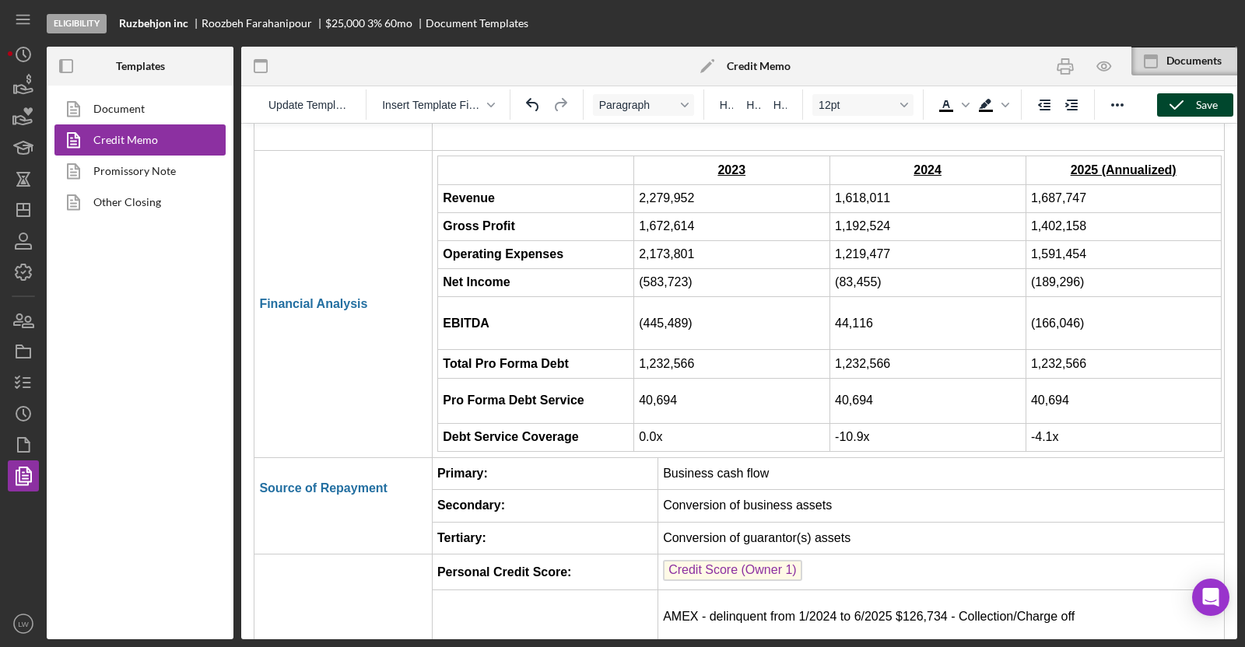
click at [1187, 107] on icon "button" at bounding box center [1176, 105] width 39 height 39
click at [1103, 67] on div "Template updated" at bounding box center [1108, 46] width 249 height 68
click at [1103, 67] on icon "button" at bounding box center [1104, 66] width 35 height 35
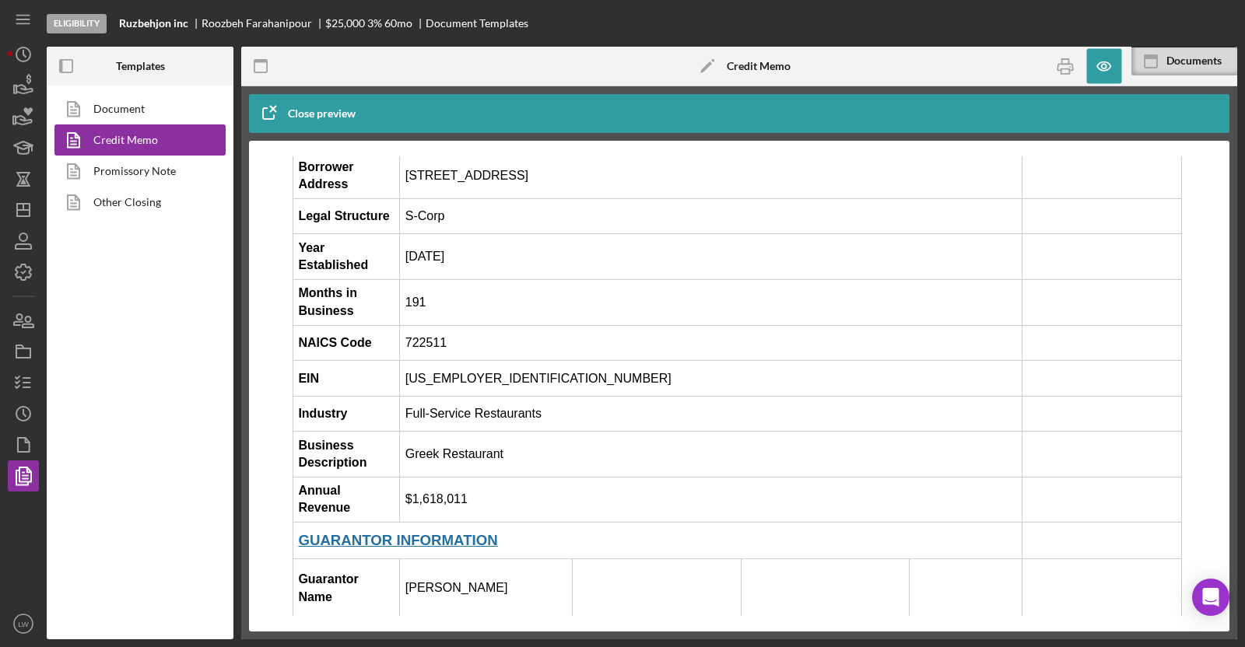
scroll to position [0, 0]
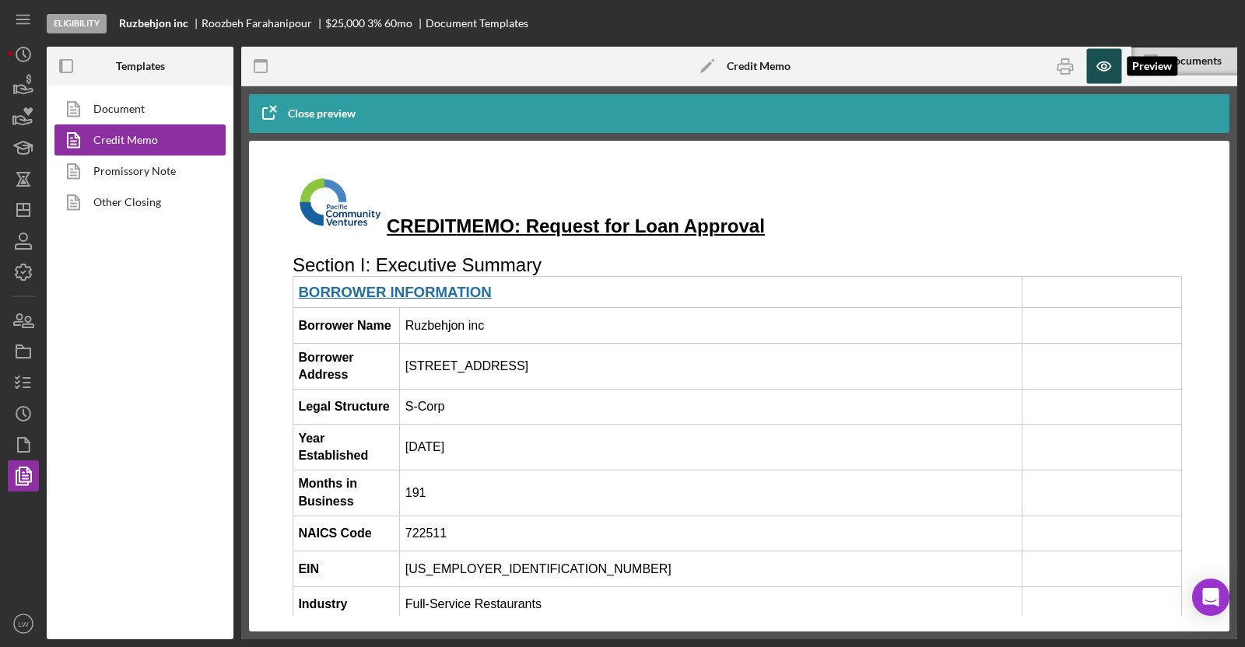
click at [1100, 60] on icon "button" at bounding box center [1104, 66] width 35 height 35
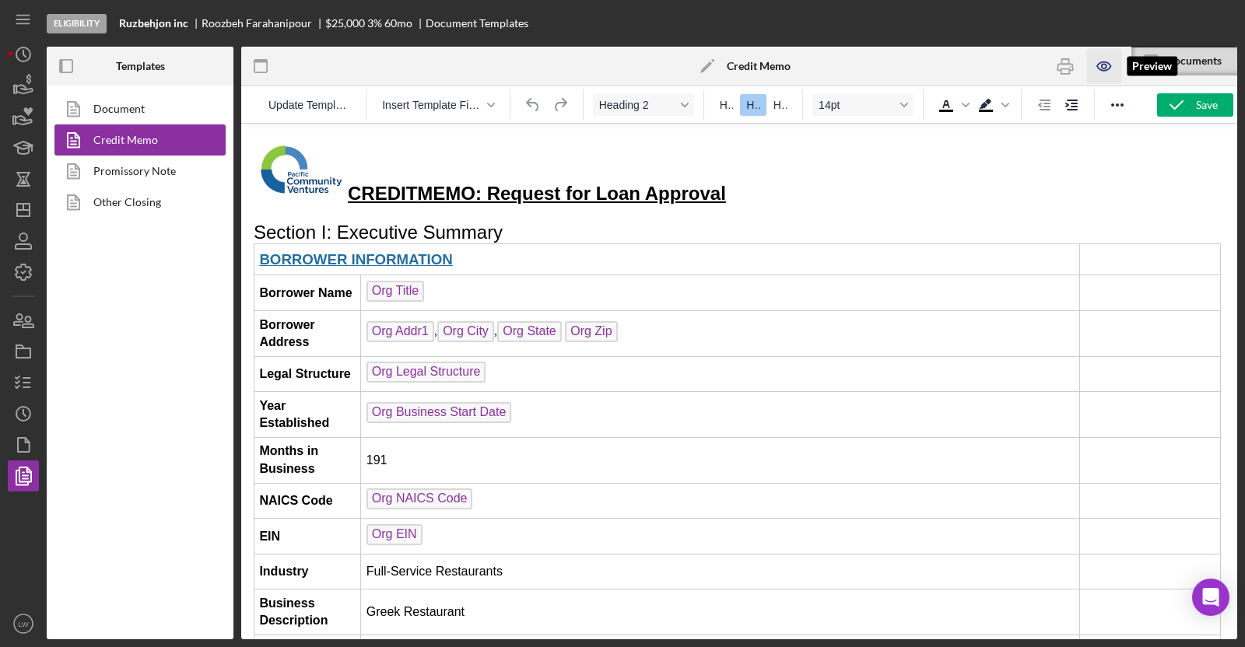
click at [1096, 72] on icon "button" at bounding box center [1104, 66] width 35 height 35
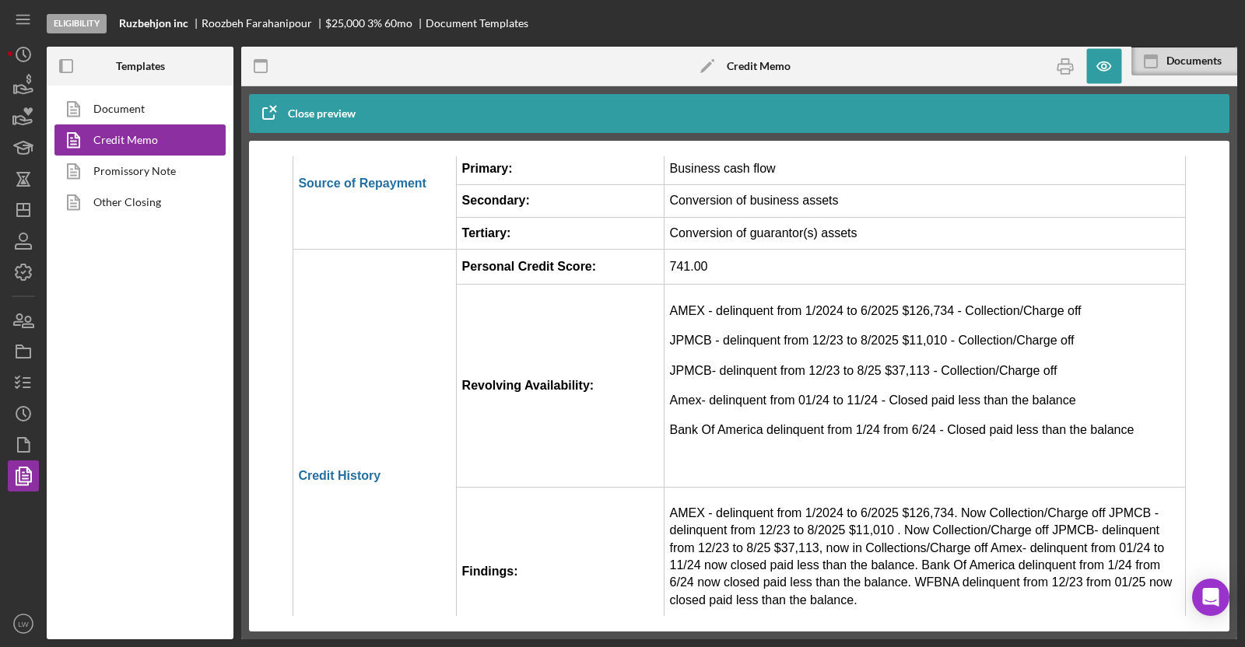
scroll to position [3336, 0]
click at [1016, 503] on p "AMEX - delinquent from 1/2024 to 6/2025 $126,734. Now Collection/Charge off JPM…" at bounding box center [925, 555] width 510 height 104
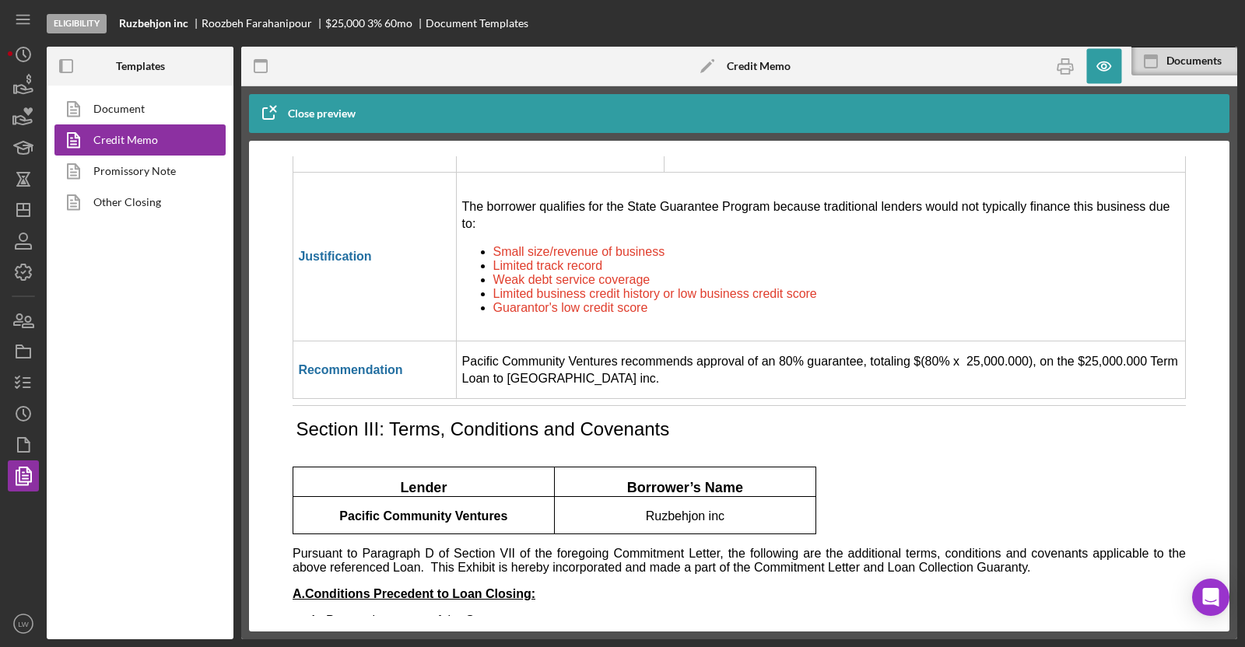
scroll to position [4309, 0]
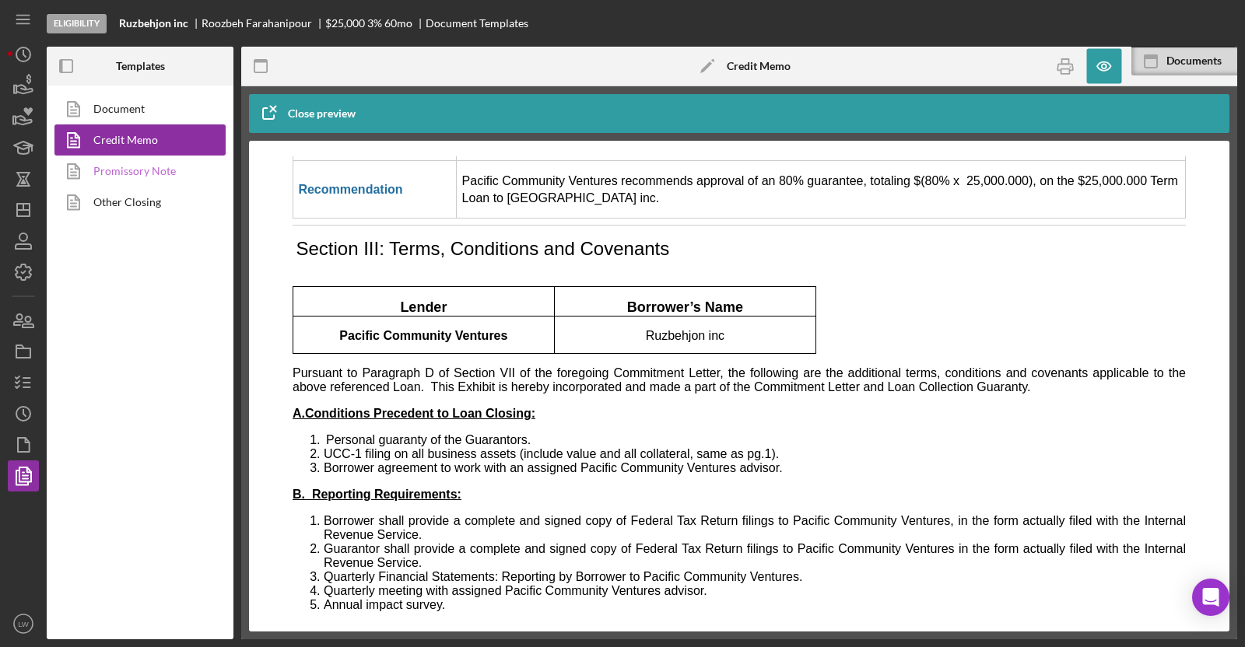
click at [127, 174] on link "Promissory Note" at bounding box center [135, 171] width 163 height 31
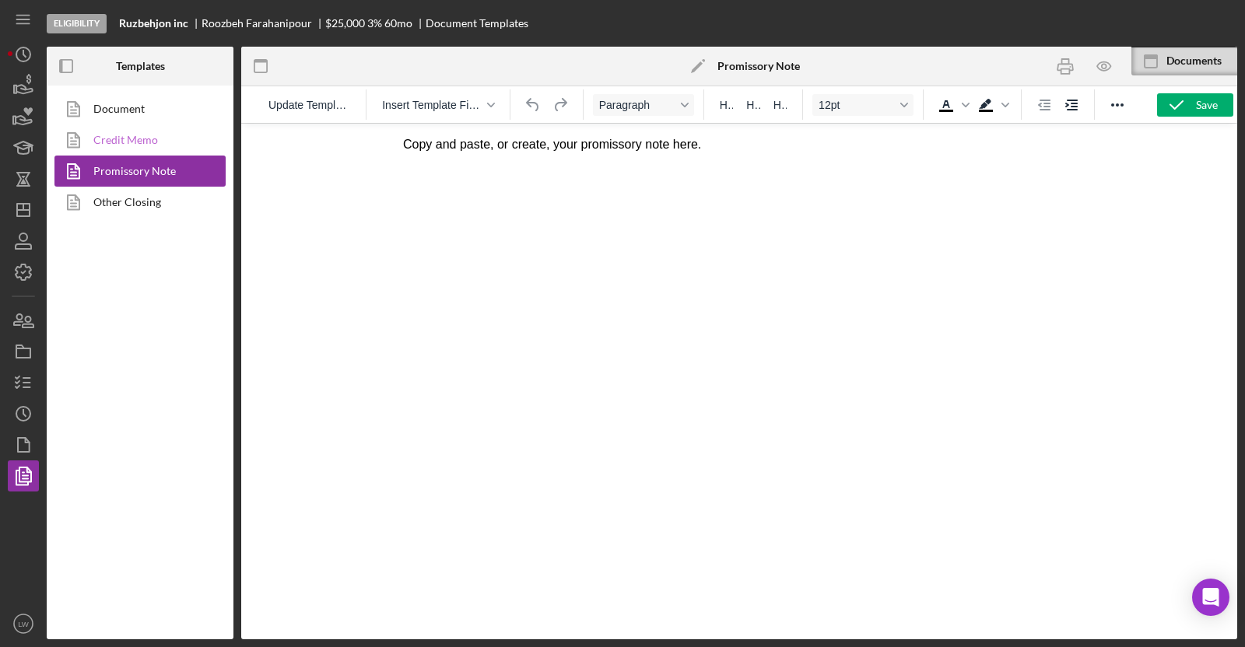
drag, startPoint x: 138, startPoint y: 138, endPoint x: 111, endPoint y: 142, distance: 26.9
click at [138, 138] on link "Credit Memo" at bounding box center [135, 140] width 163 height 31
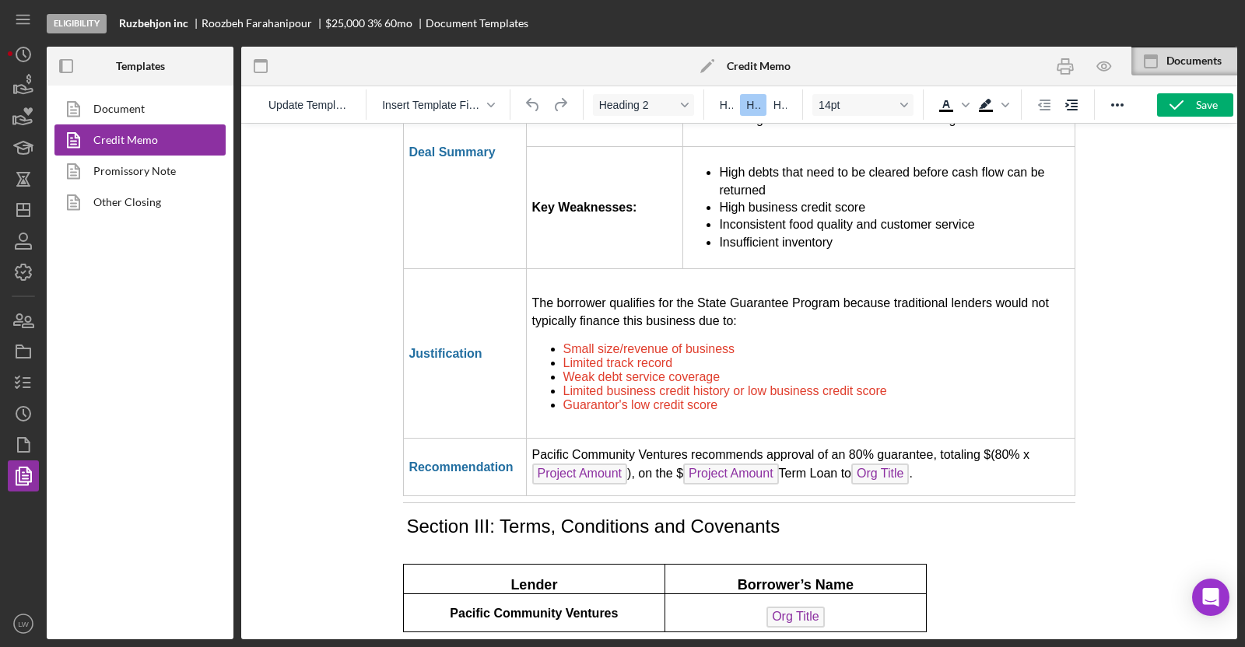
scroll to position [4183, 0]
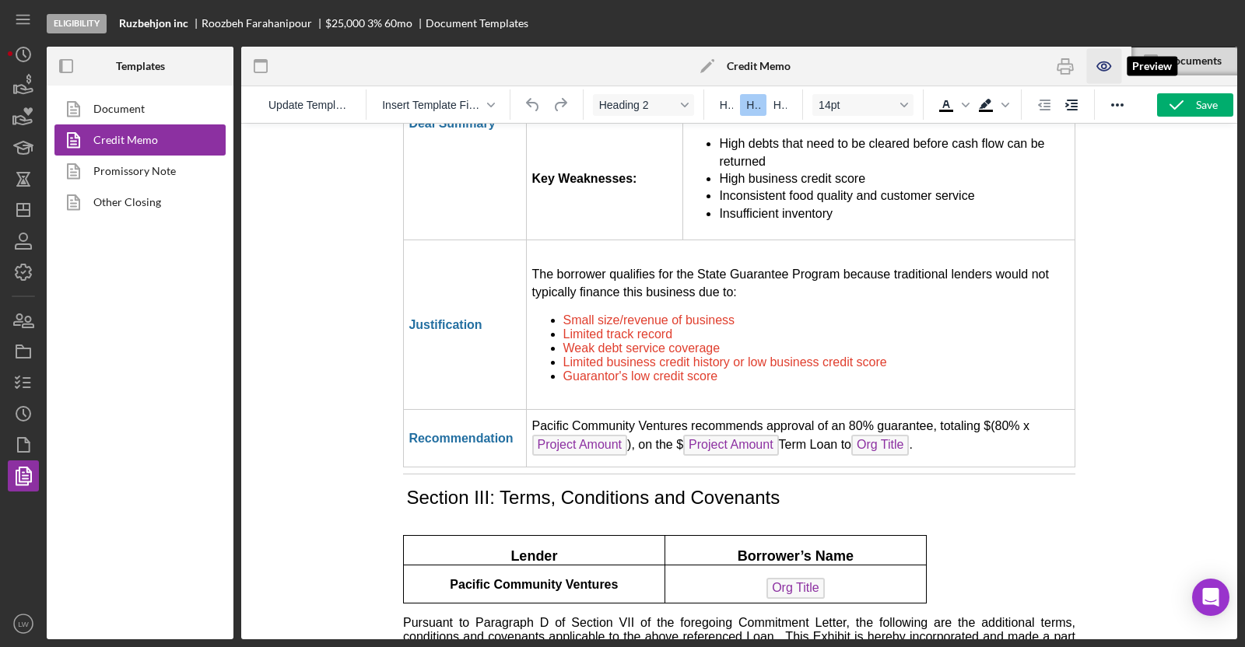
click at [1103, 66] on icon "button" at bounding box center [1104, 66] width 35 height 35
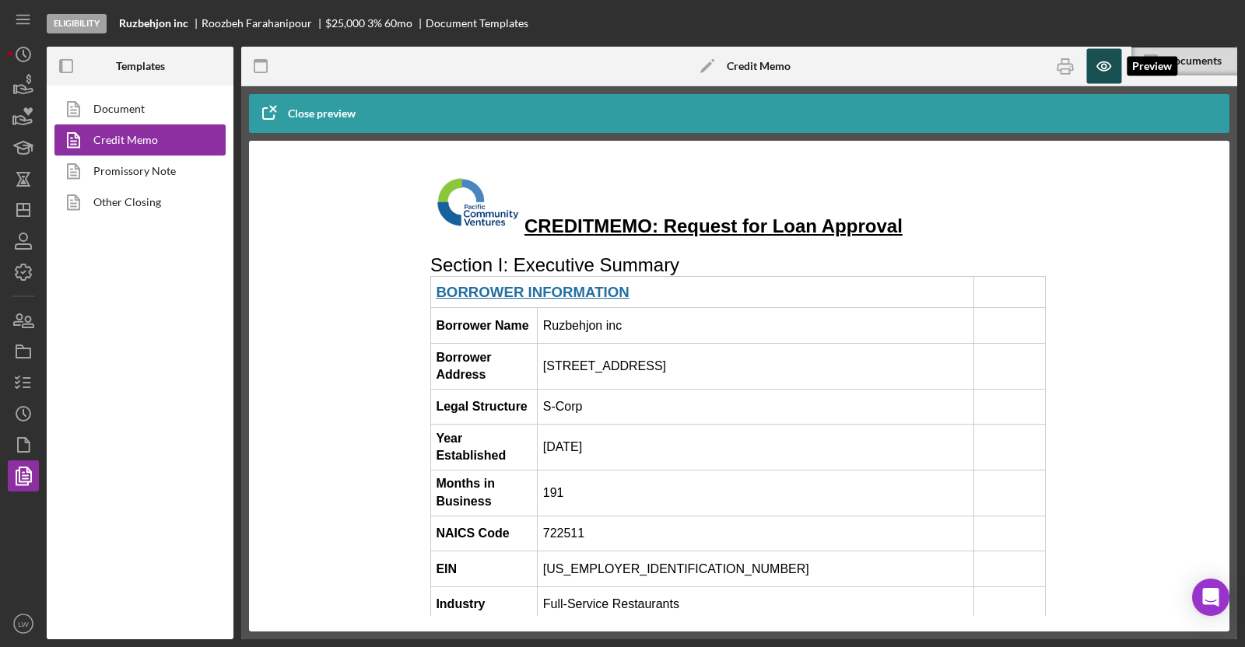
click at [1111, 65] on icon "button" at bounding box center [1104, 66] width 35 height 35
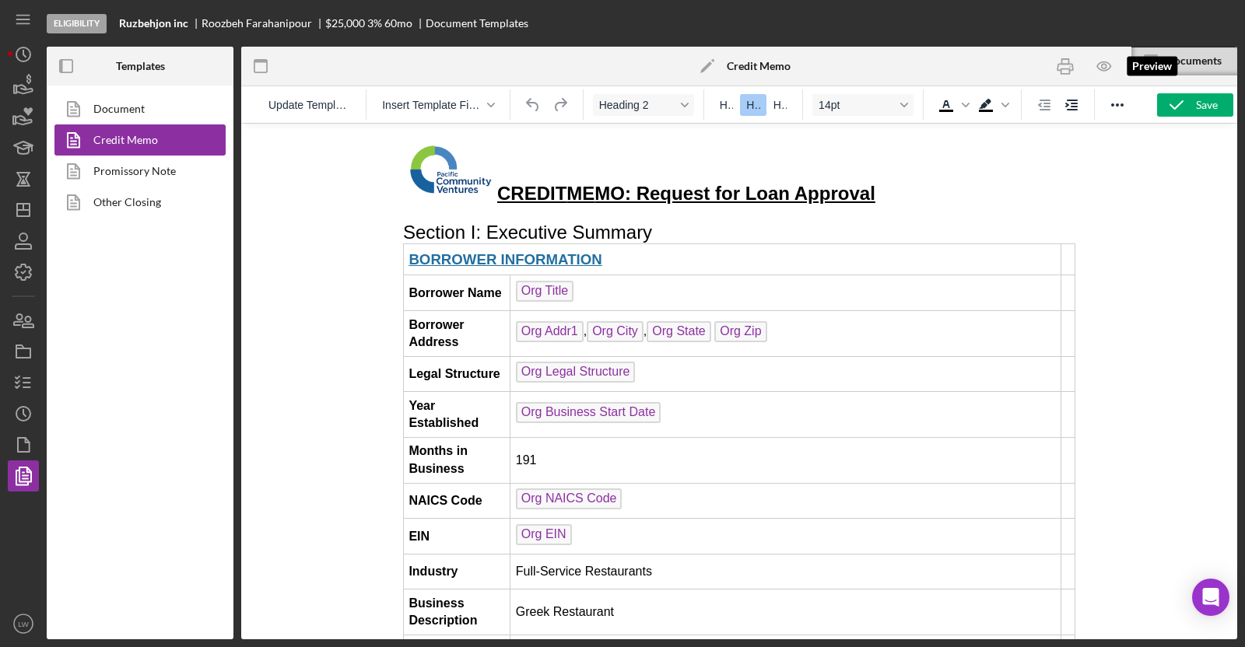
scroll to position [0, 0]
drag, startPoint x: 1098, startPoint y: 65, endPoint x: 1117, endPoint y: 90, distance: 32.2
click at [1098, 64] on icon "button" at bounding box center [1104, 66] width 35 height 35
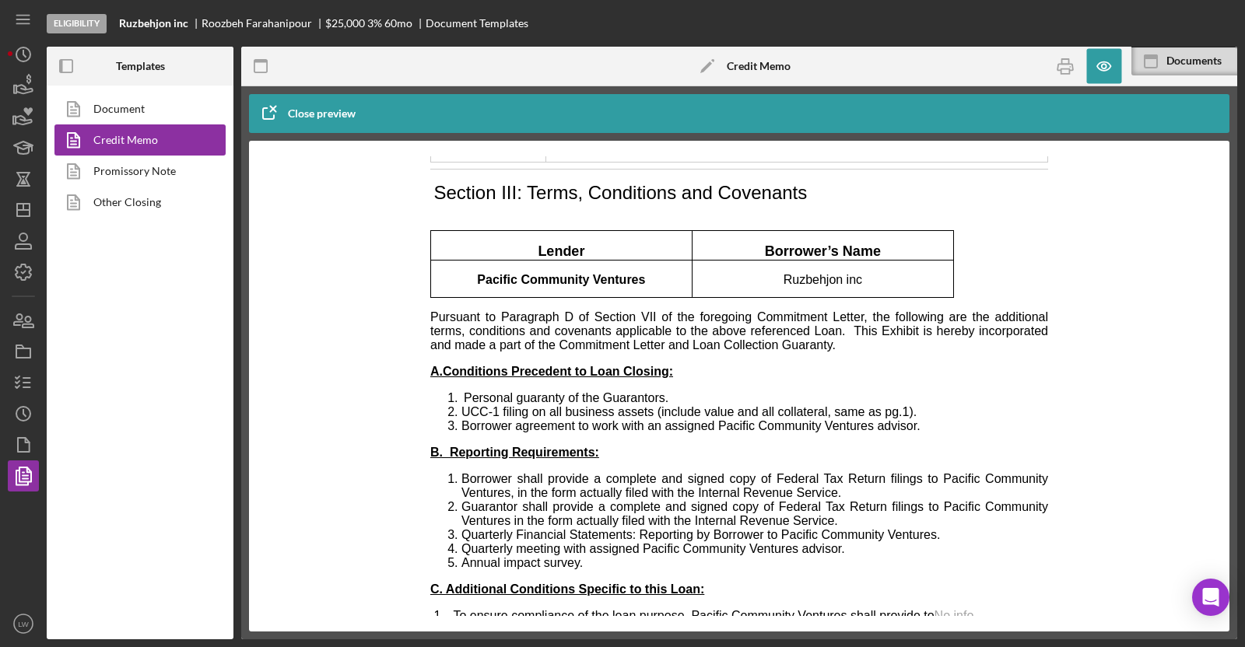
scroll to position [4715, 0]
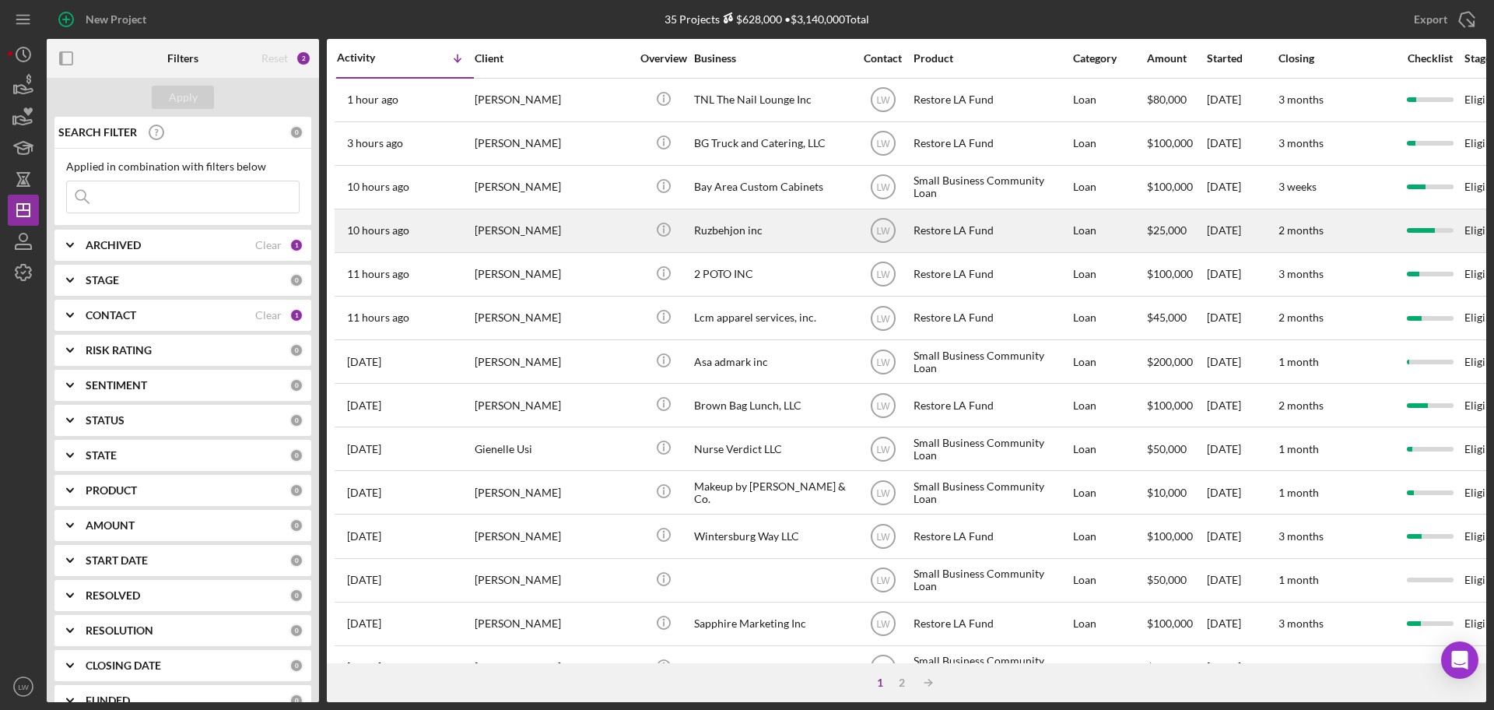
click at [563, 244] on div "Roozbeh Farahanipour" at bounding box center [553, 230] width 156 height 41
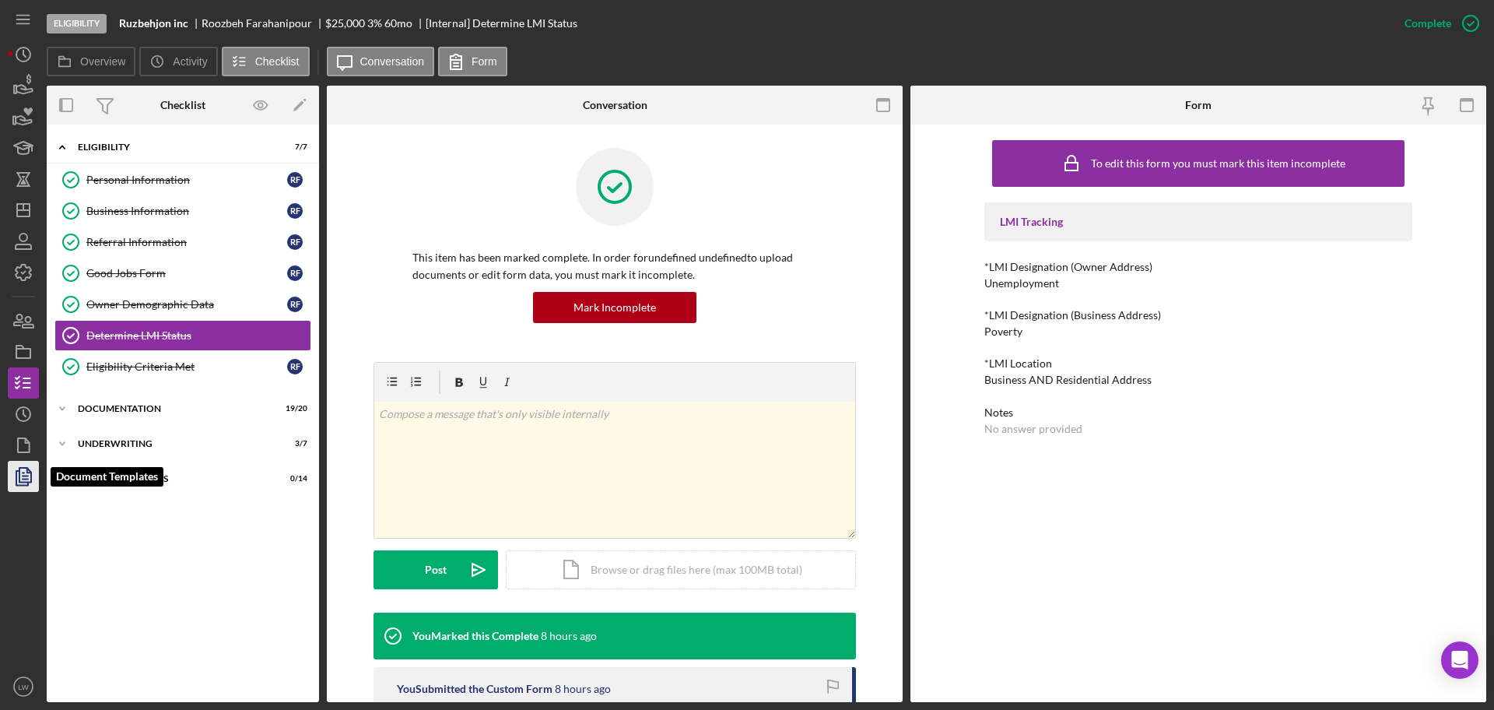
click at [23, 463] on icon "button" at bounding box center [23, 476] width 39 height 39
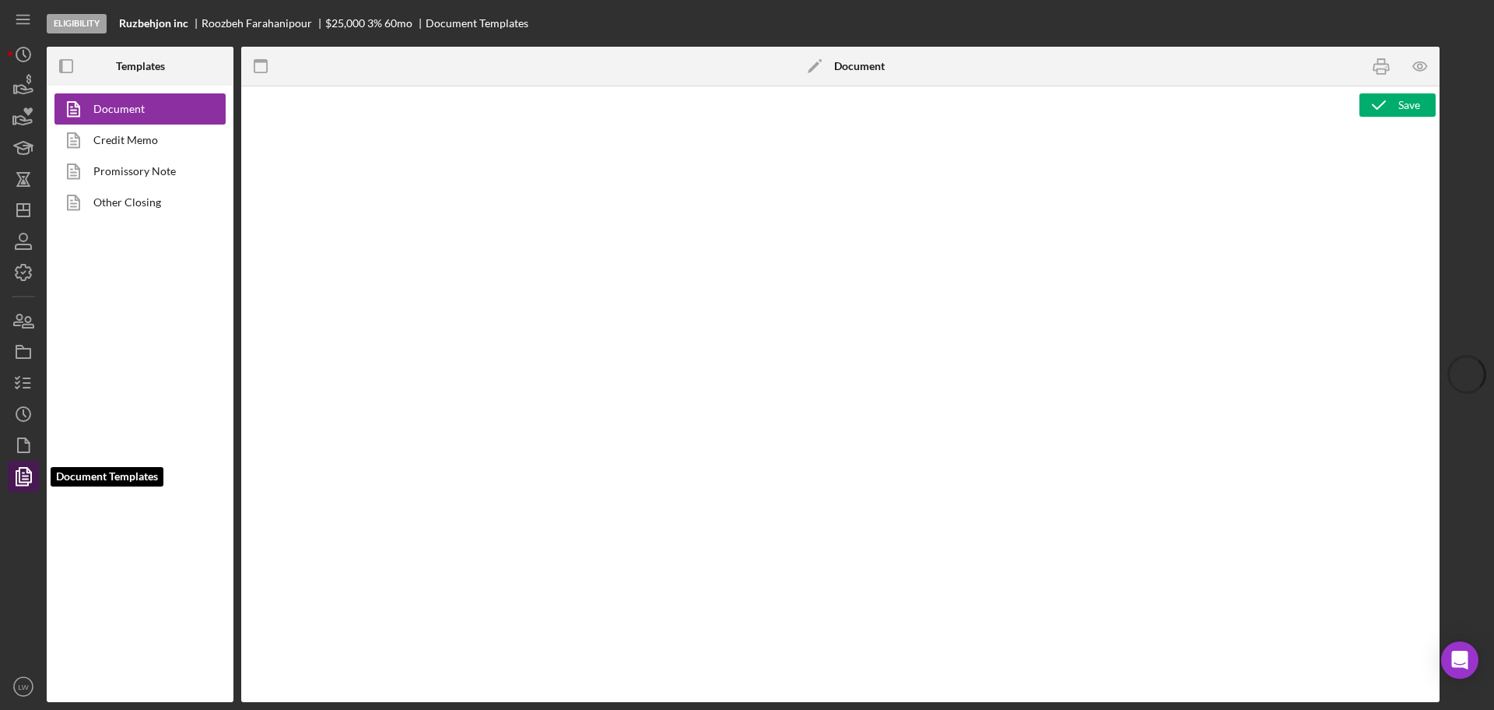
type textarea "<h1 style="text-align: center;">Full Application Form</h1> <h2 style="text-alig…"
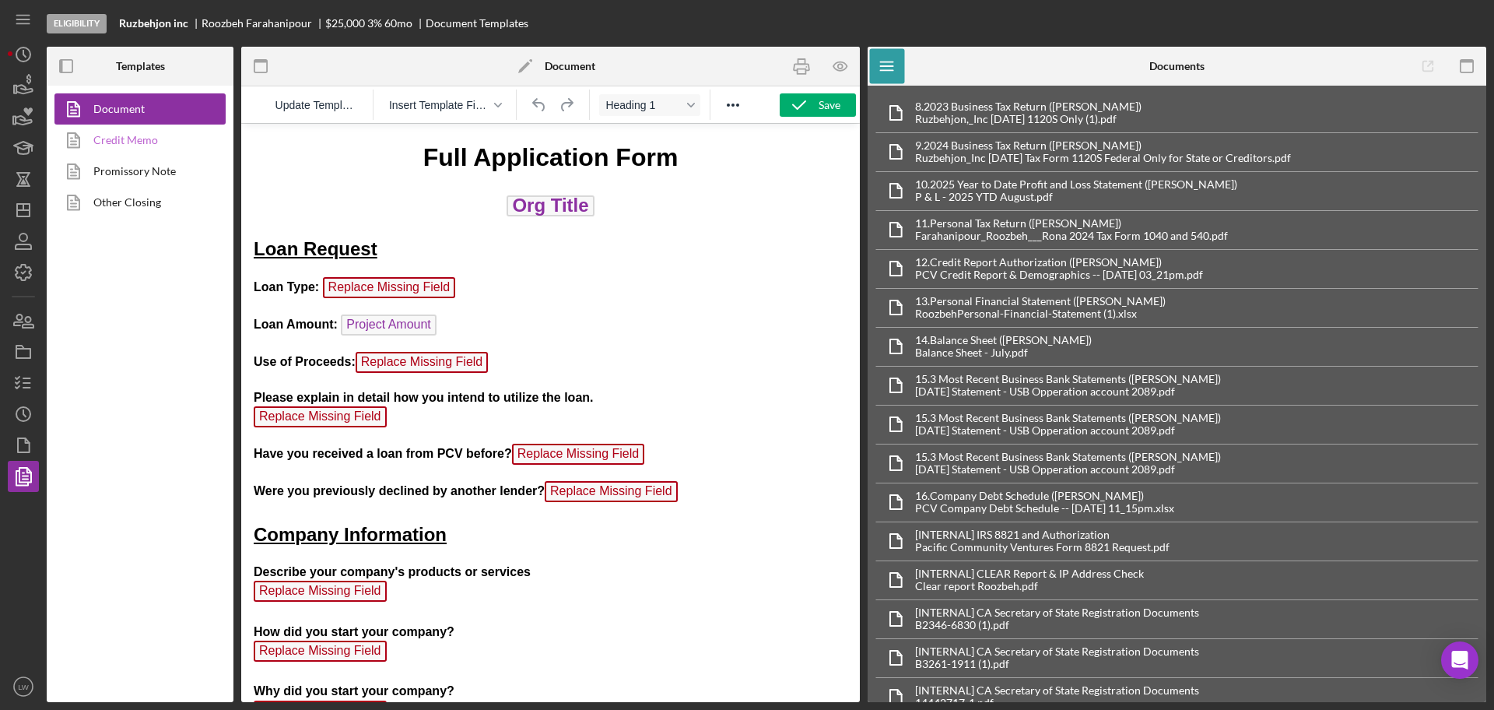
click at [163, 139] on link "Credit Memo" at bounding box center [135, 140] width 163 height 31
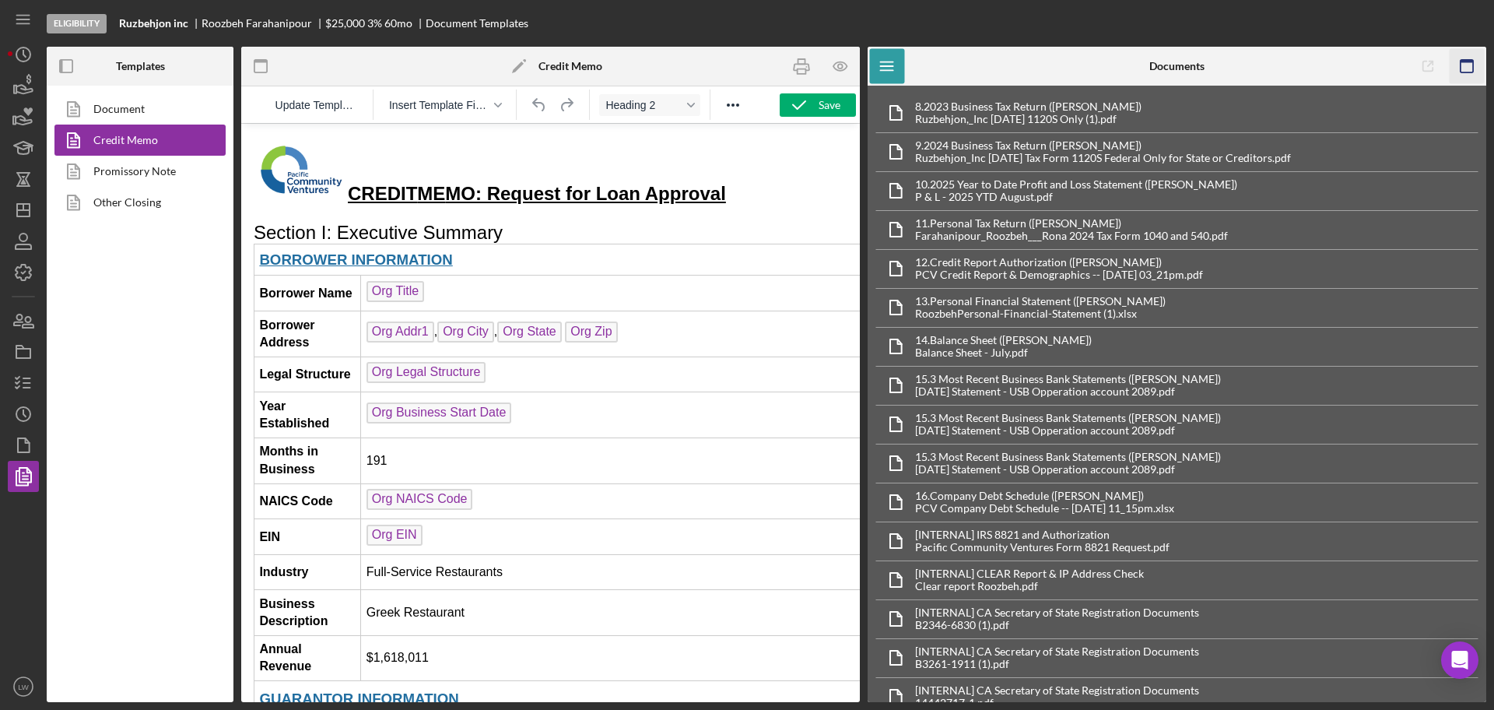
click at [1471, 61] on rect "button" at bounding box center [1467, 61] width 12 height 3
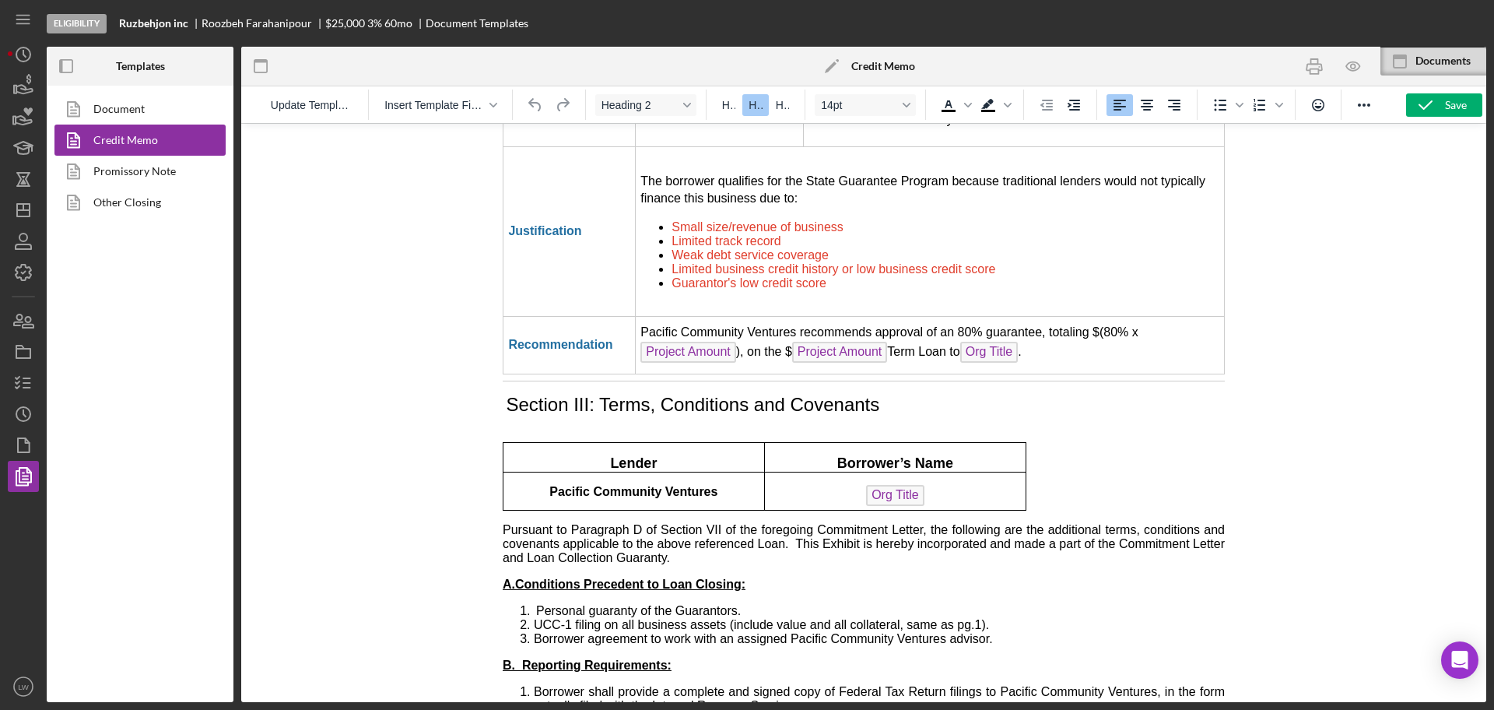
scroll to position [4183, 0]
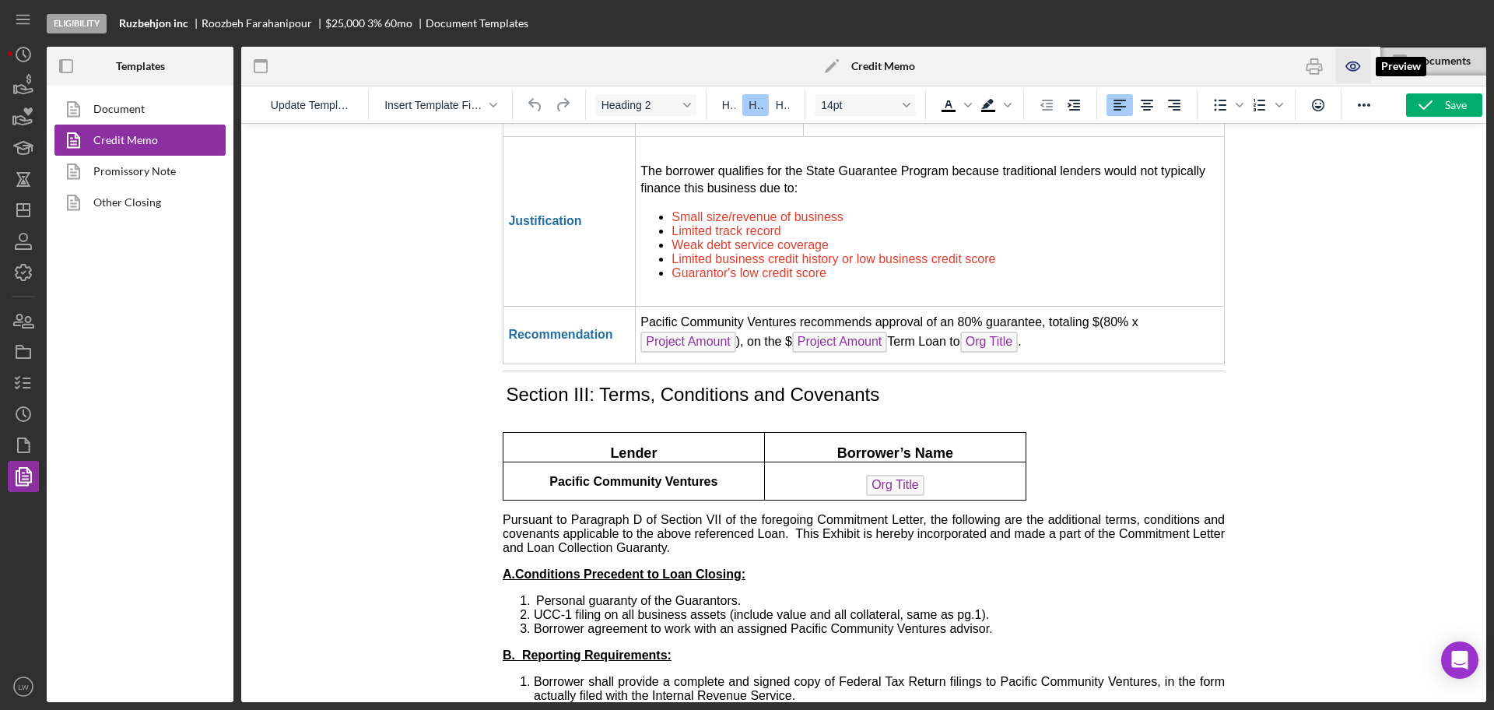
click at [1348, 65] on icon "button" at bounding box center [1352, 66] width 35 height 35
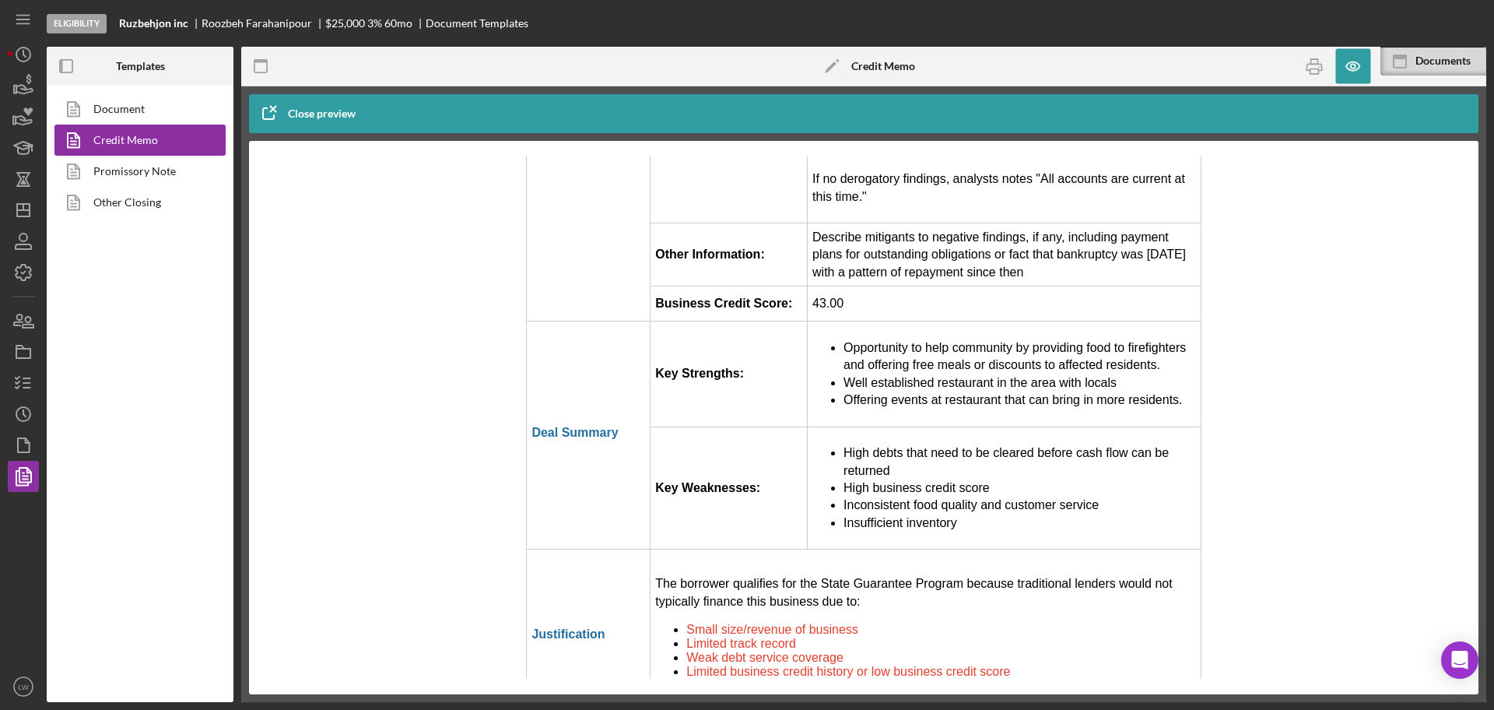
scroll to position [3973, 0]
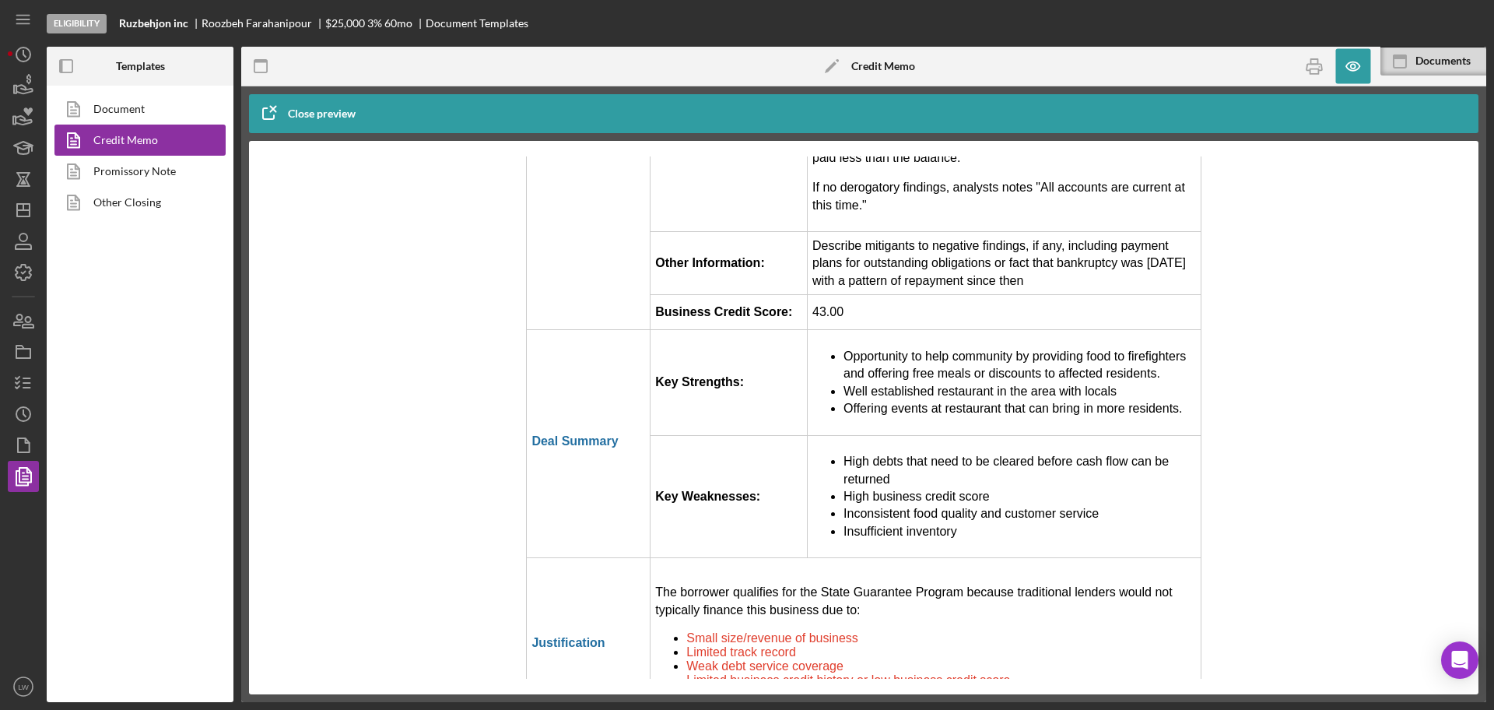
click at [1171, 400] on li "Offering events at restaurant that can bring in more residents." at bounding box center [1020, 408] width 352 height 17
click at [1357, 68] on icon "button" at bounding box center [1352, 66] width 13 height 9
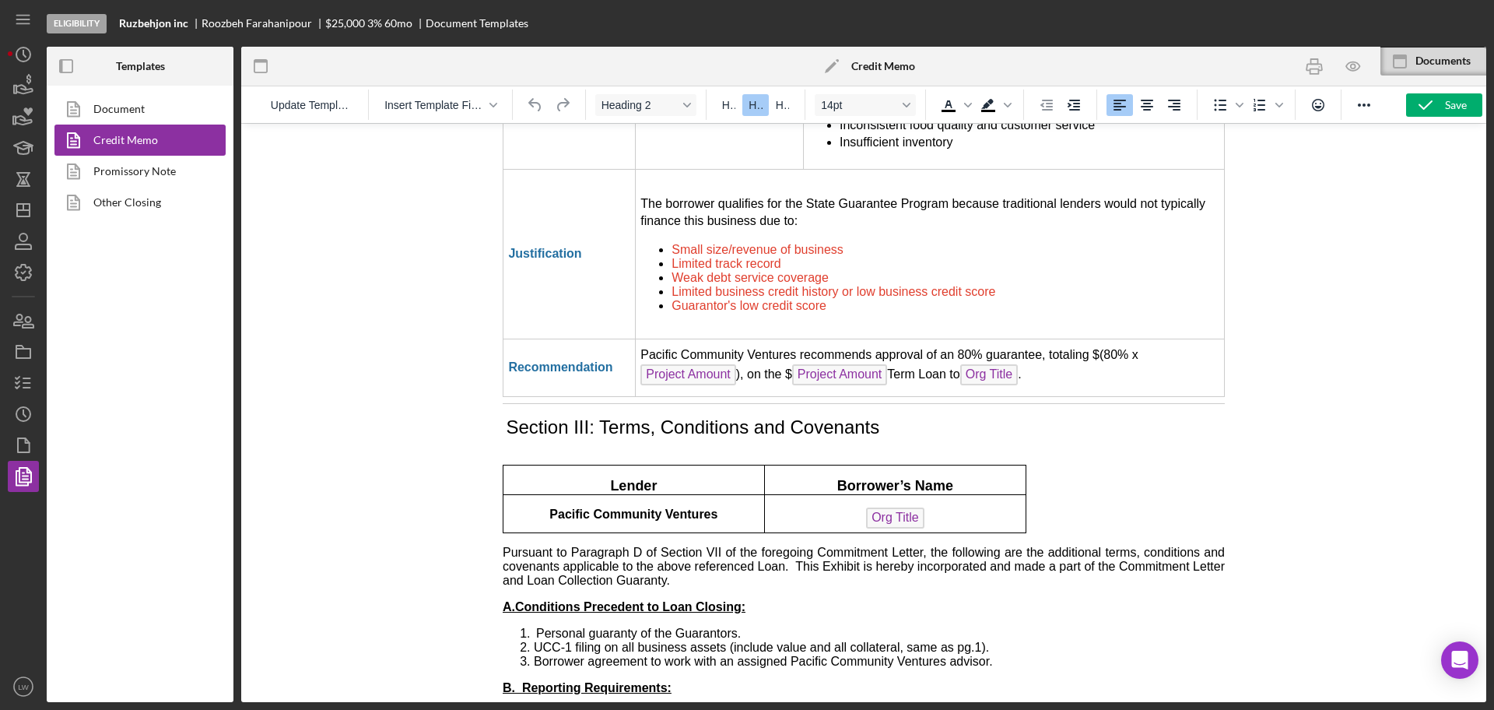
scroll to position [3685, 0]
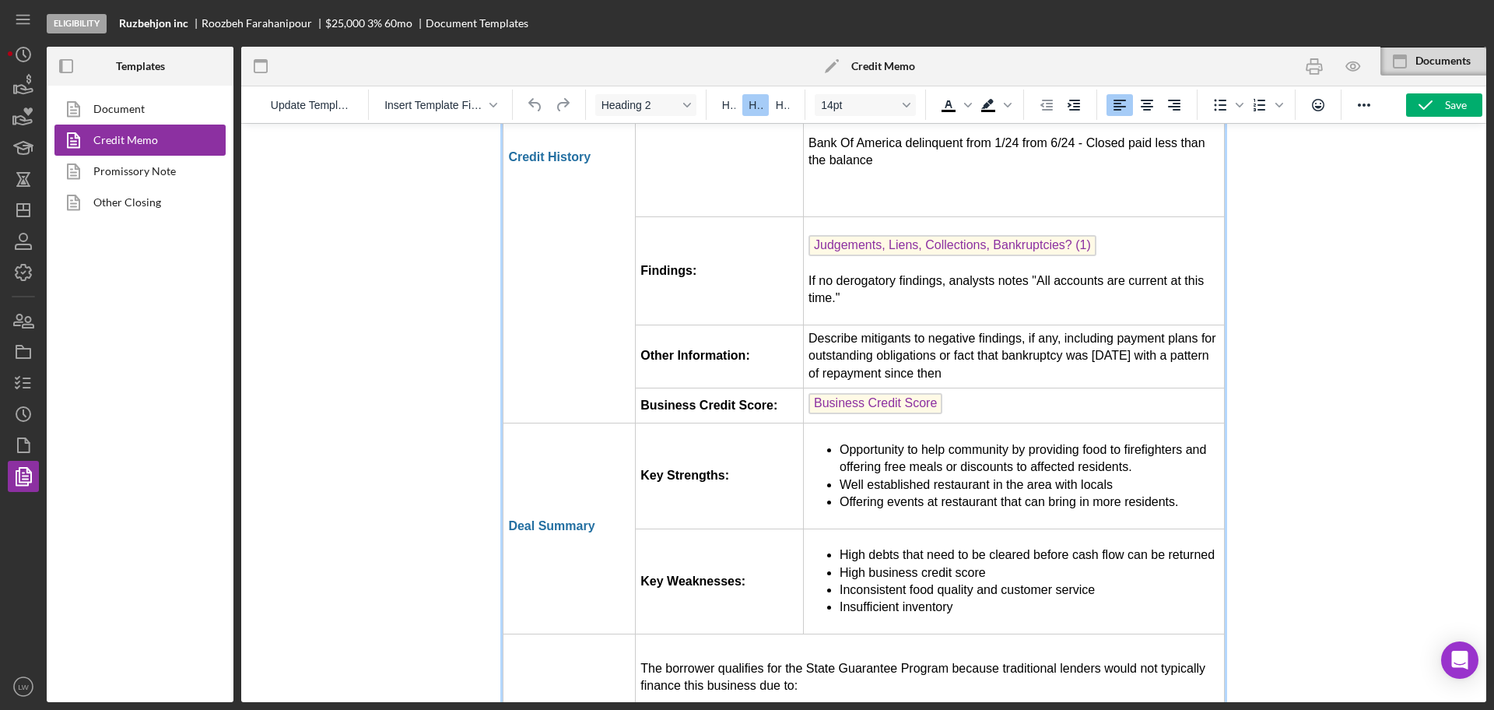
click at [1170, 493] on li "Offering events at restaurant that can bring in more residents." at bounding box center [1029, 501] width 379 height 17
click at [1158, 441] on li "Opportunity to help community by providing food to firefighters and offering fr…" at bounding box center [1029, 458] width 379 height 35
click at [1428, 103] on icon "button" at bounding box center [1425, 105] width 39 height 39
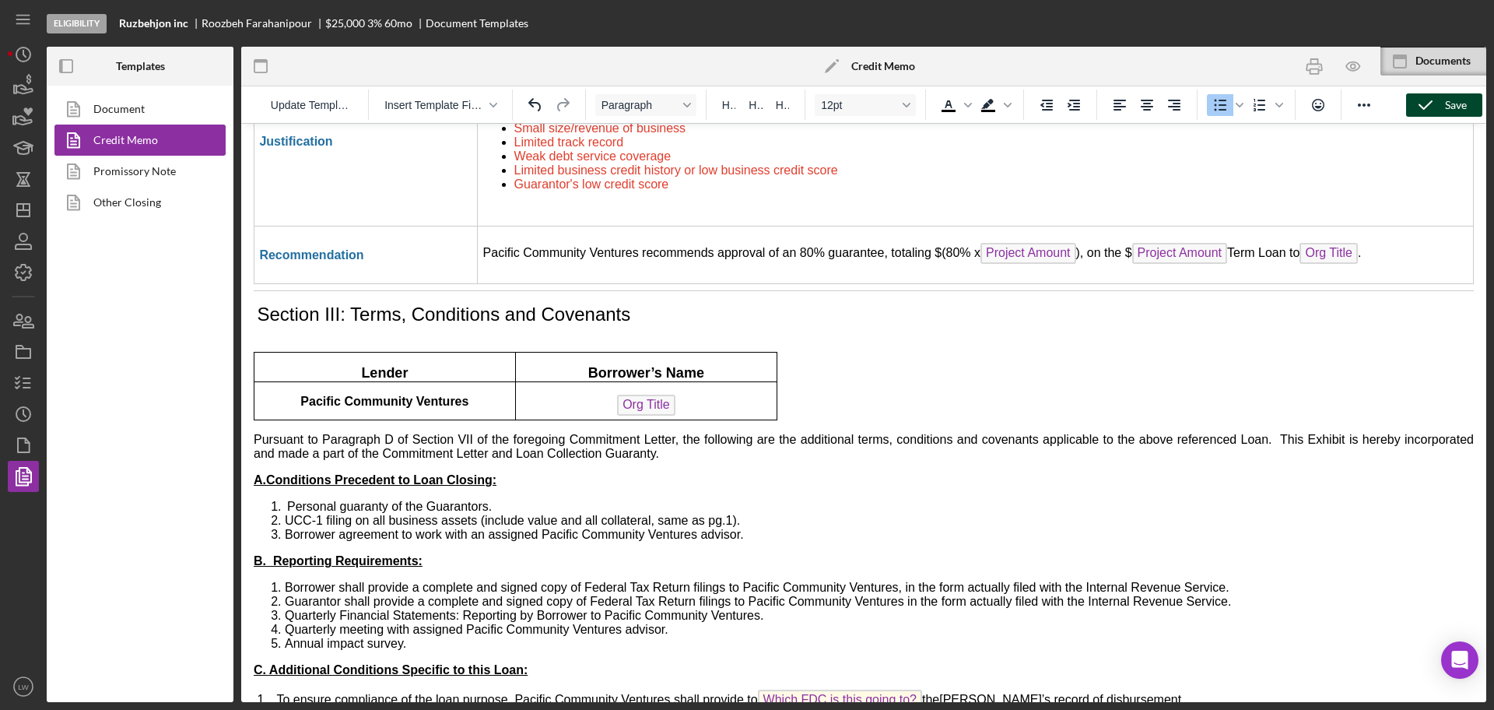
scroll to position [4081, 0]
click at [18, 57] on icon "Icon/History" at bounding box center [23, 54] width 39 height 39
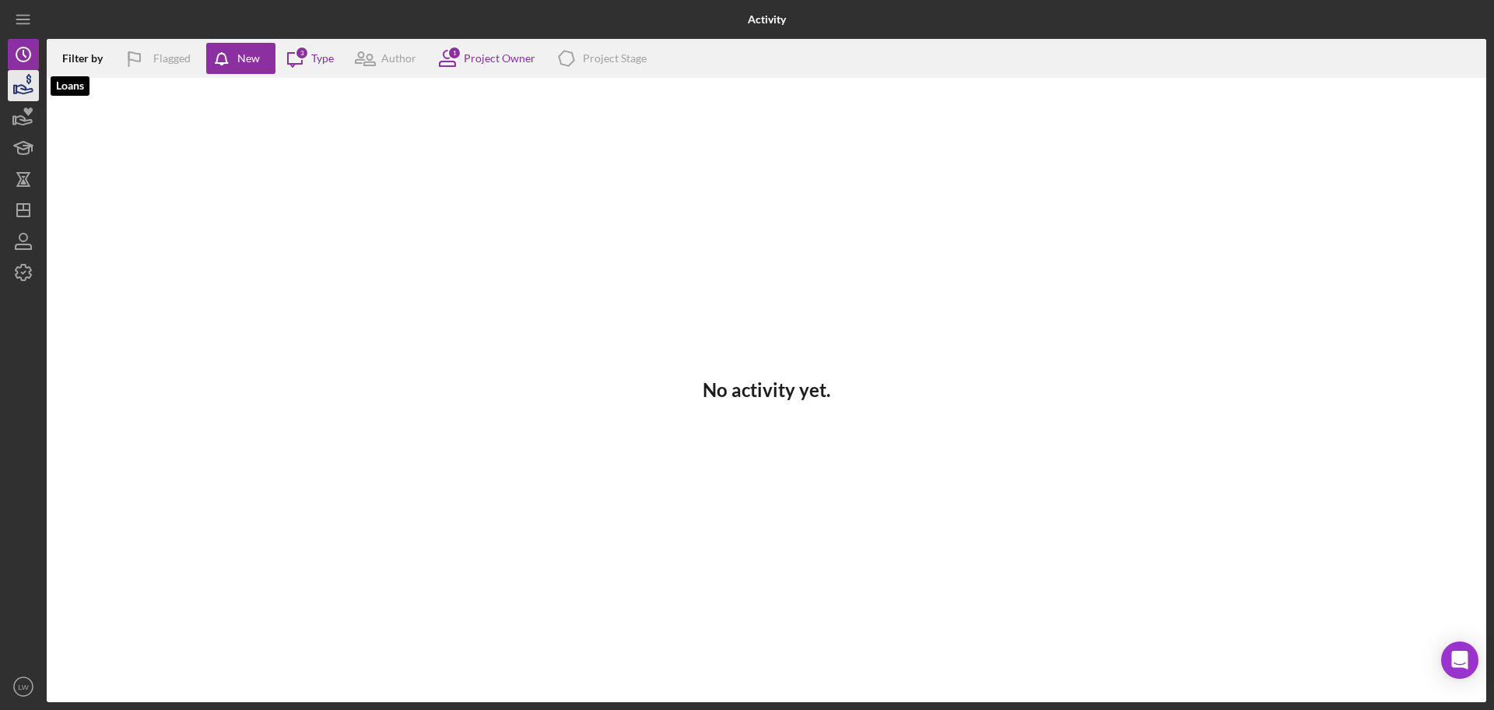
click at [29, 96] on icon "button" at bounding box center [23, 85] width 39 height 39
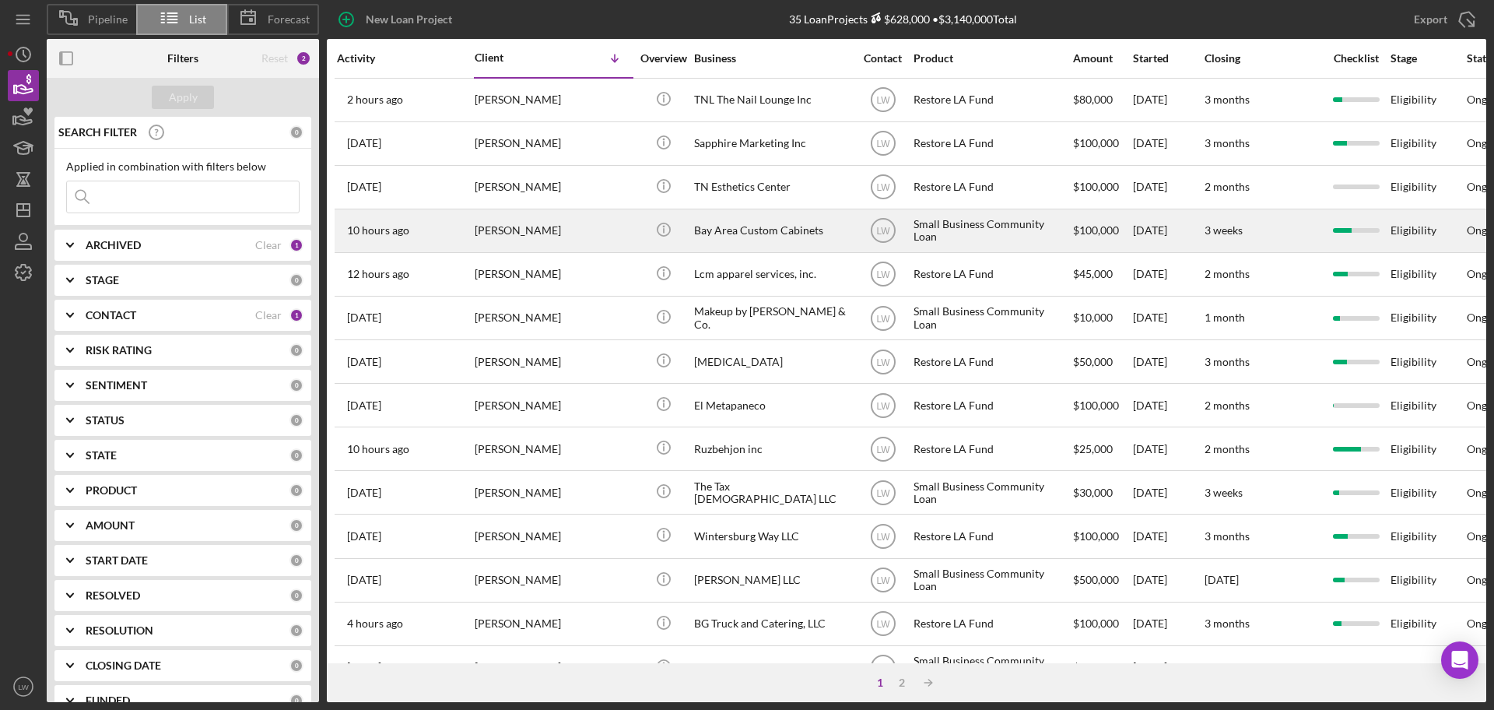
click at [617, 232] on div "[PERSON_NAME]" at bounding box center [553, 230] width 156 height 41
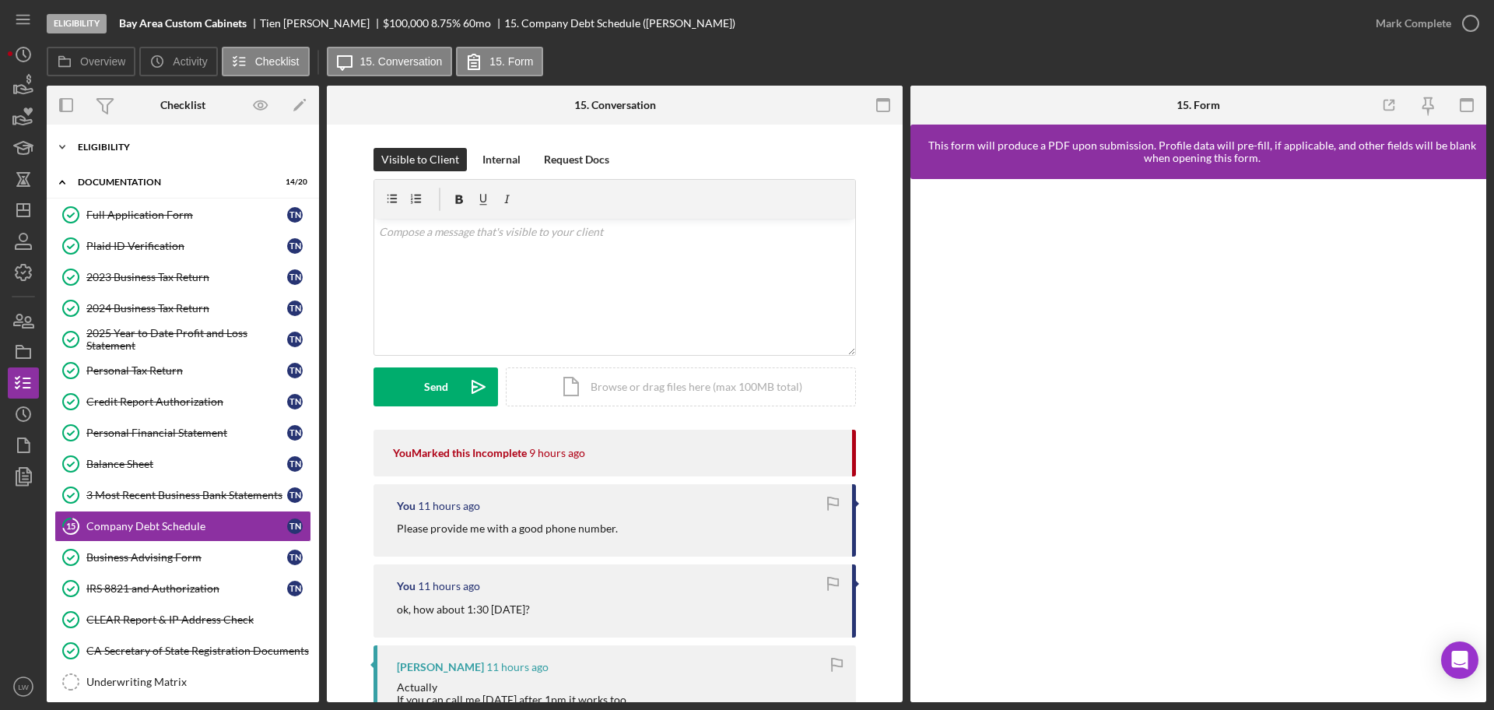
click at [100, 146] on div "Eligibility" at bounding box center [189, 146] width 222 height 9
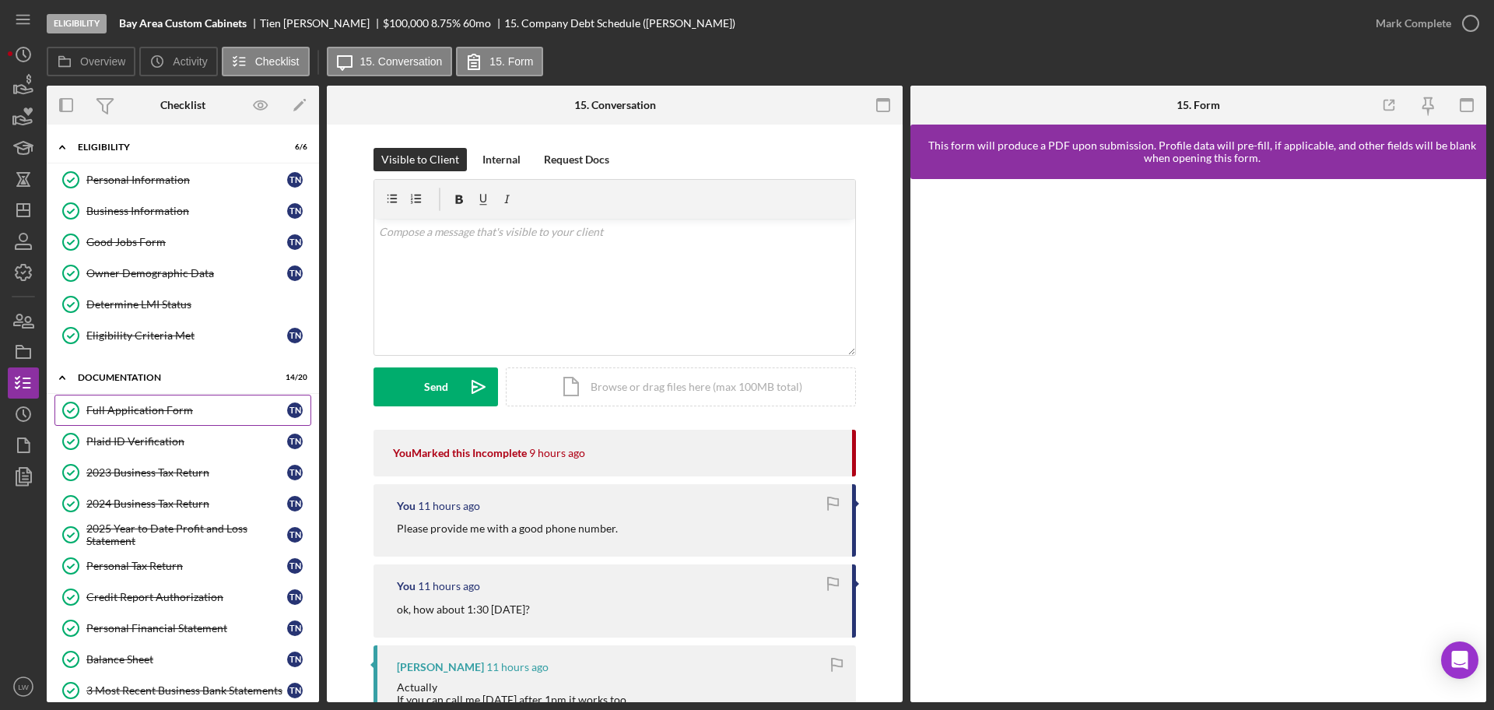
click at [213, 408] on div "Full Application Form" at bounding box center [186, 410] width 201 height 12
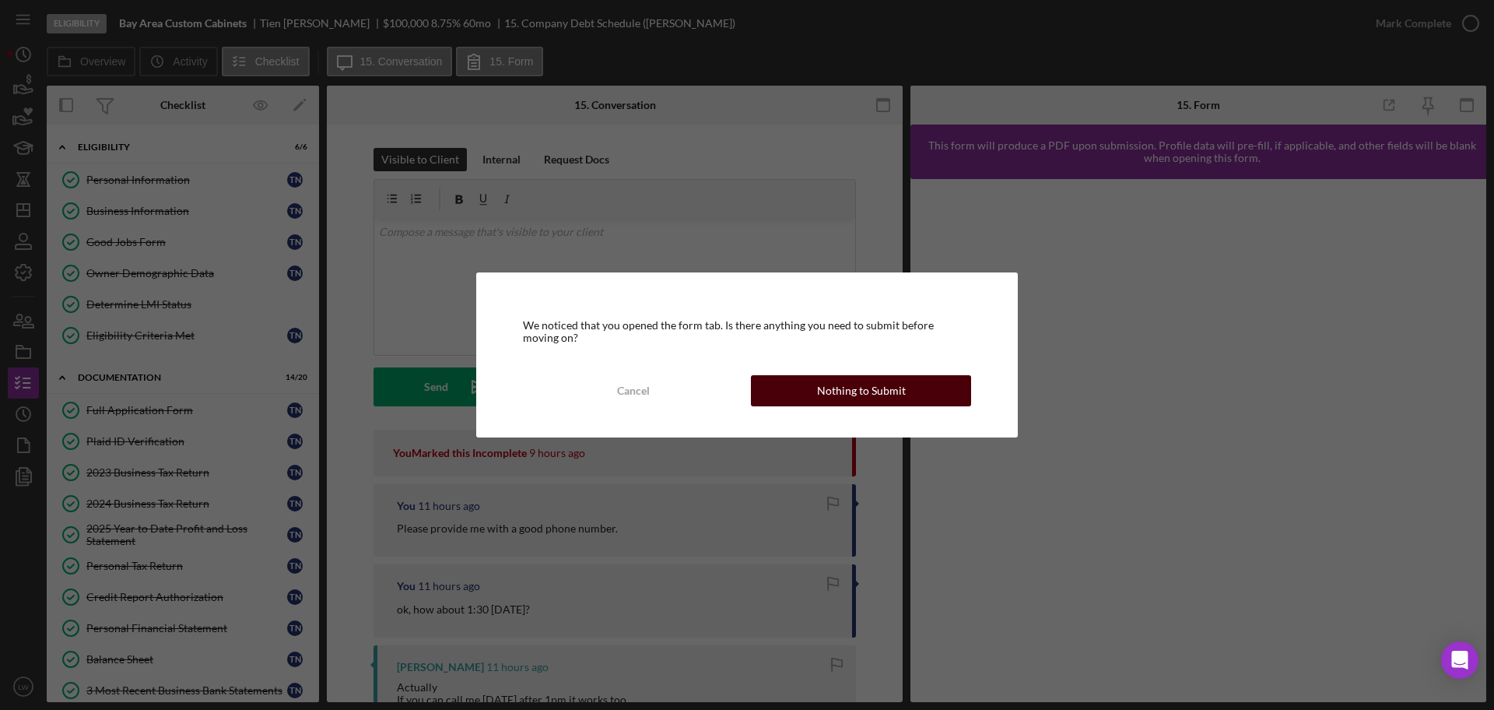
click at [952, 398] on button "Nothing to Submit" at bounding box center [861, 390] width 220 height 31
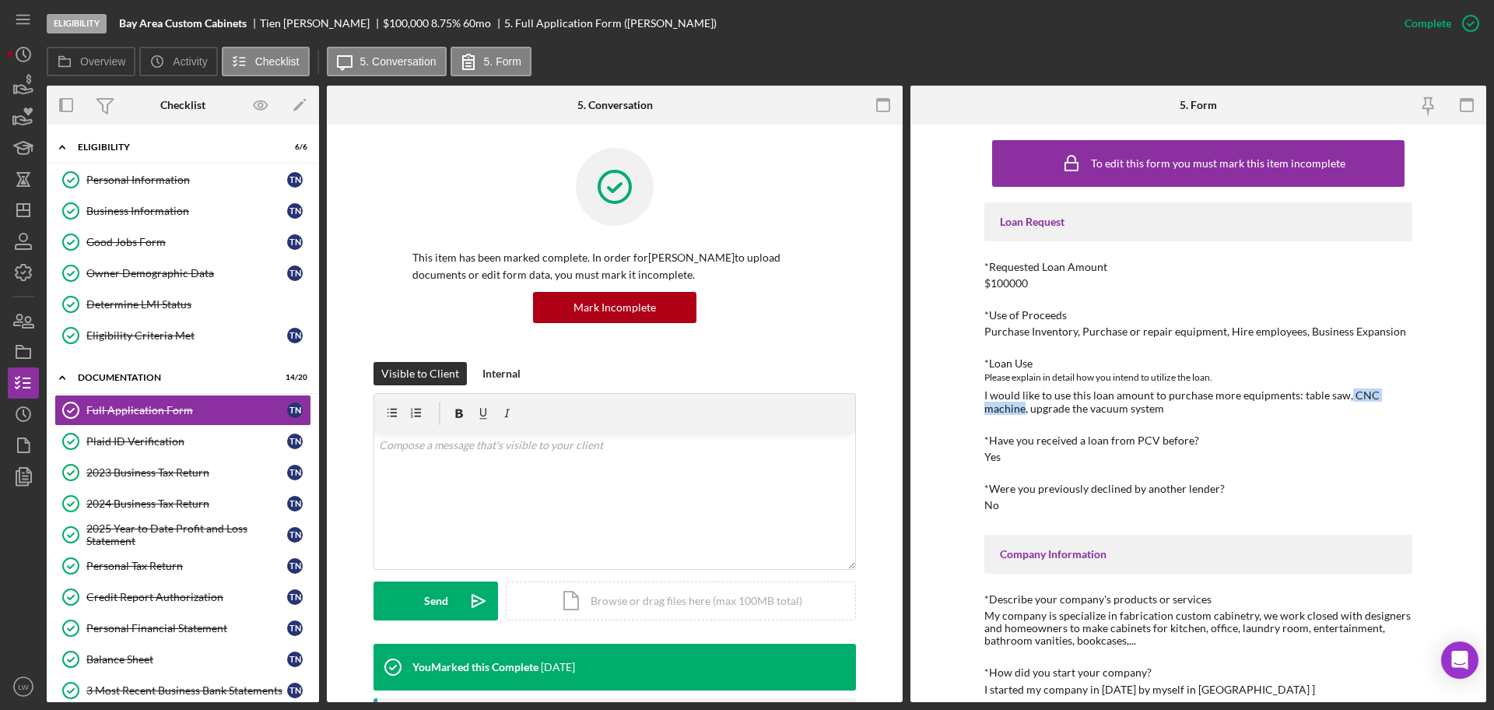
drag, startPoint x: 1343, startPoint y: 393, endPoint x: 1031, endPoint y: 406, distance: 312.3
click at [1028, 406] on div "I would like to use this loan amount to purchase more equipments: table saw, CN…" at bounding box center [1198, 401] width 428 height 25
click at [1286, 397] on div "I would like to use this loan amount to purchase more equipments: table saw, CN…" at bounding box center [1198, 401] width 428 height 25
click at [22, 99] on icon "button" at bounding box center [23, 85] width 39 height 39
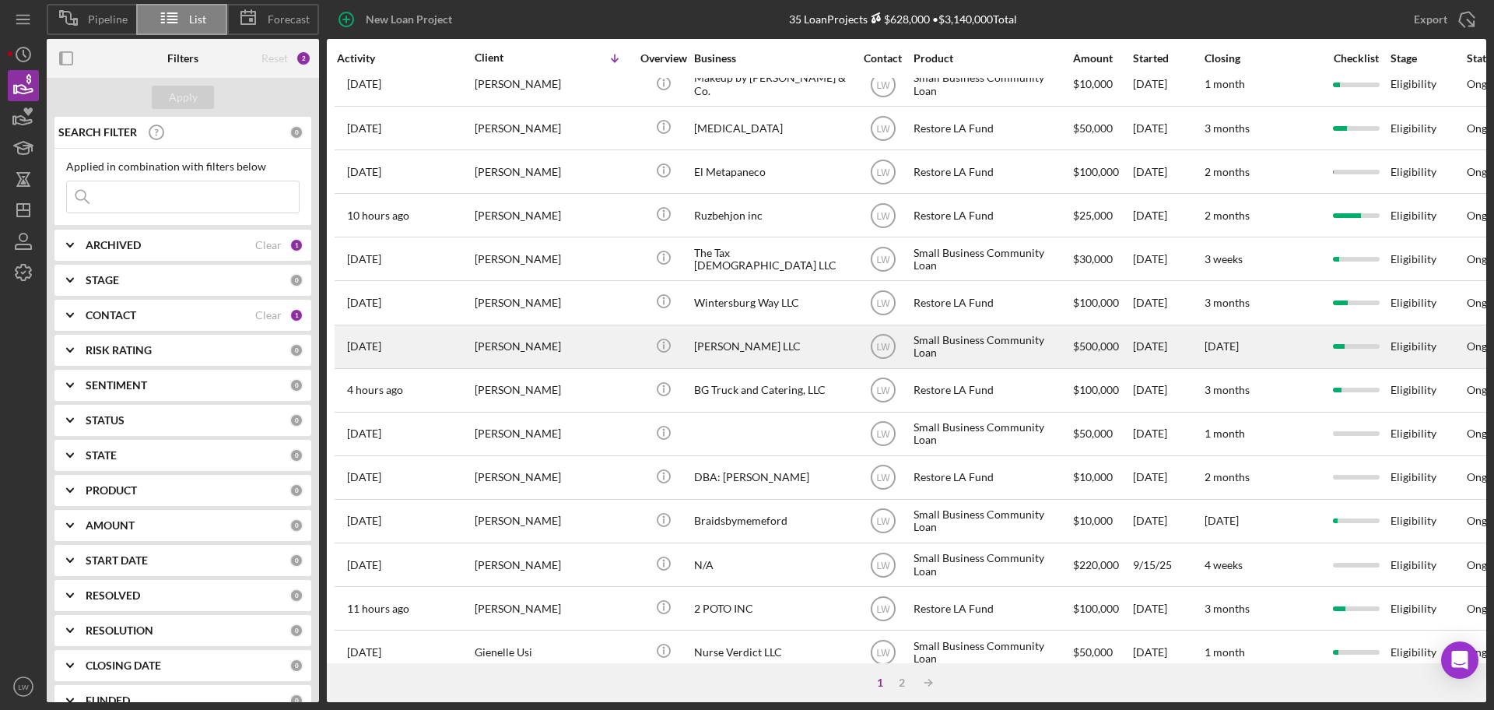
scroll to position [292, 0]
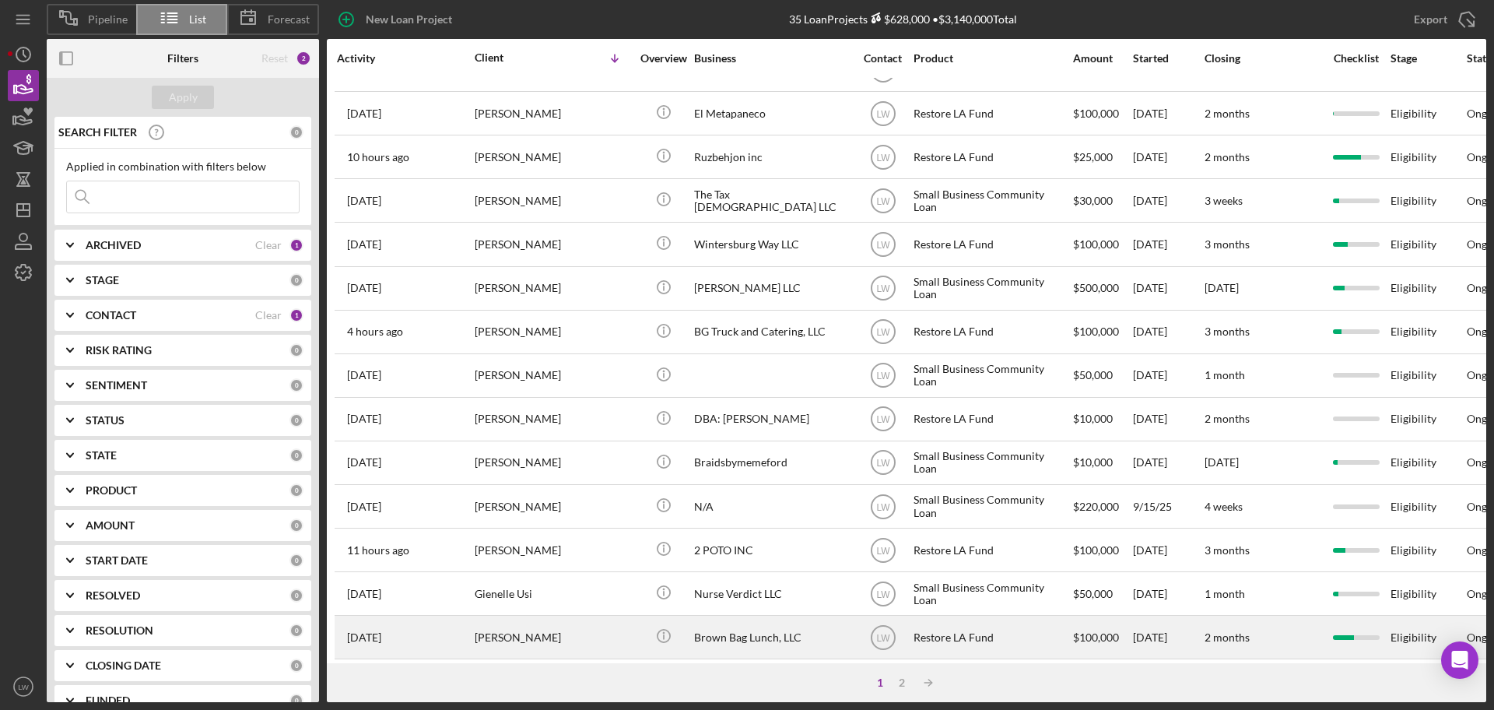
click at [715, 638] on div "Brown Bag Lunch, LLC" at bounding box center [772, 636] width 156 height 41
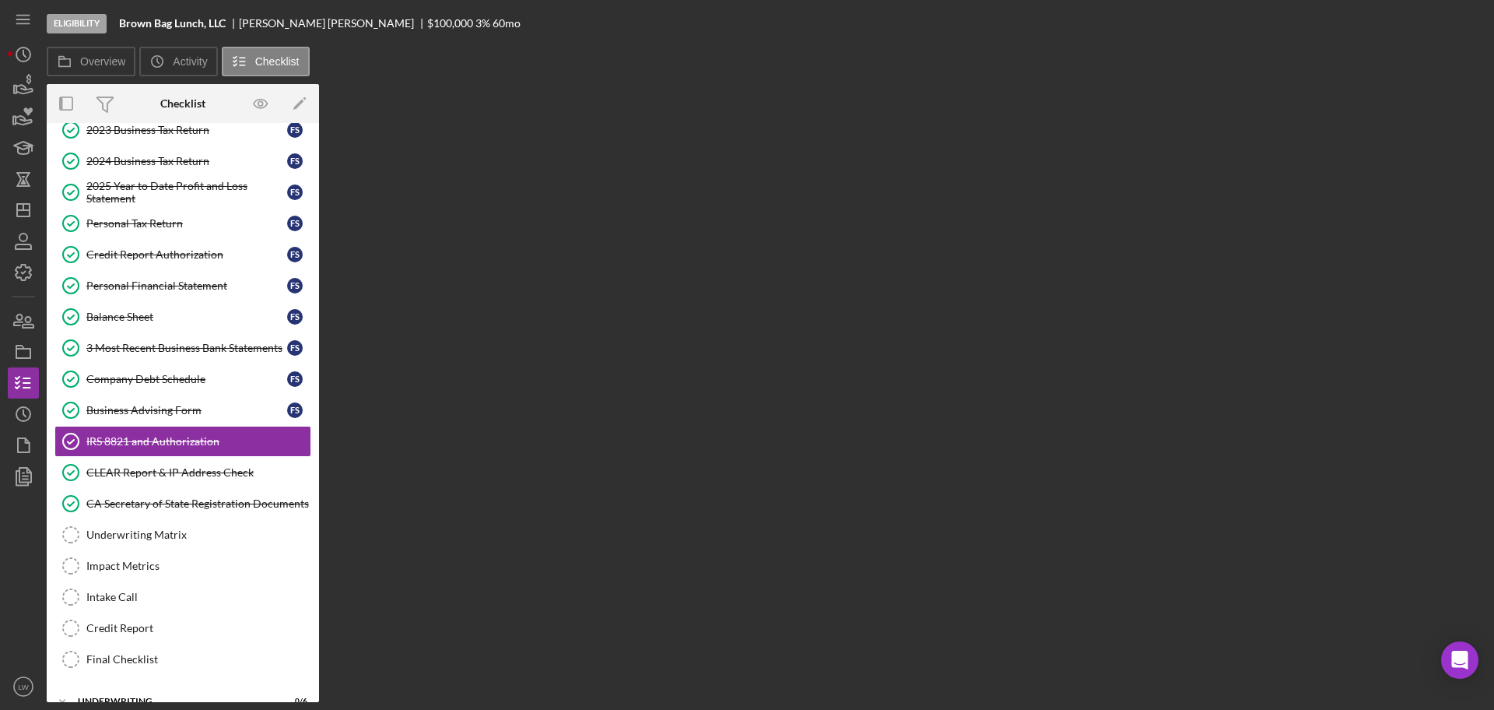
scroll to position [174, 0]
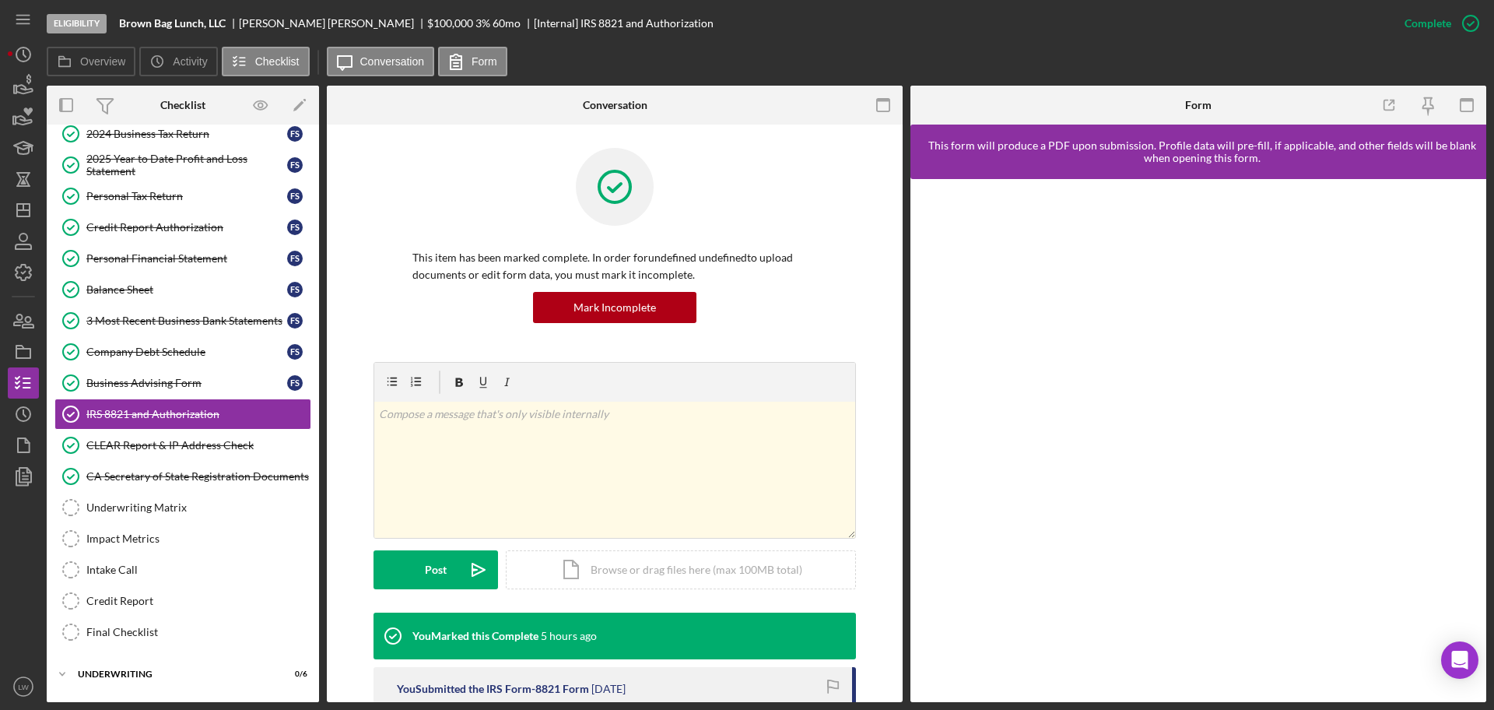
drag, startPoint x: 715, startPoint y: 638, endPoint x: 718, endPoint y: 622, distance: 16.6
click at [713, 637] on div "You Marked this Complete 5 hours ago" at bounding box center [615, 635] width 482 height 47
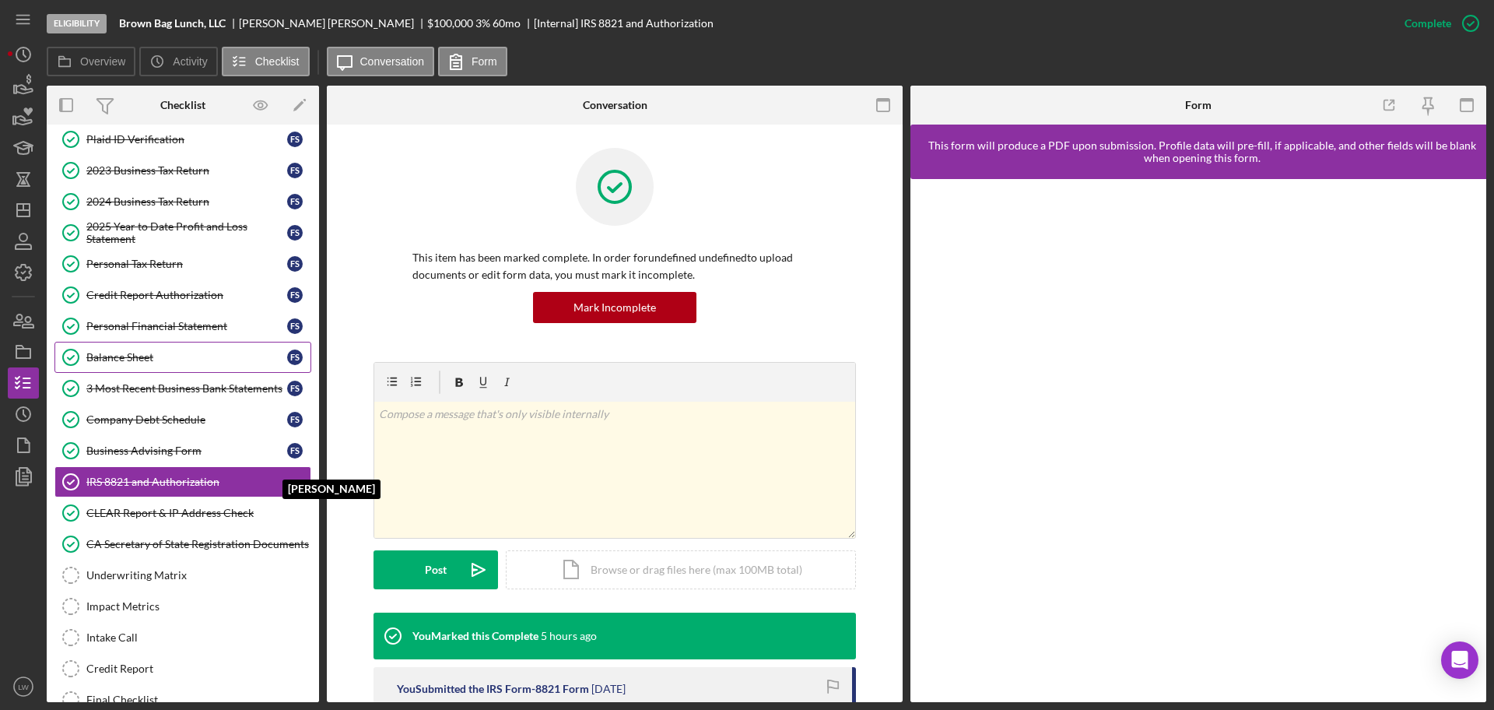
scroll to position [0, 0]
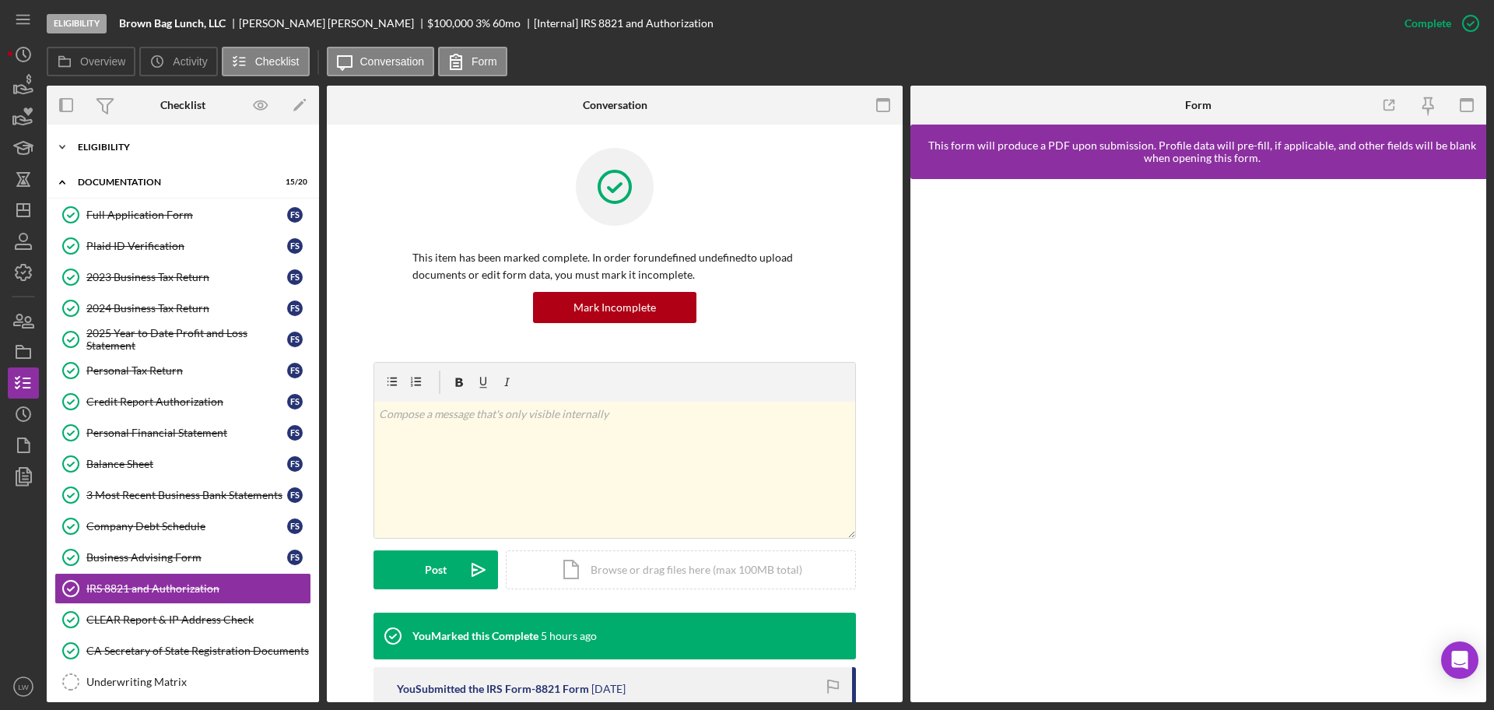
click at [225, 145] on div "Eligibility" at bounding box center [189, 146] width 222 height 9
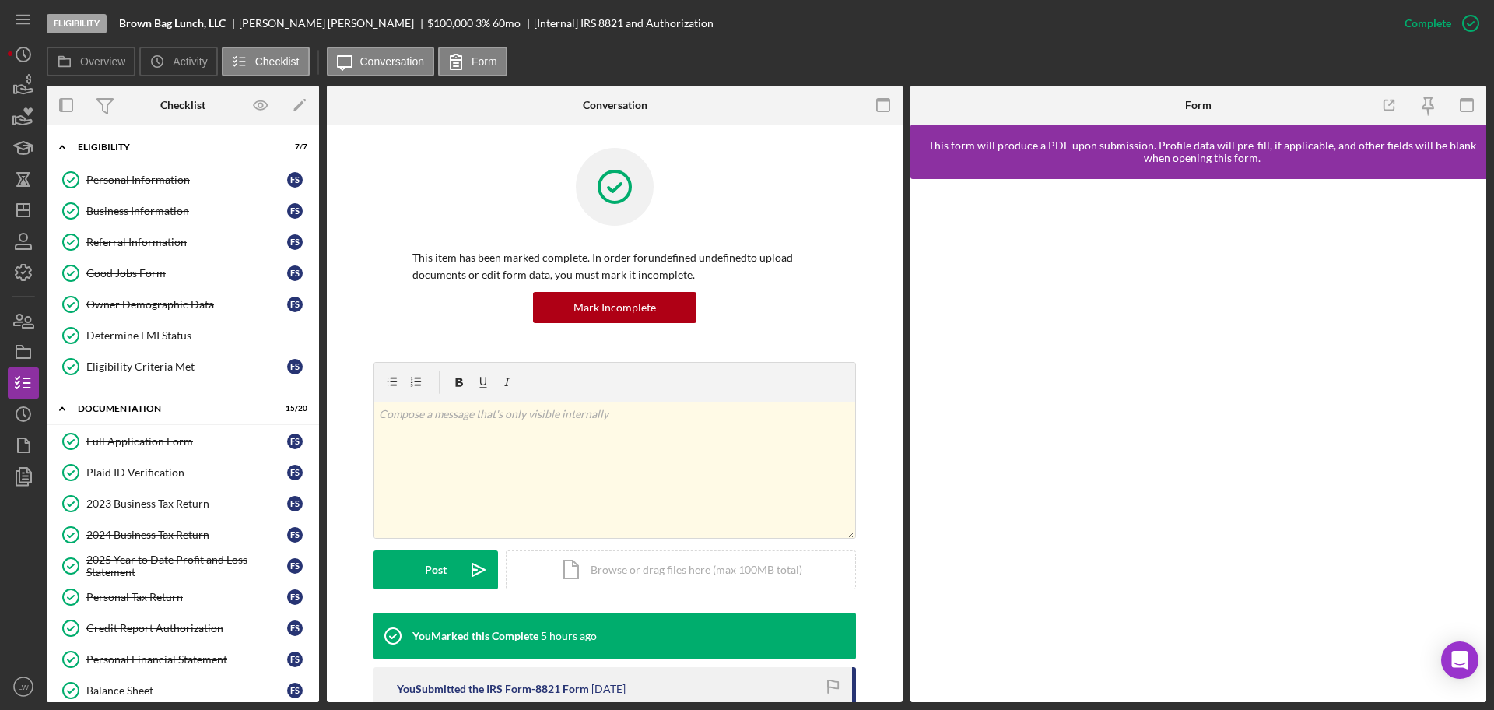
scroll to position [245, 0]
